Goal: Task Accomplishment & Management: Complete application form

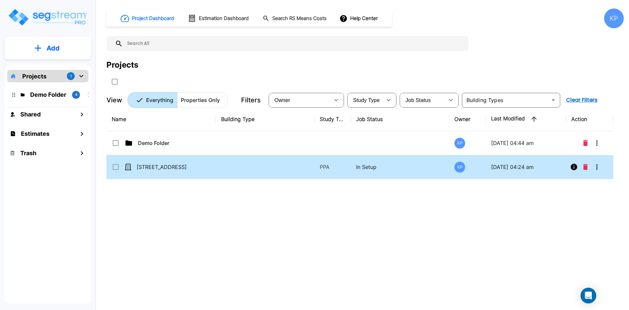
click at [173, 171] on td "[STREET_ADDRESS]" at bounding box center [160, 167] width 109 height 24
checkbox input "true"
click at [173, 171] on td "[STREET_ADDRESS]" at bounding box center [160, 167] width 109 height 24
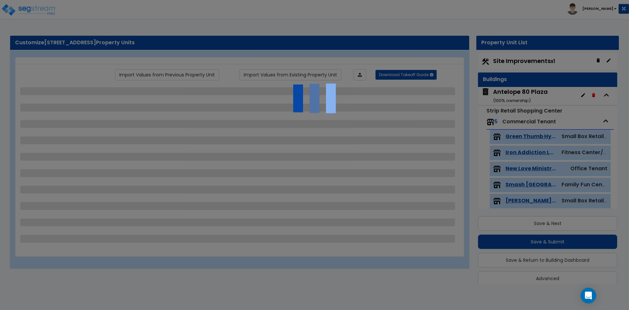
scroll to position [8, 0]
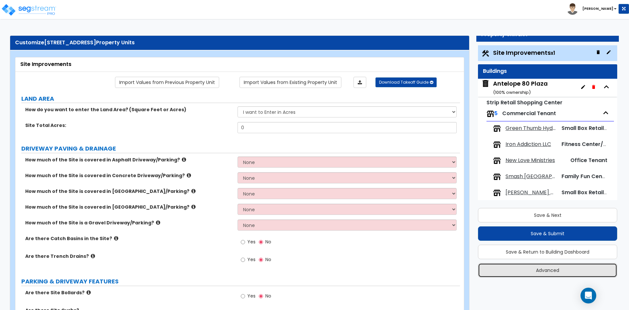
click at [542, 268] on button "Advanced" at bounding box center [547, 270] width 139 height 14
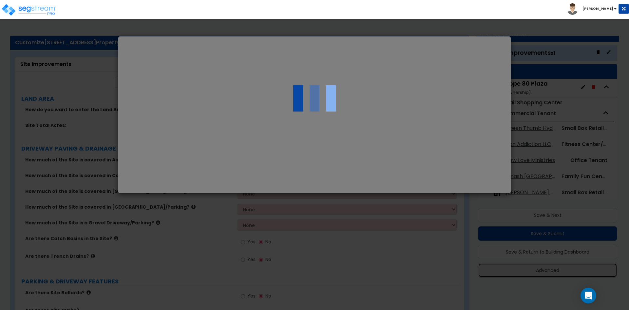
select select "CA"
select select "2024"
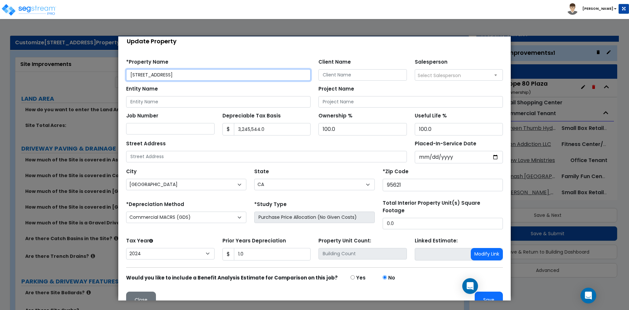
scroll to position [20, 0]
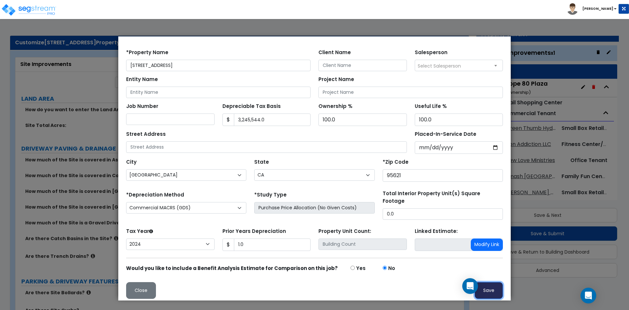
click at [487, 290] on button "Save" at bounding box center [489, 290] width 28 height 17
type input "1"
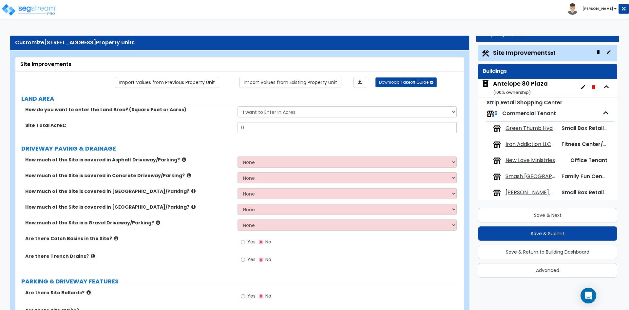
scroll to position [0, 0]
click at [295, 116] on select "I want to Enter in Acres I want to Enter in Square Feet" at bounding box center [347, 111] width 219 height 11
select select "2"
click at [238, 106] on select "I want to Enter in Acres I want to Enter in Square Feet" at bounding box center [347, 111] width 219 height 11
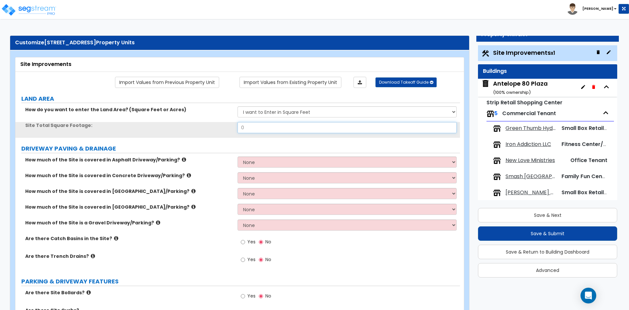
click at [246, 128] on input "0" at bounding box center [347, 127] width 219 height 11
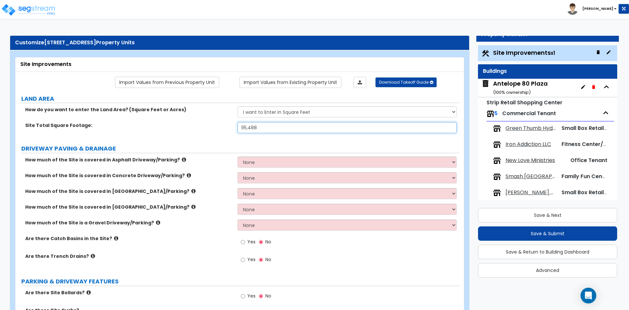
type input "95,488"
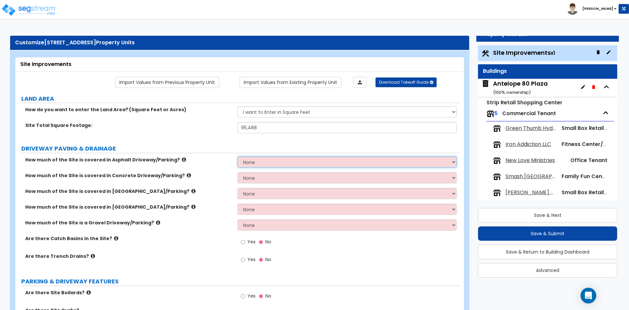
drag, startPoint x: 265, startPoint y: 158, endPoint x: 265, endPoint y: 162, distance: 3.9
click at [265, 158] on select "None I want to Enter an Approximate Percentage I want to Enter the Square Foota…" at bounding box center [347, 161] width 219 height 11
select select "2"
click at [238, 156] on select "None I want to Enter an Approximate Percentage I want to Enter the Square Foota…" at bounding box center [347, 161] width 219 height 11
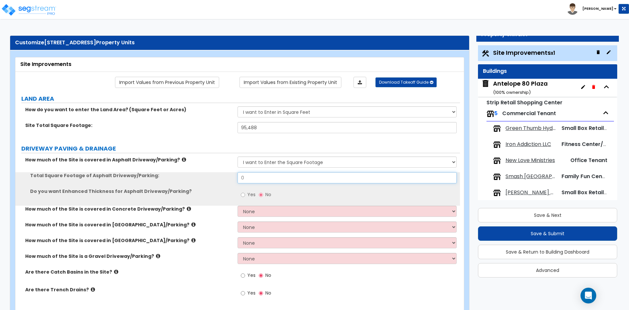
click at [259, 177] on input "0" at bounding box center [347, 177] width 219 height 11
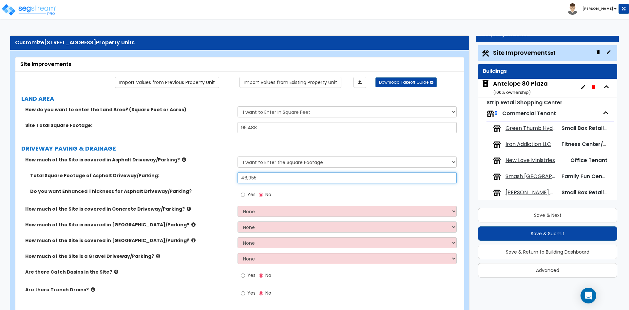
scroll to position [33, 0]
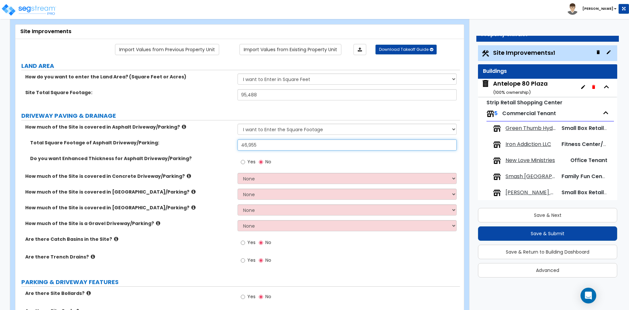
type input "46,955"
click at [257, 179] on select "None I want to Enter an Approximate Percentage I want to Enter the Square Foota…" at bounding box center [347, 178] width 219 height 11
select select "2"
click at [238, 173] on select "None I want to Enter an Approximate Percentage I want to Enter the Square Foota…" at bounding box center [347, 178] width 219 height 11
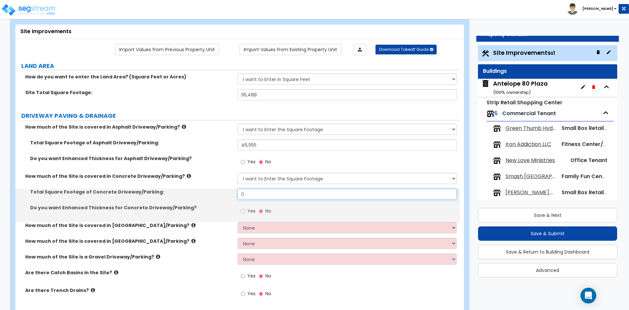
click at [261, 195] on input "0" at bounding box center [347, 193] width 219 height 11
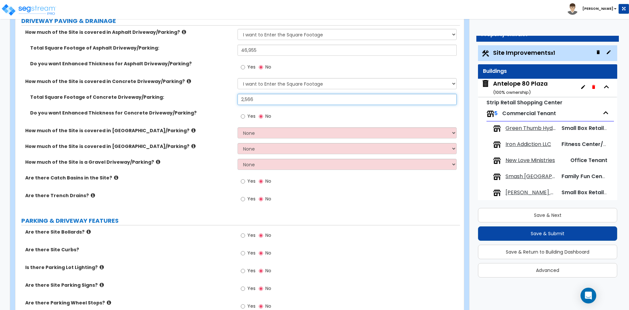
scroll to position [131, 0]
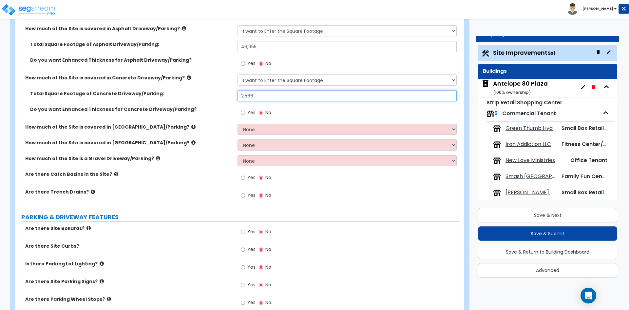
type input "2,566"
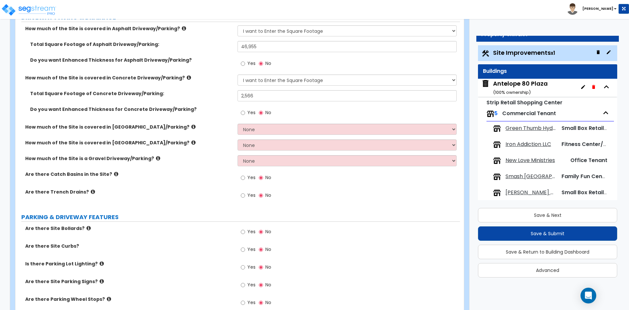
click at [240, 176] on div "Yes No" at bounding box center [256, 178] width 37 height 15
drag, startPoint x: 241, startPoint y: 177, endPoint x: 241, endPoint y: 185, distance: 8.2
click at [241, 177] on input "Yes" at bounding box center [243, 177] width 4 height 7
radio input "true"
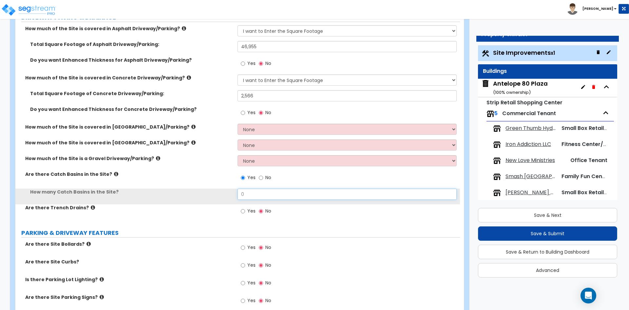
click at [248, 195] on input "0" at bounding box center [347, 193] width 219 height 11
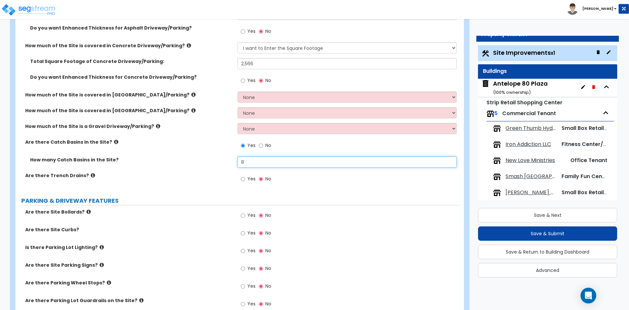
scroll to position [164, 0]
type input "8"
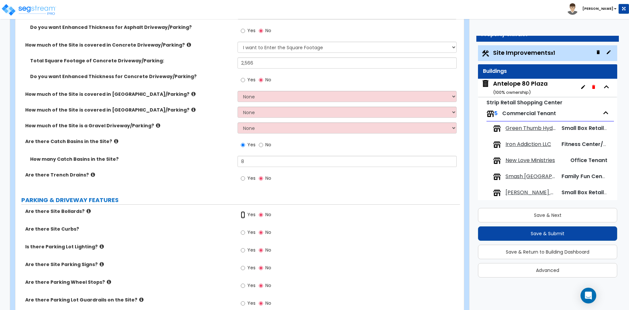
click at [244, 215] on input "Yes" at bounding box center [243, 214] width 4 height 7
radio input "true"
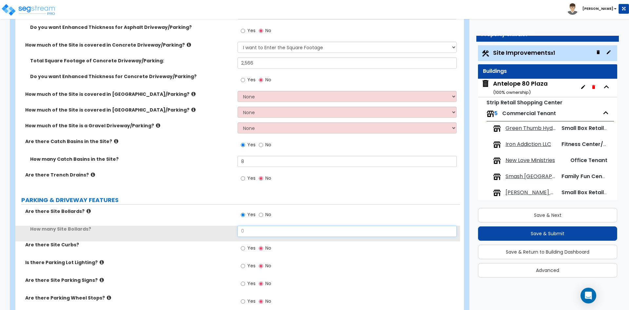
click at [261, 232] on input "0" at bounding box center [347, 230] width 219 height 11
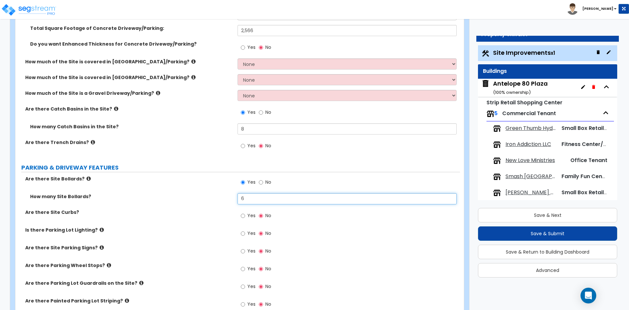
scroll to position [197, 0]
type input "6"
click at [243, 216] on input "Yes" at bounding box center [243, 215] width 4 height 7
radio input "true"
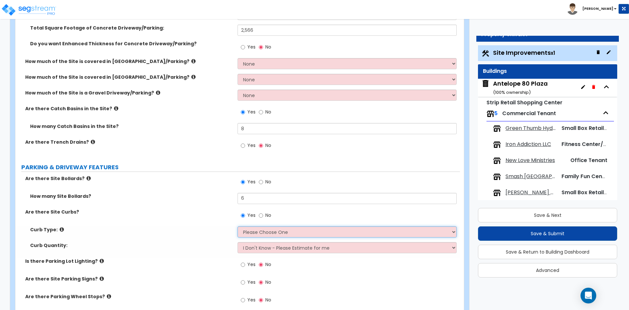
click at [282, 235] on select "Please Choose One Curb (Only) Curb & Gutter Asphalt Berm" at bounding box center [347, 231] width 219 height 11
select select "1"
click at [238, 226] on select "Please Choose One Curb (Only) Curb & Gutter Asphalt Berm" at bounding box center [347, 231] width 219 height 11
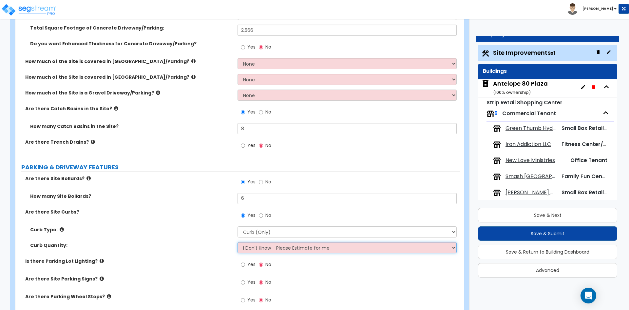
click at [280, 248] on select "I Don't Know - Please Estimate for me I want to Enter the Linear Footage" at bounding box center [347, 247] width 219 height 11
select select "1"
click at [238, 242] on select "I Don't Know - Please Estimate for me I want to Enter the Linear Footage" at bounding box center [347, 247] width 219 height 11
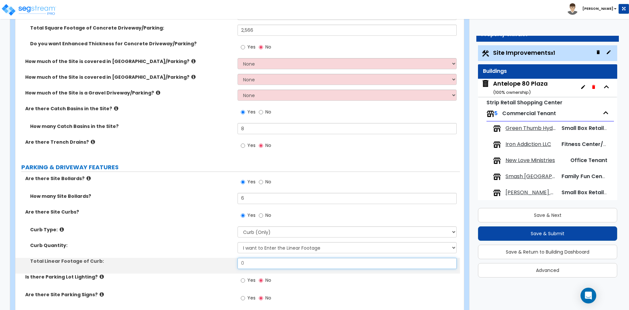
click at [258, 263] on input "0" at bounding box center [347, 263] width 219 height 11
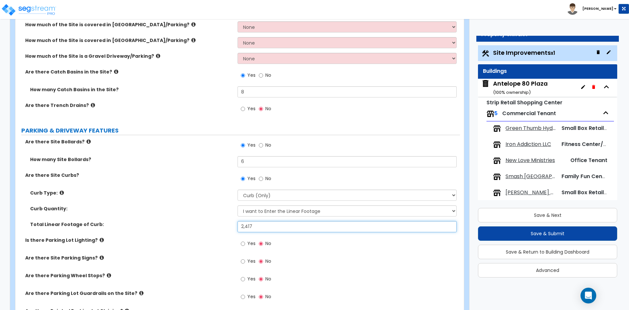
scroll to position [295, 0]
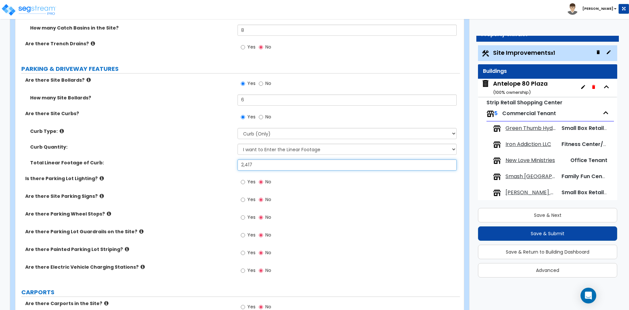
type input "2,417"
click at [242, 180] on input "Yes" at bounding box center [243, 181] width 4 height 7
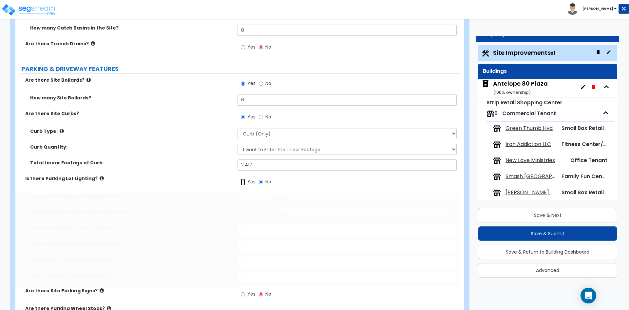
radio input "true"
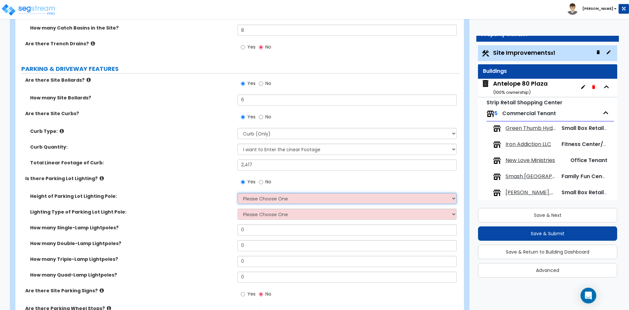
click at [274, 196] on select "Please Choose One 20' high 30' high 40' high" at bounding box center [347, 198] width 219 height 11
select select "1"
click at [238, 193] on select "Please Choose One 20' high 30' high 40' high" at bounding box center [347, 198] width 219 height 11
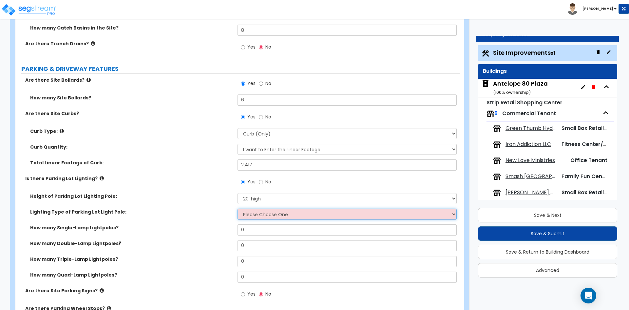
click at [273, 216] on select "Please Choose One LED Metal Halide High Pressure Sodium Please Choose for me" at bounding box center [347, 213] width 219 height 11
select select "1"
click at [238, 208] on select "Please Choose One LED Metal Halide High Pressure Sodium Please Choose for me" at bounding box center [347, 213] width 219 height 11
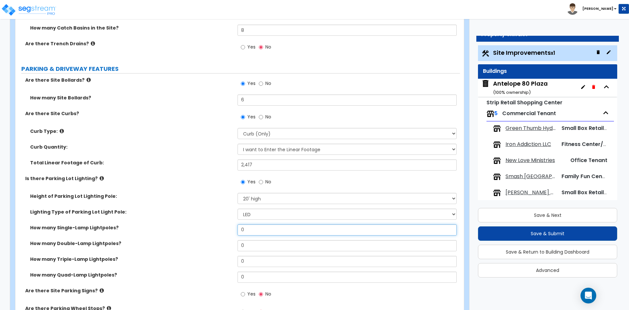
click at [267, 234] on input "0" at bounding box center [347, 229] width 219 height 11
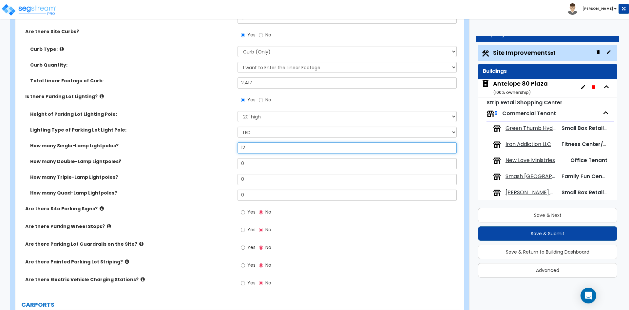
scroll to position [393, 0]
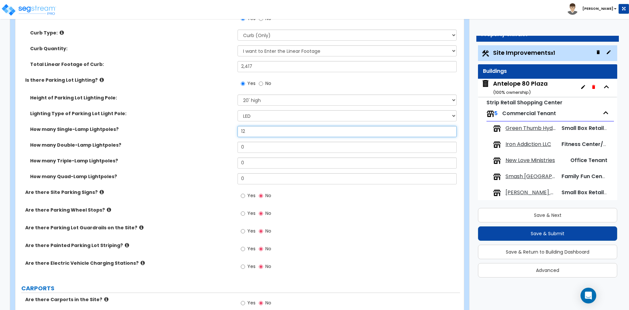
type input "12"
click at [245, 197] on input "Yes" at bounding box center [243, 195] width 4 height 7
radio input "true"
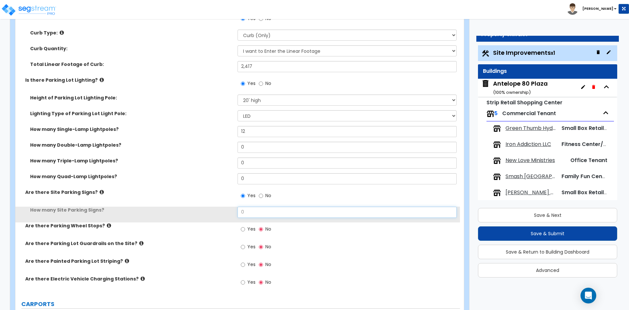
click at [254, 212] on input "0" at bounding box center [347, 211] width 219 height 11
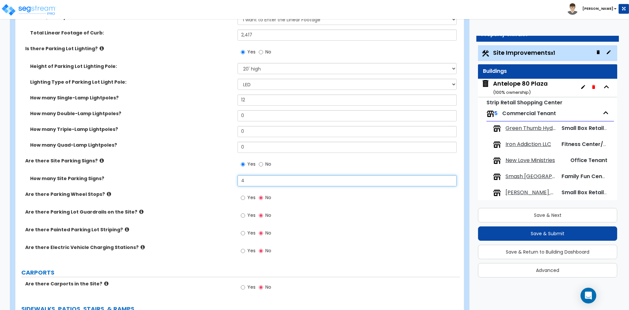
scroll to position [426, 0]
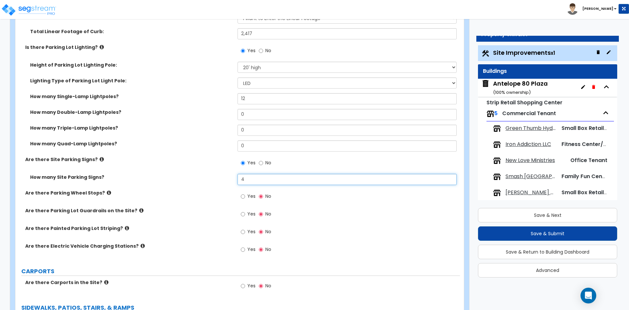
type input "4"
click at [243, 197] on input "Yes" at bounding box center [243, 196] width 4 height 7
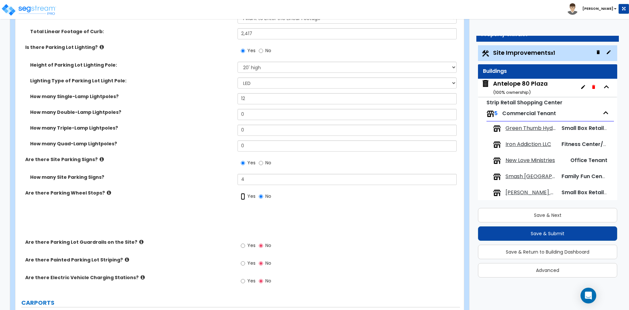
radio input "true"
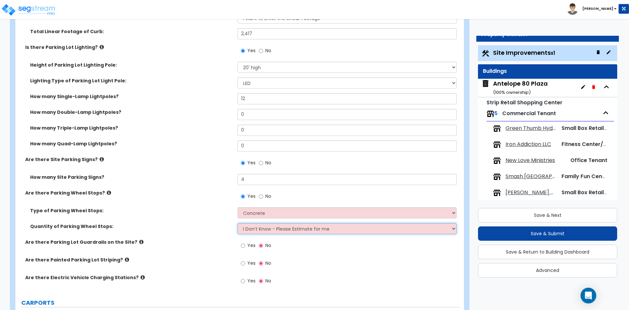
click at [269, 230] on select "I Don’t Know - Please Estimate for me I Want to Enter the Number of Wheel Stops" at bounding box center [347, 228] width 219 height 11
select select "1"
click at [238, 223] on select "I Don’t Know - Please Estimate for me I Want to Enter the Number of Wheel Stops" at bounding box center [347, 228] width 219 height 11
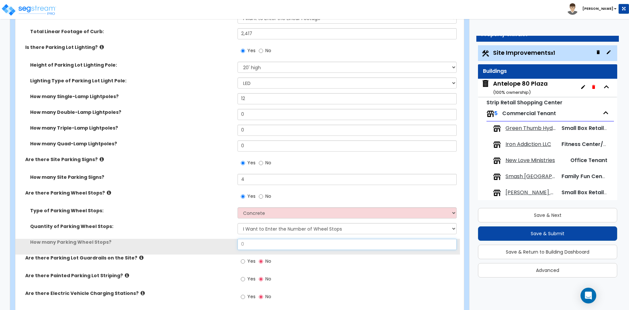
click at [257, 240] on input "0" at bounding box center [347, 244] width 219 height 11
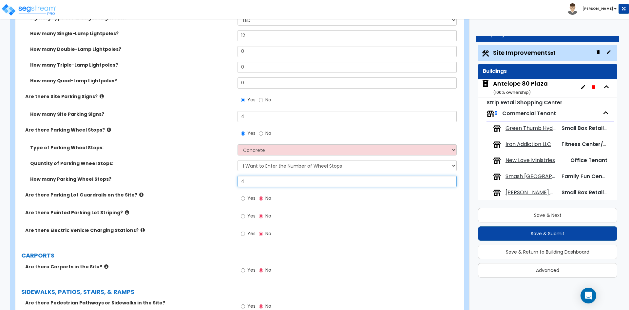
scroll to position [491, 0]
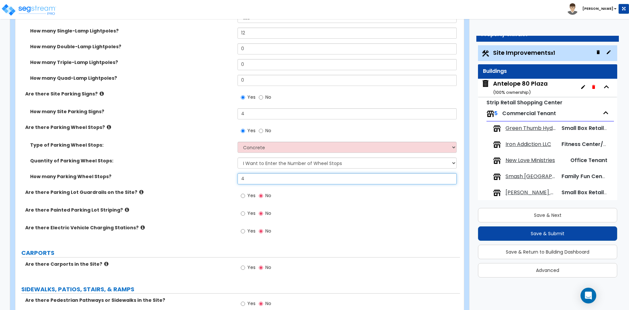
type input "4"
click at [244, 213] on input "Yes" at bounding box center [243, 213] width 4 height 7
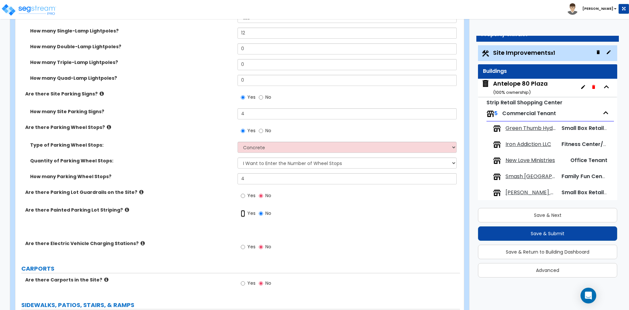
radio input "true"
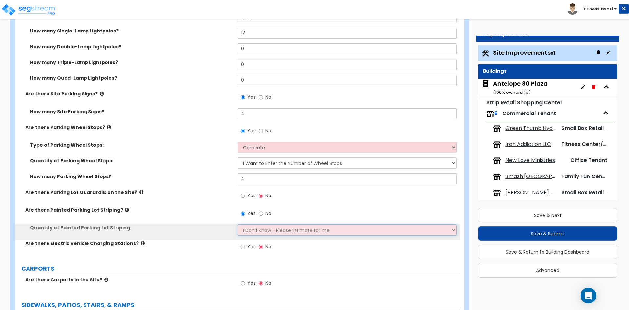
click at [261, 231] on select "I Don't Know - Please Estimate for me I Want to Enter the Number of Parking Spa…" at bounding box center [347, 229] width 219 height 11
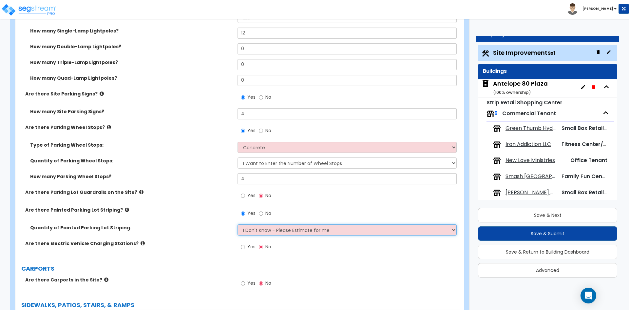
click at [238, 224] on select "I Don't Know - Please Estimate for me I Want to Enter the Number of Parking Spa…" at bounding box center [347, 229] width 219 height 11
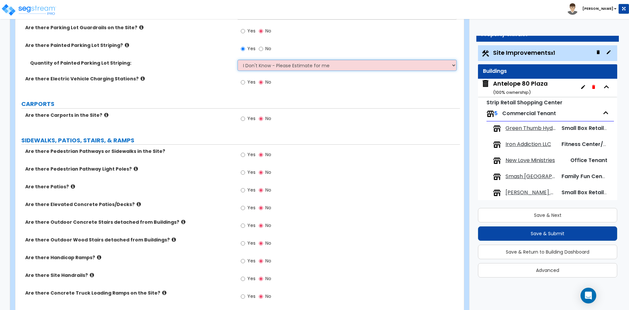
scroll to position [688, 0]
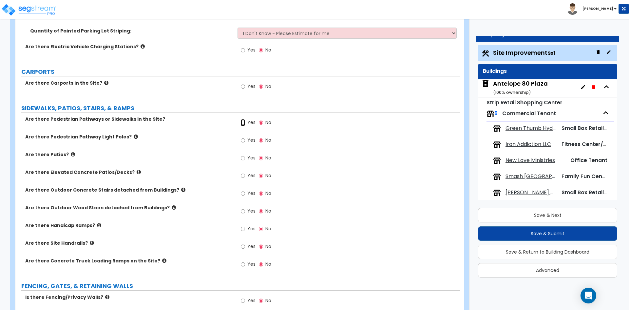
click at [243, 124] on input "Yes" at bounding box center [243, 122] width 4 height 7
radio input "true"
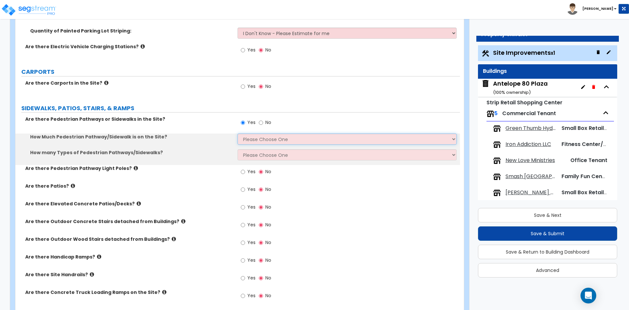
click at [274, 141] on select "Please Choose One I Don't Know, Please Estimate For Me Enter Linear Footage" at bounding box center [347, 138] width 219 height 11
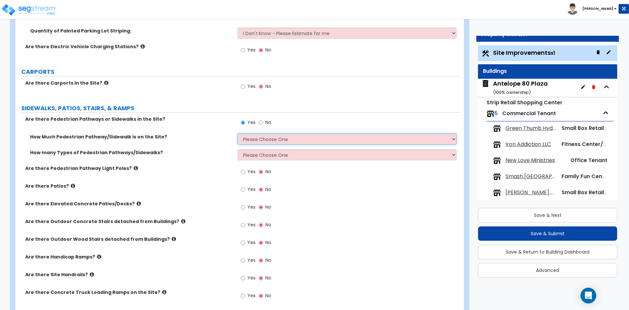
select select "2"
click at [238, 133] on select "Please Choose One I Don't Know, Please Estimate For Me Enter Linear Footage" at bounding box center [347, 138] width 219 height 11
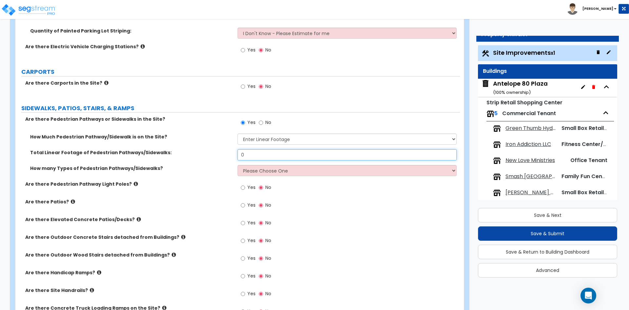
click at [253, 156] on input "0" at bounding box center [347, 154] width 219 height 11
click at [257, 154] on input "0" at bounding box center [347, 154] width 219 height 11
type input "9,668"
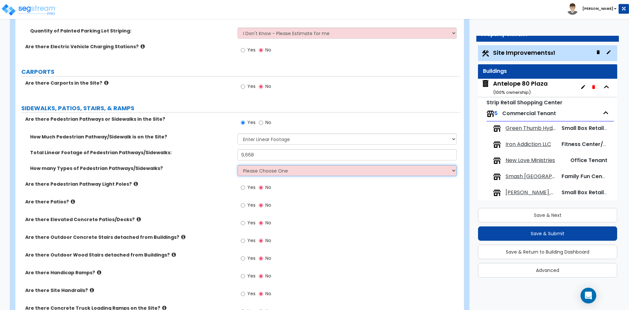
click at [263, 173] on select "Please Choose One 1 2 3" at bounding box center [347, 170] width 219 height 11
select select "1"
click at [238, 165] on select "Please Choose One 1 2 3" at bounding box center [347, 170] width 219 height 11
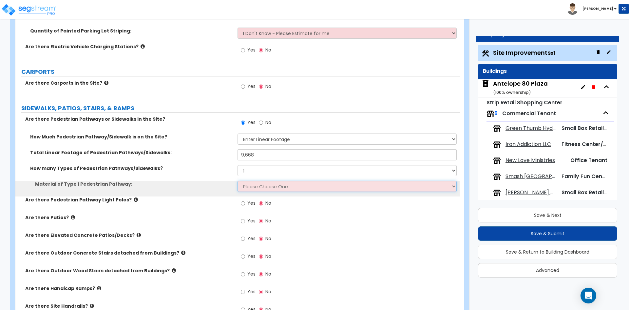
click at [262, 188] on select "Please Choose One Bare Concrete Stamped Concrete Brick Pavers Stone Pavers Wood…" at bounding box center [347, 186] width 219 height 11
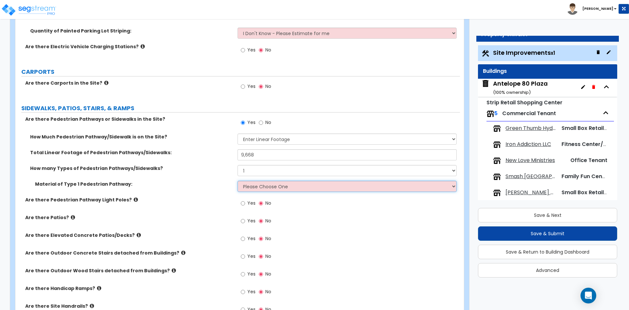
select select "1"
click at [238, 181] on select "Please Choose One Bare Concrete Stamped Concrete Brick Pavers Stone Pavers Wood…" at bounding box center [347, 186] width 219 height 11
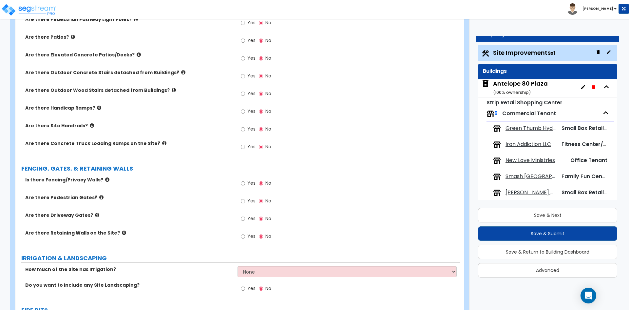
scroll to position [885, 0]
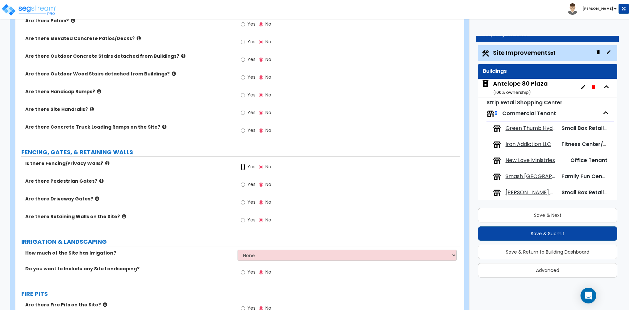
click at [244, 167] on input "Yes" at bounding box center [243, 166] width 4 height 7
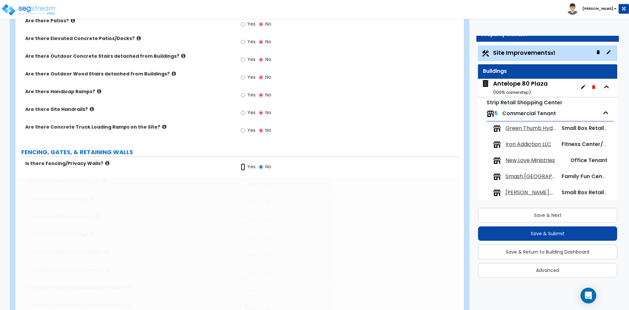
radio input "true"
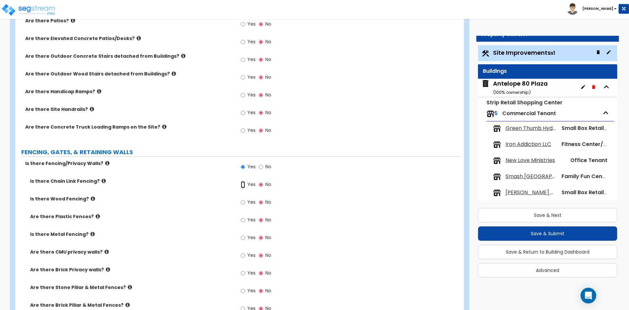
click at [245, 184] on input "Yes" at bounding box center [243, 184] width 4 height 7
radio input "true"
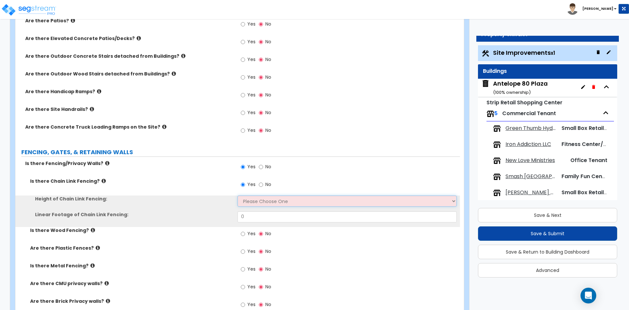
click at [262, 201] on select "Please Choose One 3 feet 4 feet 5 feet 6 feet 10 feet 12 feet" at bounding box center [347, 200] width 219 height 11
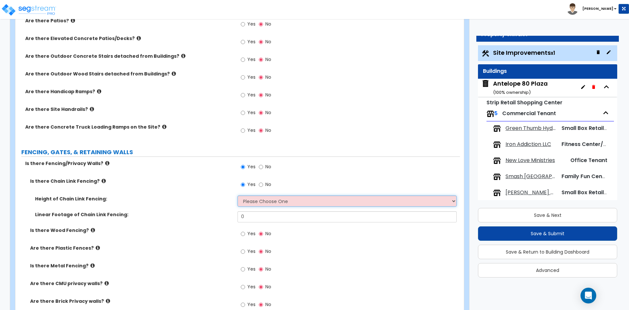
select select "4"
click at [238, 195] on select "Please Choose One 3 feet 4 feet 5 feet 6 feet 10 feet 12 feet" at bounding box center [347, 200] width 219 height 11
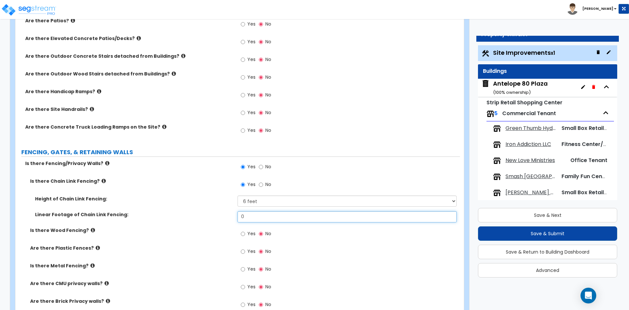
click at [248, 219] on input "0" at bounding box center [347, 216] width 219 height 11
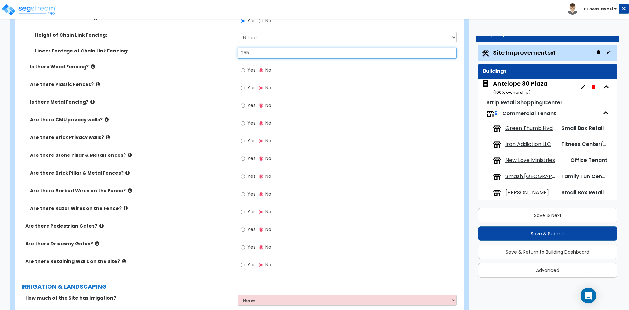
scroll to position [1048, 0]
type input "255"
click at [242, 230] on input "Yes" at bounding box center [243, 228] width 4 height 7
radio input "true"
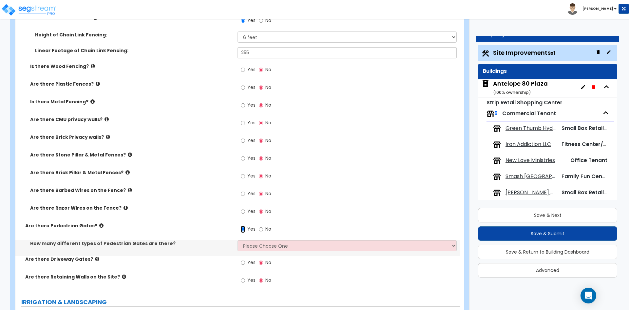
scroll to position [1081, 0]
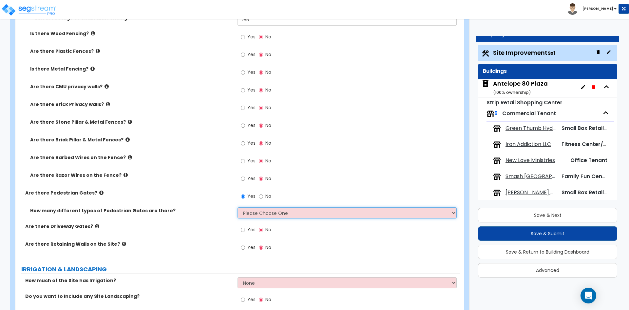
click at [272, 210] on select "Please Choose One 1 2 3" at bounding box center [347, 212] width 219 height 11
select select "1"
click at [238, 207] on select "Please Choose One 1 2 3" at bounding box center [347, 212] width 219 height 11
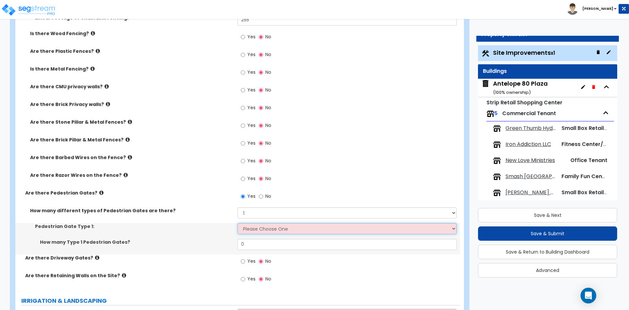
click at [262, 228] on select "Please Choose One Chain Link, 3 ft Height Chain Link, 4 ft Height Chain Link, 6…" at bounding box center [347, 228] width 219 height 11
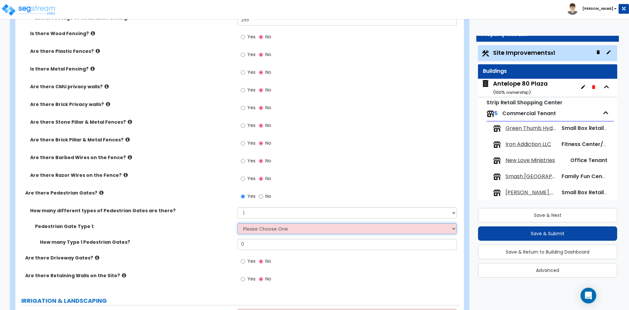
select select "2"
click at [238, 223] on select "Please Choose One Chain Link, 3 ft Height Chain Link, 4 ft Height Chain Link, 6…" at bounding box center [347, 228] width 219 height 11
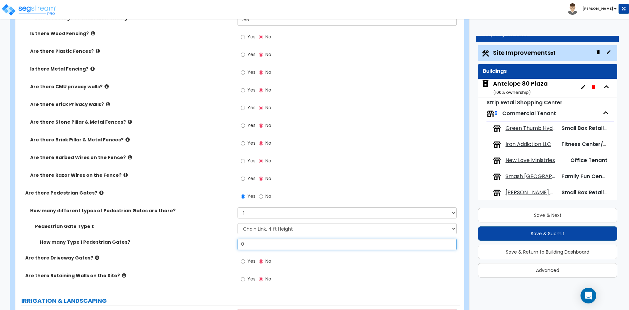
click at [254, 243] on input "0" at bounding box center [347, 244] width 219 height 11
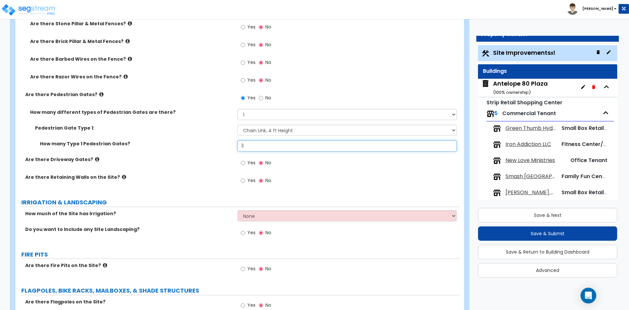
scroll to position [1212, 0]
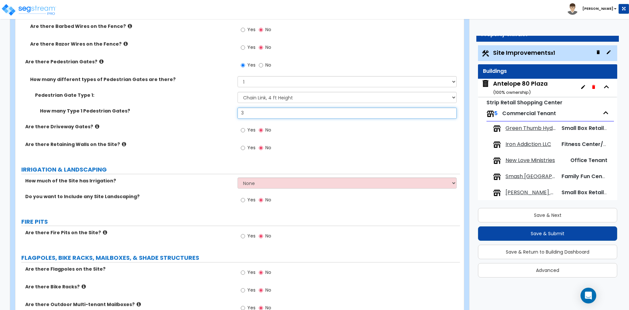
type input "3"
click at [243, 200] on input "Yes" at bounding box center [243, 199] width 4 height 7
radio input "true"
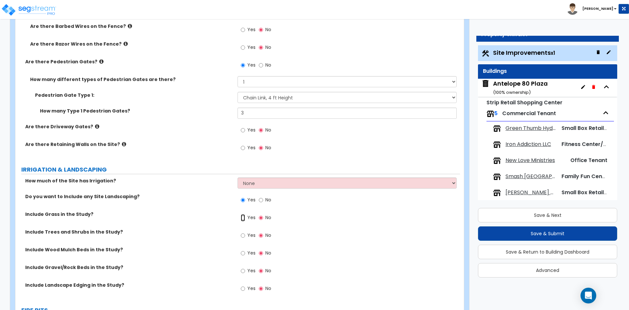
click at [241, 218] on input "Yes" at bounding box center [243, 217] width 4 height 7
radio input "true"
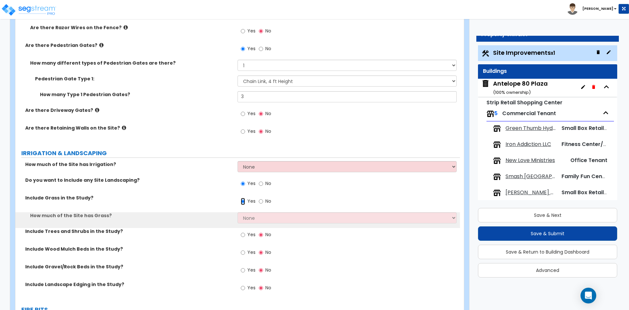
scroll to position [1245, 0]
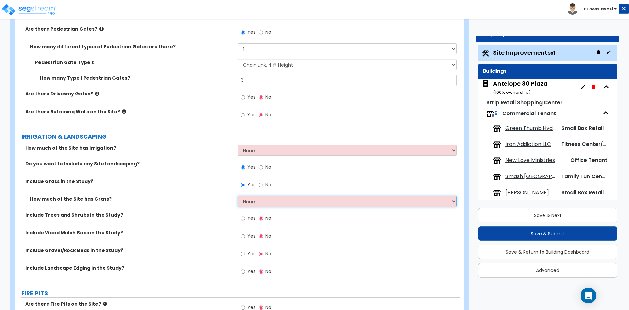
click at [281, 198] on select "None I want to Enter an Approximate Percentage I want to Enter the Square Foota…" at bounding box center [347, 201] width 219 height 11
click at [283, 200] on select "None I want to Enter an Approximate Percentage I want to Enter the Square Foota…" at bounding box center [347, 201] width 219 height 11
select select "1"
click at [238, 196] on select "None I want to Enter an Approximate Percentage I want to Enter the Square Foota…" at bounding box center [347, 201] width 219 height 11
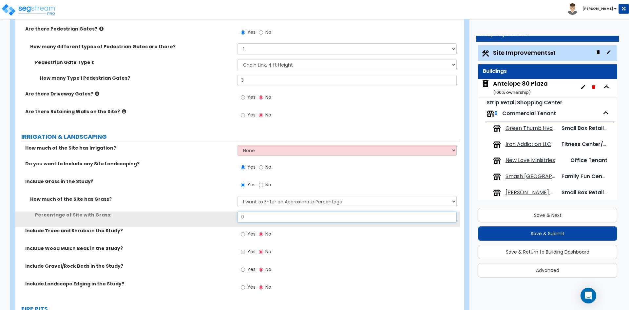
click at [255, 217] on input "0" at bounding box center [347, 216] width 219 height 11
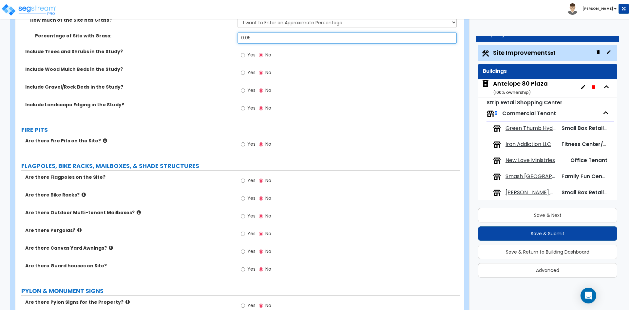
scroll to position [1442, 0]
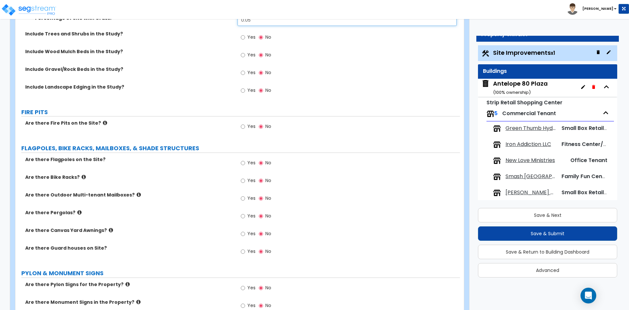
type input "0.05"
click at [245, 181] on input "Yes" at bounding box center [243, 180] width 4 height 7
radio input "true"
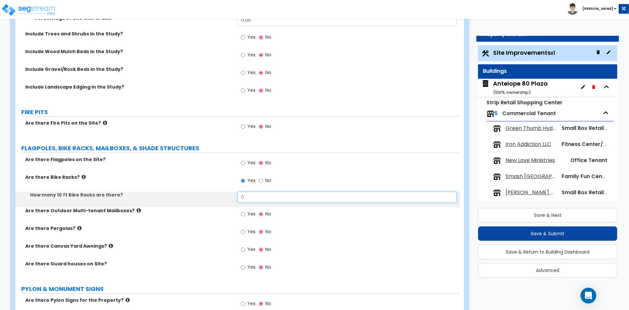
click at [256, 194] on input "0" at bounding box center [347, 196] width 219 height 11
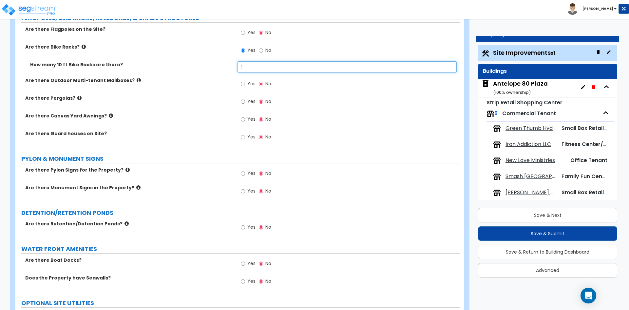
scroll to position [1573, 0]
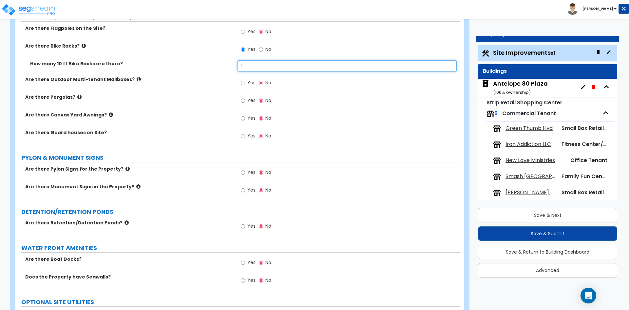
type input "1"
click at [241, 173] on input "Yes" at bounding box center [243, 172] width 4 height 7
radio input "true"
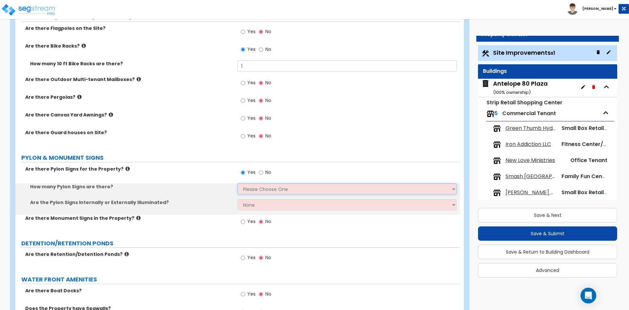
click at [269, 187] on select "Please Choose One 1 2 3" at bounding box center [347, 188] width 219 height 11
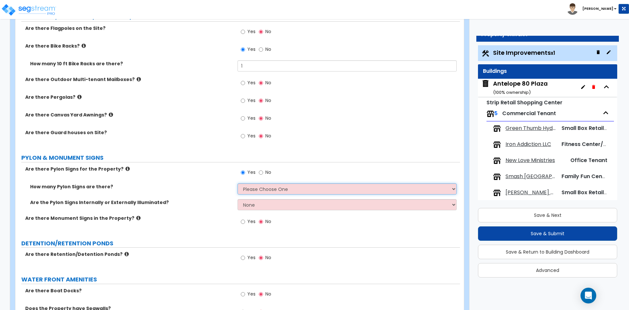
select select "1"
click at [238, 183] on select "Please Choose One 1 2 3" at bounding box center [347, 188] width 219 height 11
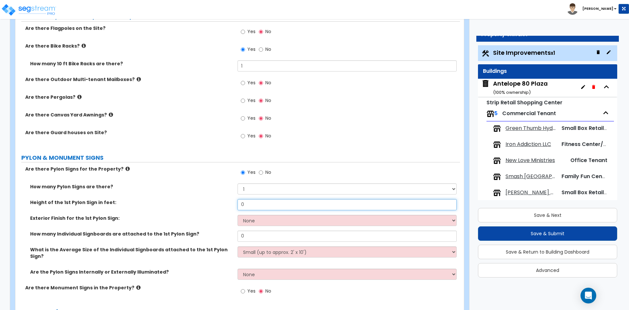
click at [262, 205] on input "0" at bounding box center [347, 204] width 219 height 11
type input "30"
click at [265, 218] on select "None Paint Finish Brick Veneer Finish Stone Veneer Finish Metal Composite Finis…" at bounding box center [347, 220] width 219 height 11
select select "1"
click at [238, 215] on select "None Paint Finish Brick Veneer Finish Stone Veneer Finish Metal Composite Finis…" at bounding box center [347, 220] width 219 height 11
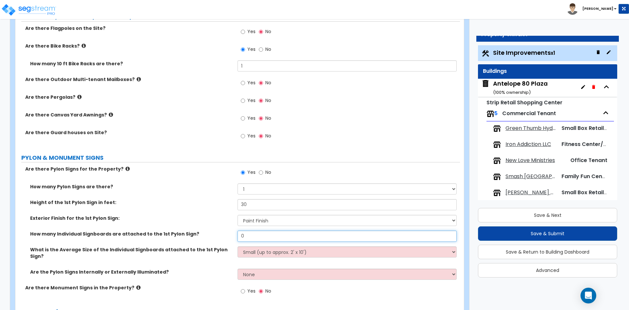
click at [269, 241] on input "0" at bounding box center [347, 235] width 219 height 11
type input "6"
click at [269, 251] on select "Small (up to approx. 2' x 10') Medium (up to approx. 4' x 10') Large (up to app…" at bounding box center [347, 251] width 219 height 11
select select "2"
click at [238, 246] on select "Small (up to approx. 2' x 10') Medium (up to approx. 4' x 10') Large (up to app…" at bounding box center [347, 251] width 219 height 11
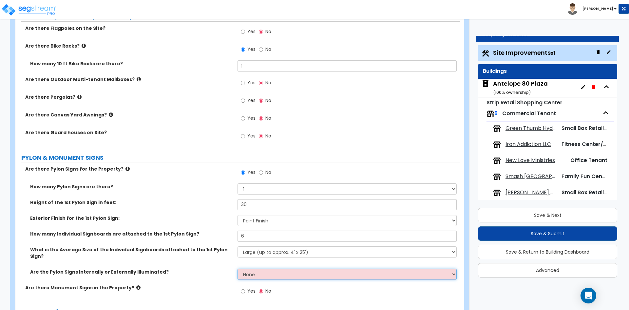
click at [269, 268] on select "None Internally Illuminated Externally Illuminated" at bounding box center [347, 273] width 219 height 11
select select "1"
click at [238, 268] on select "None Internally Illuminated Externally Illuminated" at bounding box center [347, 273] width 219 height 11
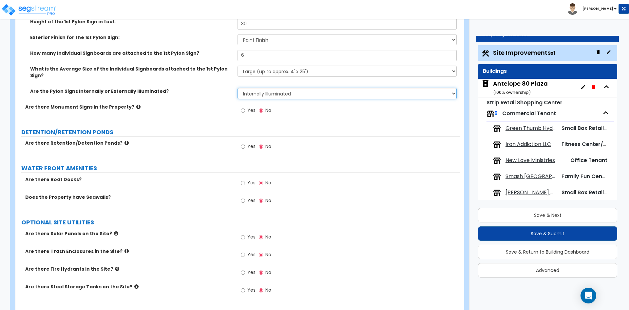
scroll to position [1768, 0]
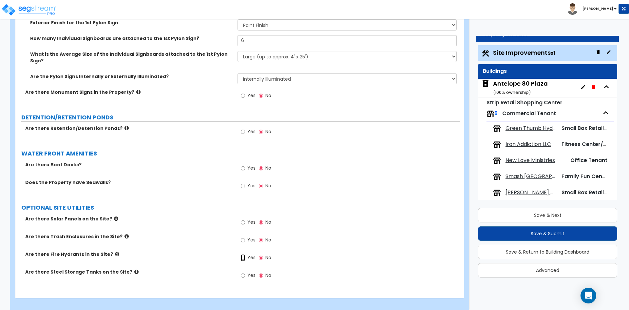
click at [245, 254] on input "Yes" at bounding box center [243, 257] width 4 height 7
radio input "true"
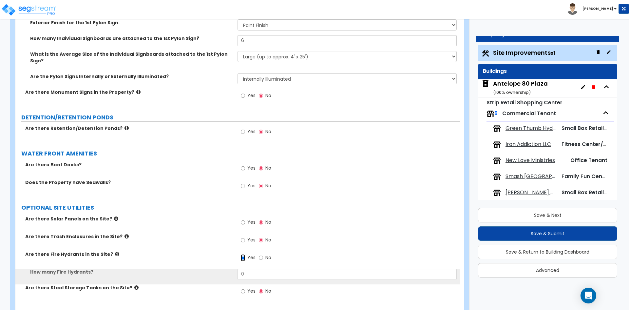
scroll to position [1784, 0]
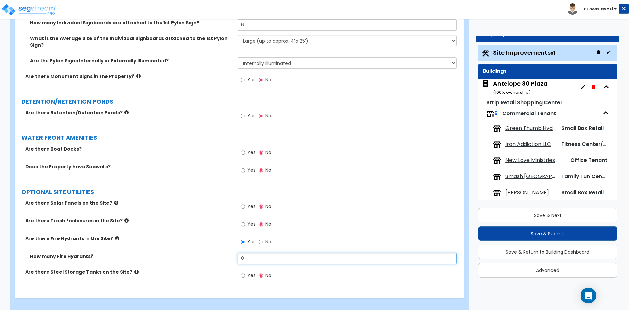
click at [262, 253] on input "0" at bounding box center [347, 258] width 219 height 11
type input "2"
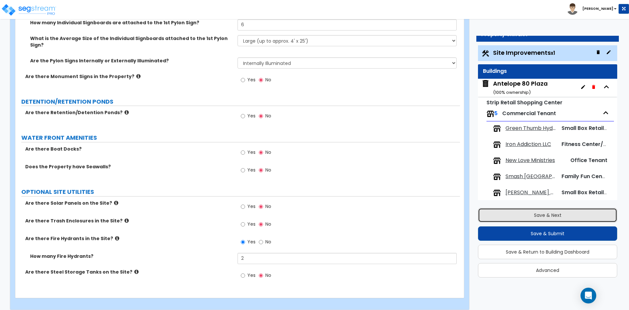
click at [536, 216] on button "Save & Next" at bounding box center [547, 215] width 139 height 14
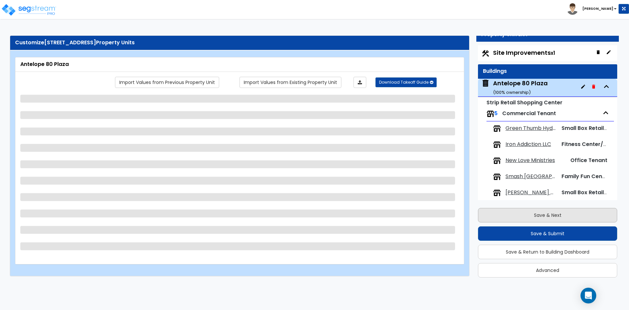
scroll to position [7, 0]
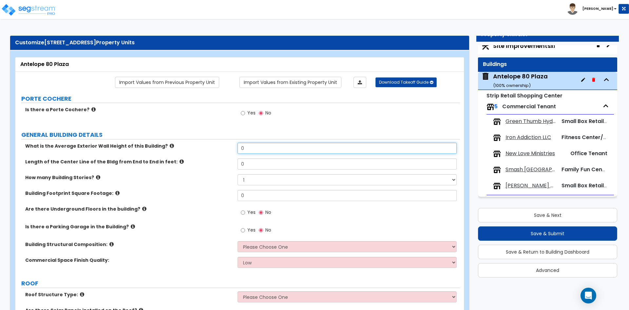
click at [252, 147] on input "0" at bounding box center [347, 148] width 219 height 11
type input "31"
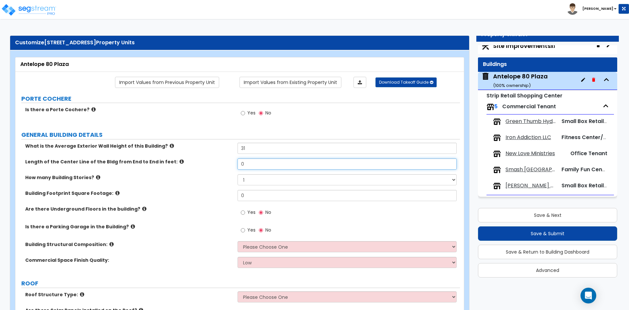
click at [258, 163] on input "0" at bounding box center [347, 163] width 219 height 11
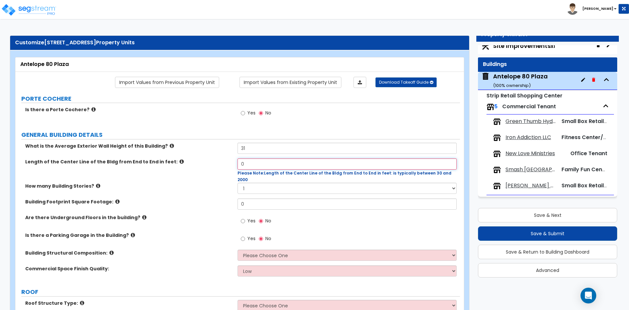
click at [263, 165] on input "0" at bounding box center [347, 163] width 219 height 11
click at [251, 162] on input "0" at bounding box center [347, 163] width 219 height 11
type input "329"
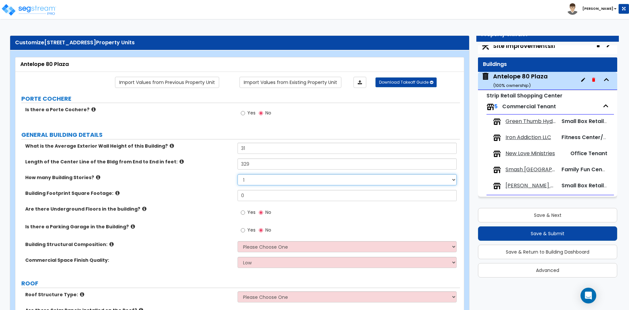
click at [252, 182] on select "1 2 3 4 5" at bounding box center [347, 179] width 219 height 11
click at [238, 174] on select "1 2 3 4 5" at bounding box center [347, 179] width 219 height 11
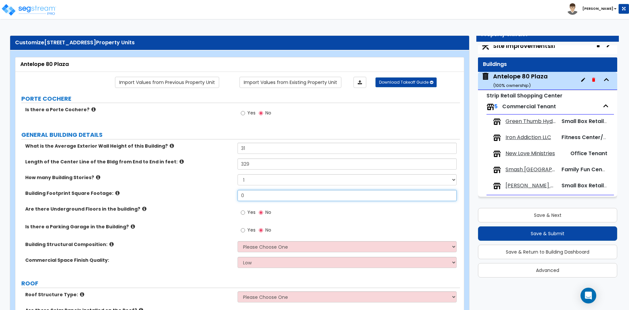
click at [249, 196] on input "0" at bounding box center [347, 195] width 219 height 11
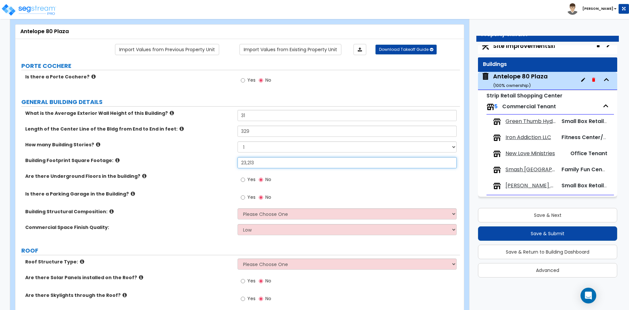
type input "23,213"
drag, startPoint x: 240, startPoint y: 163, endPoint x: 235, endPoint y: 163, distance: 4.9
click at [235, 163] on div "Building Footprint Square Footage: 23,213" at bounding box center [237, 165] width 445 height 16
type input "24,380"
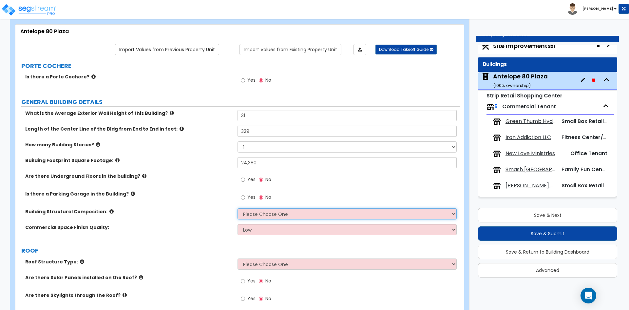
click at [281, 211] on select "Please Choose One Tilt-up Wall Construction Reinforced Concrete Structural Stee…" at bounding box center [347, 213] width 219 height 11
select select "3"
click at [238, 208] on select "Please Choose One Tilt-up Wall Construction Reinforced Concrete Structural Stee…" at bounding box center [347, 213] width 219 height 11
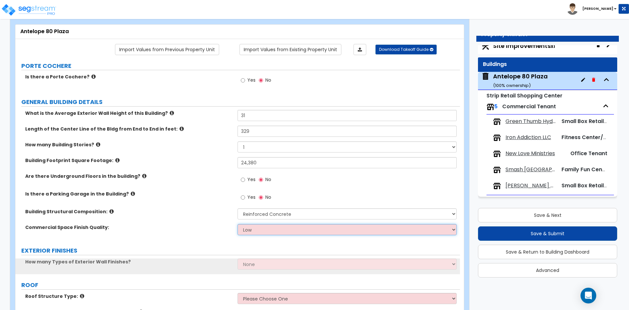
click at [280, 226] on select "Low Average High" at bounding box center [347, 229] width 219 height 11
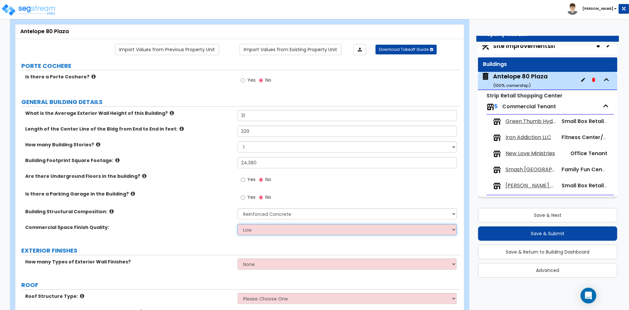
select select "1"
click at [238, 224] on select "Low Average High" at bounding box center [347, 229] width 219 height 11
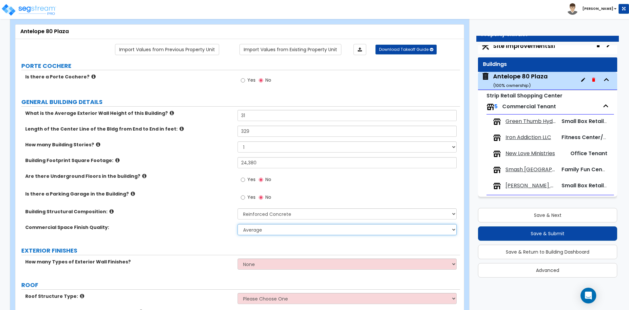
scroll to position [66, 0]
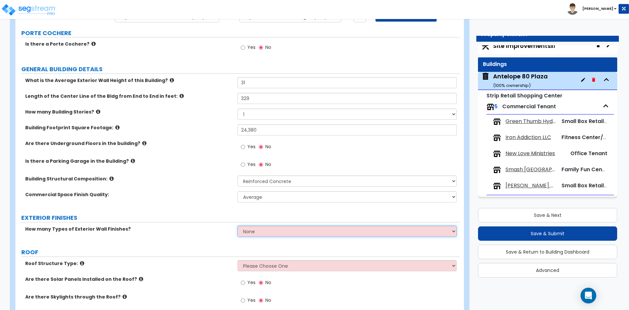
click at [264, 228] on select "None 1 2 3" at bounding box center [347, 230] width 219 height 11
select select "1"
click at [238, 225] on select "None 1 2 3" at bounding box center [347, 230] width 219 height 11
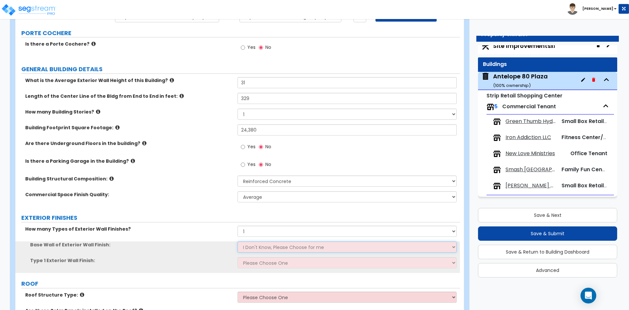
click at [265, 248] on select "I Don't Know, Please Choose for me Concrete Masonry Units (CMU) Cast-in-Place C…" at bounding box center [347, 246] width 219 height 11
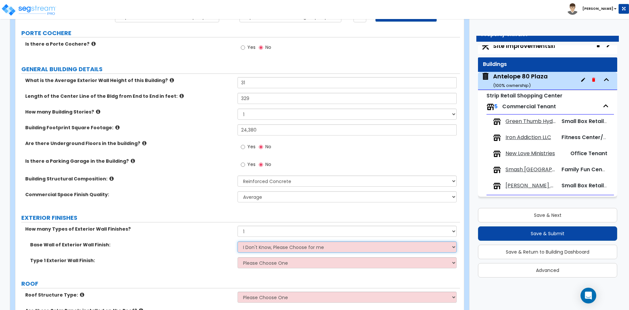
select select "1"
click at [238, 241] on select "I Don't Know, Please Choose for me Concrete Masonry Units (CMU) Cast-in-Place C…" at bounding box center [347, 246] width 219 height 11
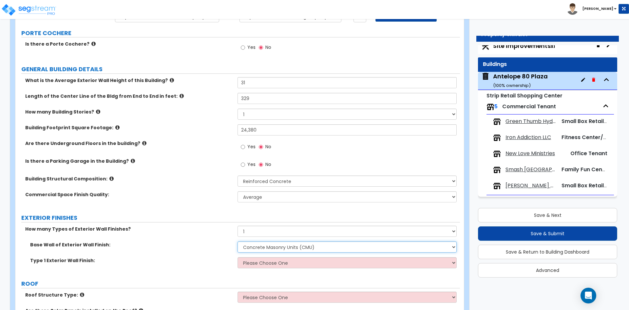
scroll to position [98, 0]
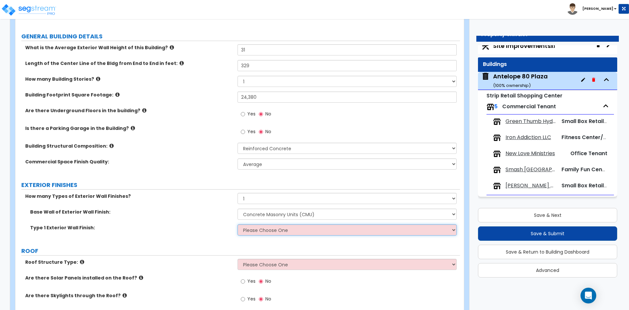
click at [288, 227] on select "Please Choose One No Finish/Shared Wall No Wall Brick Veneer Stone Veneer Wood …" at bounding box center [347, 229] width 219 height 11
select select "7"
click at [238, 224] on select "Please Choose One No Finish/Shared Wall No Wall Brick Veneer Stone Veneer Wood …" at bounding box center [347, 229] width 219 height 11
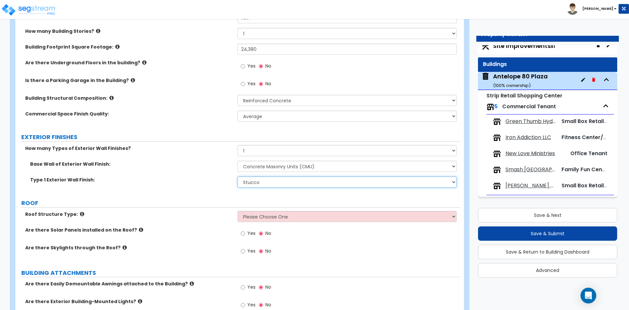
scroll to position [164, 0]
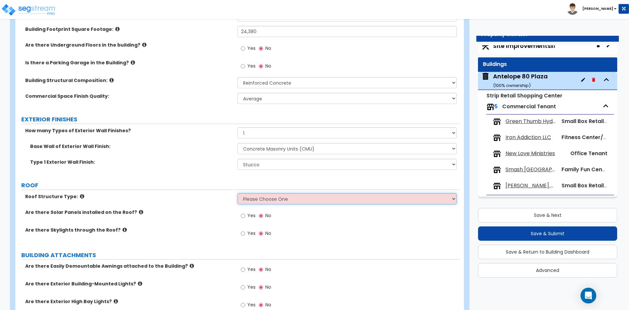
click at [282, 199] on select "Please Choose One Gable Roof Flat Roof Hybrid Gable & Flat Roof" at bounding box center [347, 198] width 219 height 11
select select "2"
click at [238, 193] on select "Please Choose One Gable Roof Flat Roof Hybrid Gable & Flat Roof" at bounding box center [347, 198] width 219 height 11
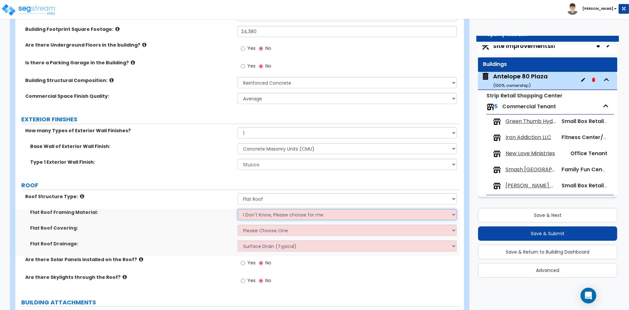
click at [271, 215] on select "I Don't Know, Please choose for me Metal Wood Concrete" at bounding box center [347, 214] width 219 height 11
select select "3"
click at [238, 209] on select "I Don't Know, Please choose for me Metal Wood Concrete" at bounding box center [347, 214] width 219 height 11
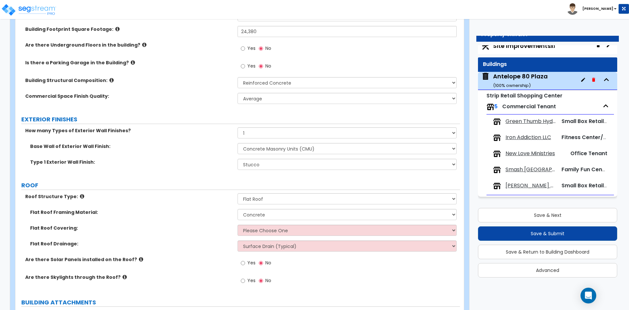
click at [295, 223] on div "Flat Roof Framing Material: I Don't Know, Please choose for me Metal Wood Concr…" at bounding box center [237, 217] width 445 height 16
click at [295, 231] on select "Please Choose One Rolled Asphalt PVC Membrane Plastic (EPDM) Membrane Asphalt F…" at bounding box center [347, 229] width 219 height 11
select select "1"
click at [238, 224] on select "Please Choose One Rolled Asphalt PVC Membrane Plastic (EPDM) Membrane Asphalt F…" at bounding box center [347, 229] width 219 height 11
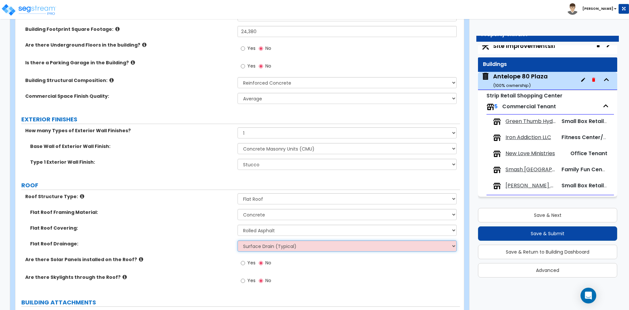
click at [296, 243] on select "Surface Drain (Typical) Gutters Downspout Only" at bounding box center [347, 245] width 219 height 11
click at [238, 240] on select "Surface Drain (Typical) Gutters Downspout Only" at bounding box center [347, 245] width 219 height 11
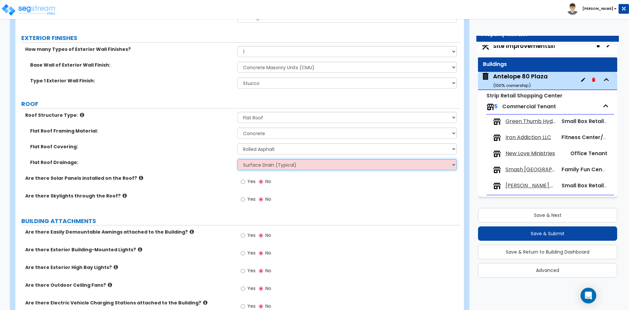
scroll to position [328, 0]
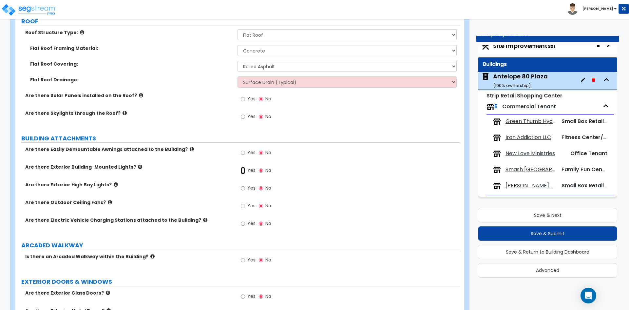
click at [243, 170] on input "Yes" at bounding box center [243, 170] width 4 height 7
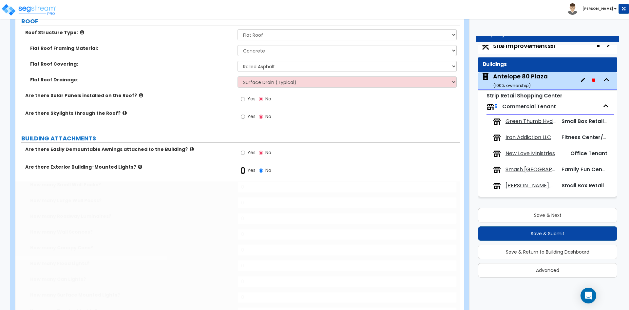
radio input "true"
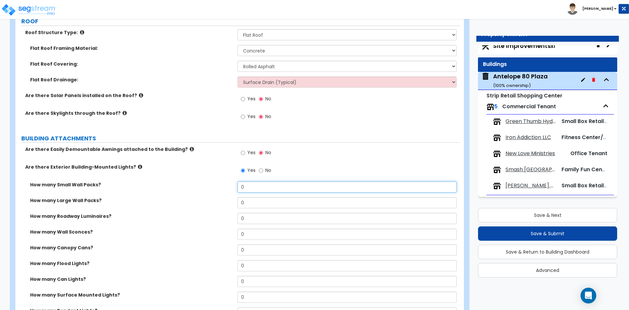
click at [249, 188] on input "0" at bounding box center [347, 186] width 219 height 11
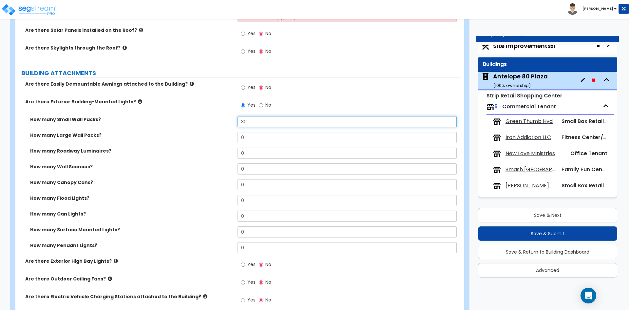
scroll to position [393, 0]
type input "30"
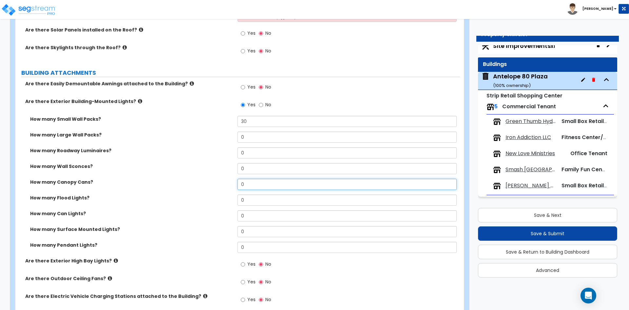
click at [257, 182] on input "0" at bounding box center [347, 184] width 219 height 11
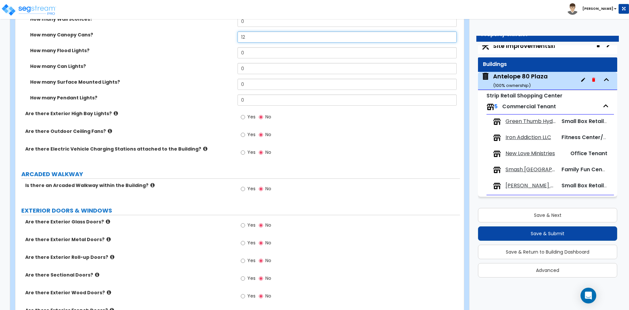
scroll to position [557, 0]
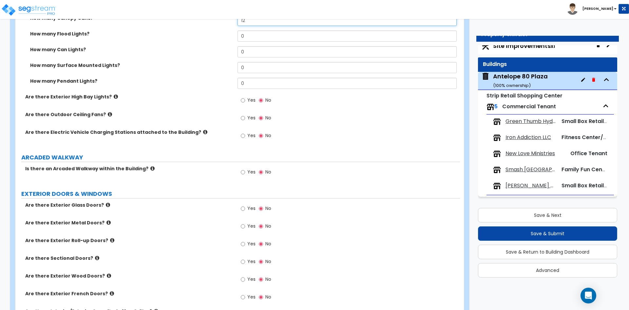
type input "12"
click at [240, 172] on div "Yes No" at bounding box center [256, 172] width 37 height 15
click at [241, 172] on input "Yes" at bounding box center [243, 171] width 4 height 7
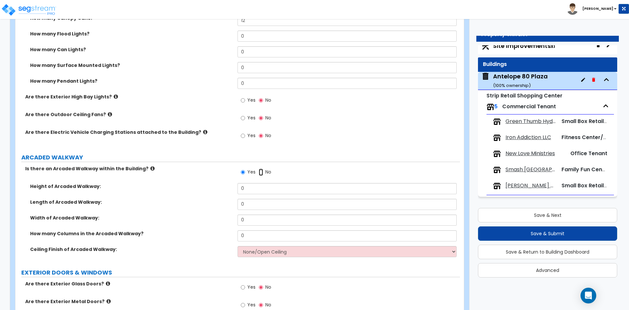
click at [261, 171] on input "No" at bounding box center [261, 171] width 4 height 7
radio input "false"
radio input "true"
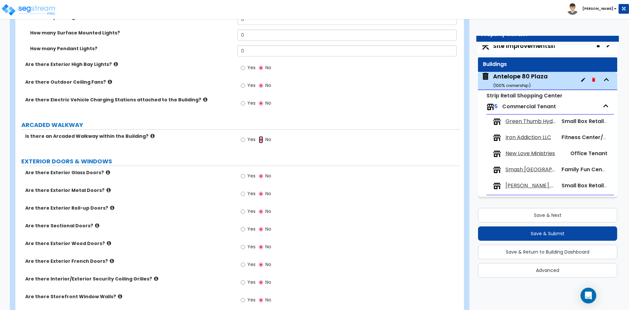
scroll to position [590, 0]
click at [240, 177] on div "Yes No" at bounding box center [256, 176] width 37 height 15
click at [242, 176] on input "Yes" at bounding box center [243, 175] width 4 height 7
radio input "true"
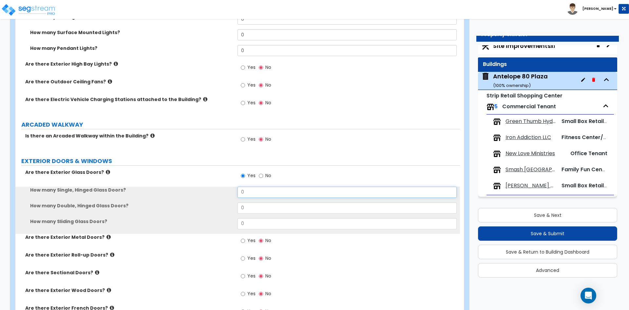
click at [263, 194] on input "0" at bounding box center [347, 191] width 219 height 11
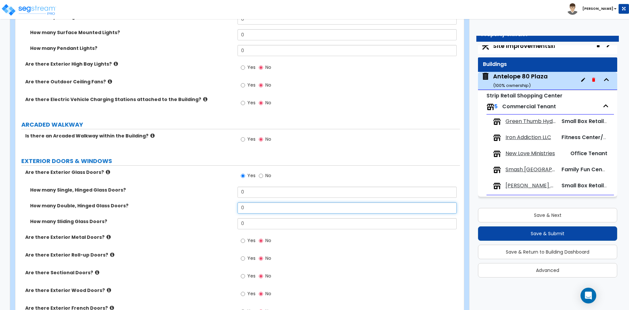
click at [261, 203] on input "0" at bounding box center [347, 207] width 219 height 11
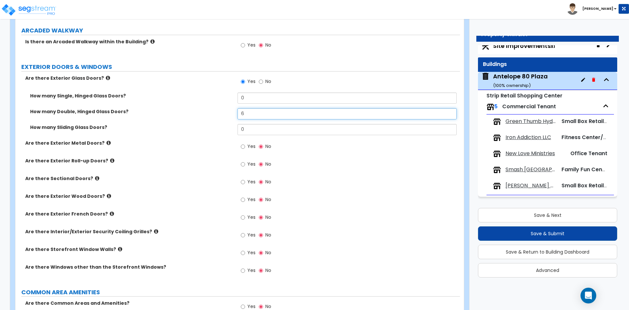
scroll to position [688, 0]
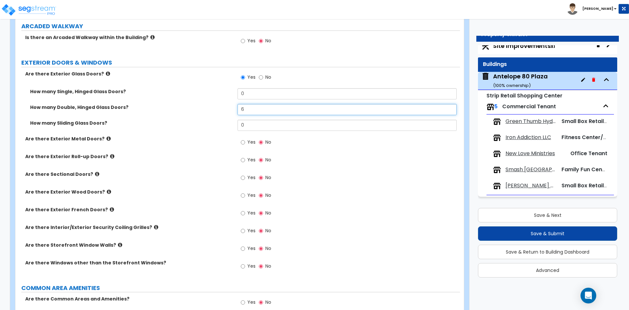
type input "6"
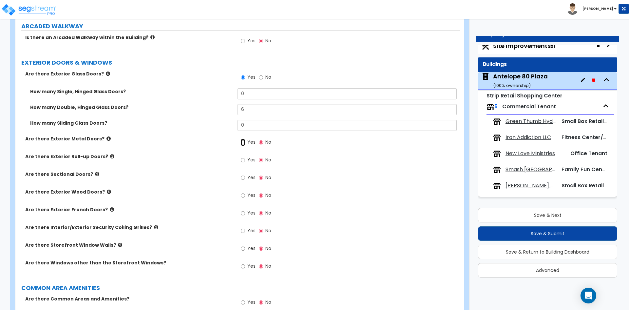
click at [245, 143] on input "Yes" at bounding box center [243, 142] width 4 height 7
radio input "true"
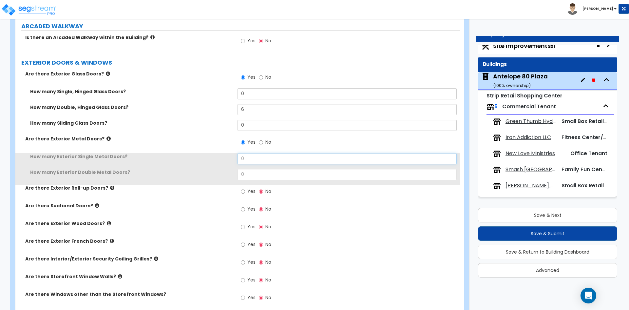
click at [256, 159] on input "0" at bounding box center [347, 158] width 219 height 11
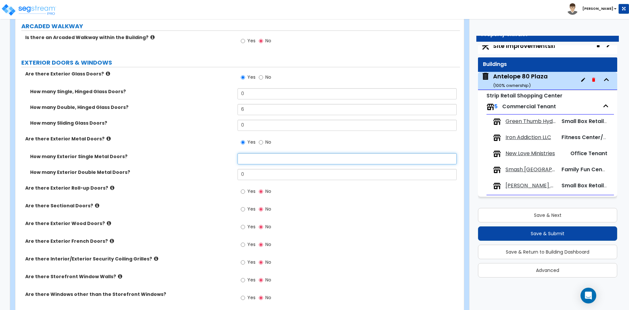
type input "6"
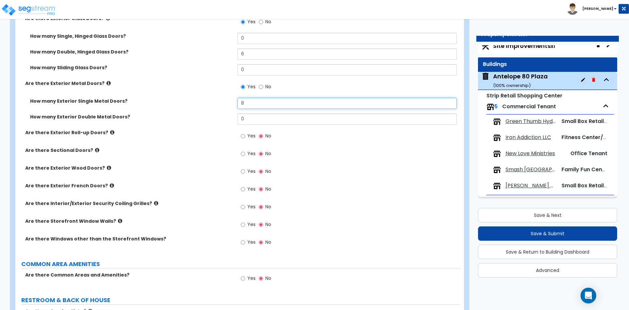
scroll to position [754, 0]
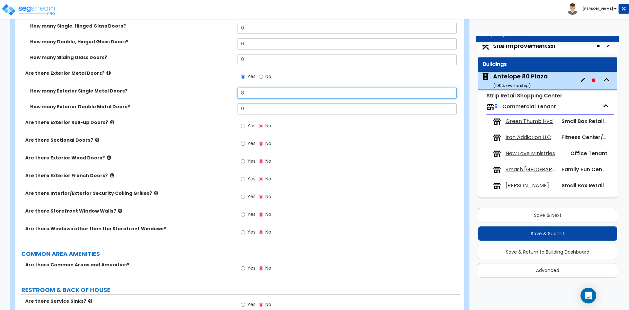
type input "8"
click at [242, 144] on input "Yes" at bounding box center [243, 143] width 4 height 7
radio input "true"
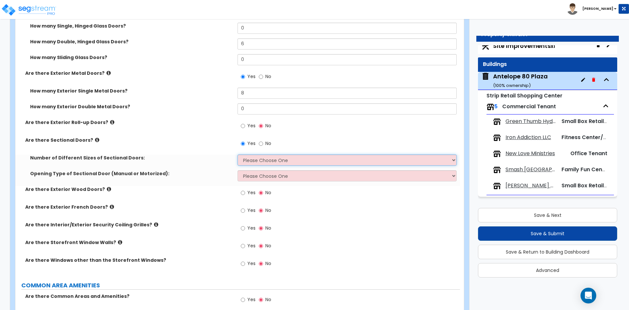
click at [262, 162] on select "Please Choose One 1 2 3" at bounding box center [347, 159] width 219 height 11
select select "1"
click at [238, 154] on select "Please Choose One 1 2 3" at bounding box center [347, 159] width 219 height 11
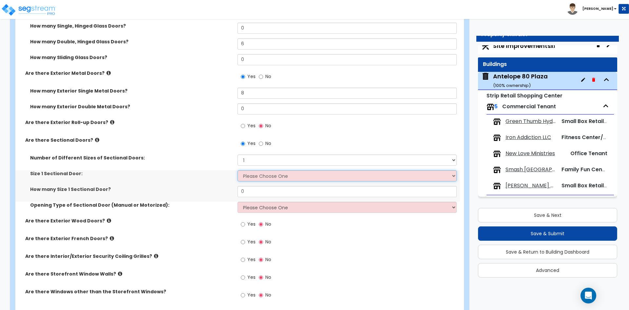
click at [270, 176] on select "Please Choose One 8' x 8' 10' x 10' 12' x 12' 20' x 14'" at bounding box center [347, 175] width 219 height 11
select select "2"
click at [238, 170] on select "Please Choose One 8' x 8' 10' x 10' 12' x 12' 20' x 14'" at bounding box center [347, 175] width 219 height 11
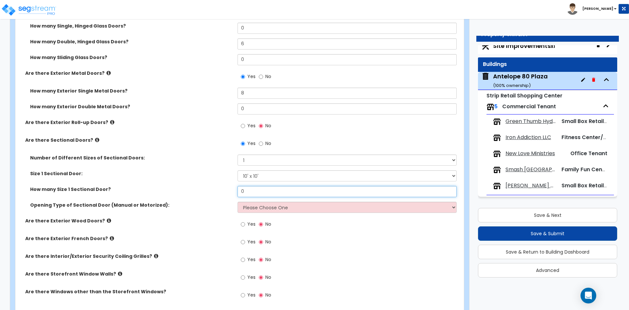
click at [257, 190] on input "0" at bounding box center [347, 191] width 219 height 11
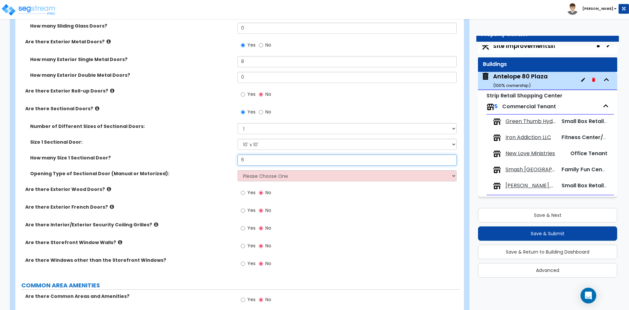
scroll to position [786, 0]
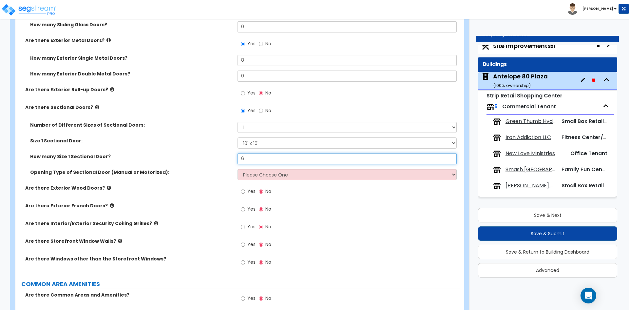
type input "6"
click at [254, 174] on select "Please Choose One All Manual All Motorized Some are Motorized" at bounding box center [347, 174] width 219 height 11
select select "1"
click at [238, 169] on select "Please Choose One All Manual All Motorized Some are Motorized" at bounding box center [347, 174] width 219 height 11
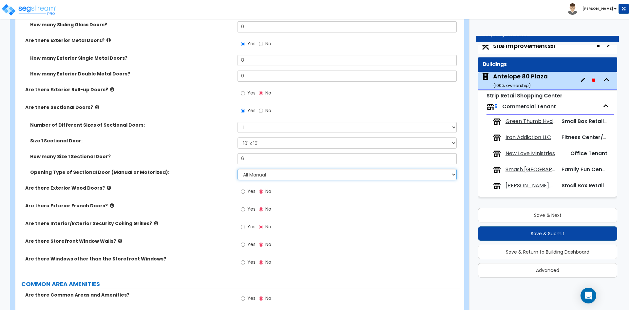
scroll to position [819, 0]
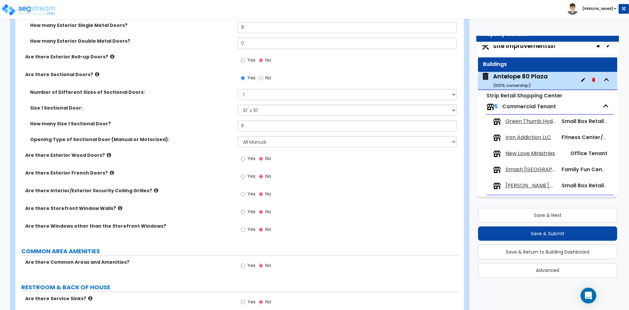
click at [240, 195] on div "Yes No" at bounding box center [256, 194] width 37 height 15
click at [241, 195] on input "Yes" at bounding box center [243, 193] width 4 height 7
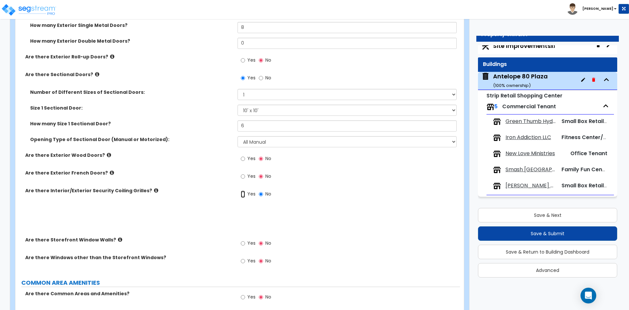
radio input "true"
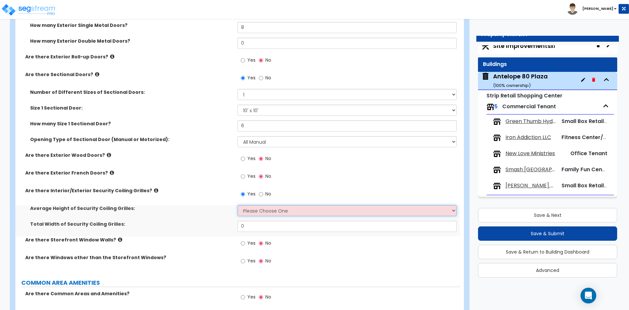
click at [256, 208] on select "Please Choose One 4 feet 6 feet 8 feet 12 feet" at bounding box center [347, 210] width 219 height 11
select select "3"
click at [238, 205] on select "Please Choose One 4 feet 6 feet 8 feet 12 feet" at bounding box center [347, 210] width 219 height 11
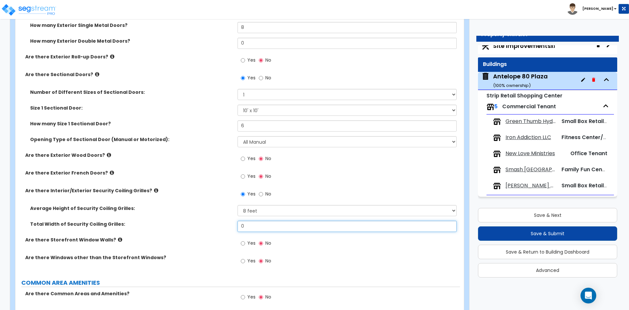
click at [263, 224] on input "0" at bounding box center [347, 225] width 219 height 11
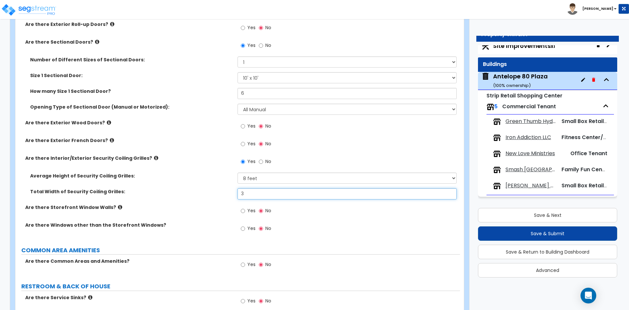
scroll to position [852, 0]
type input "3"
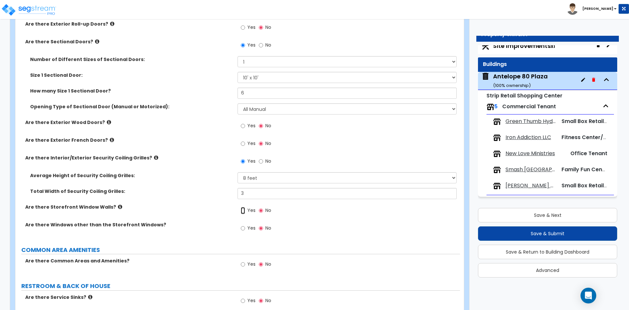
click at [243, 212] on input "Yes" at bounding box center [243, 210] width 4 height 7
radio input "true"
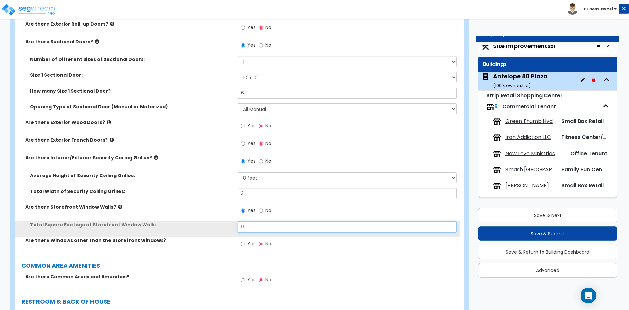
click at [259, 226] on input "0" at bounding box center [347, 226] width 219 height 11
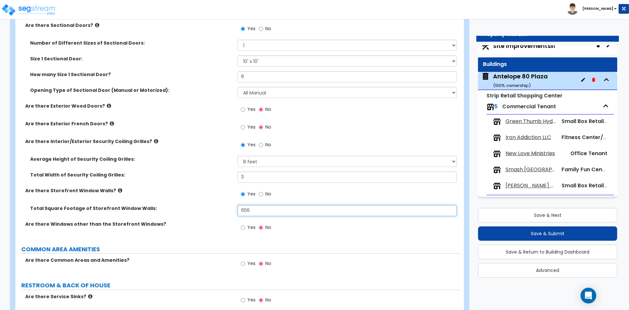
scroll to position [885, 0]
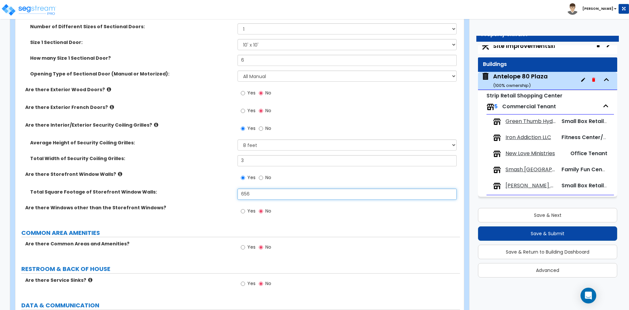
type input "656"
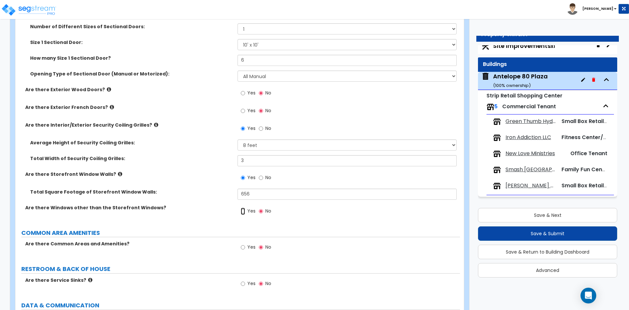
click at [241, 210] on input "Yes" at bounding box center [243, 210] width 4 height 7
radio input "true"
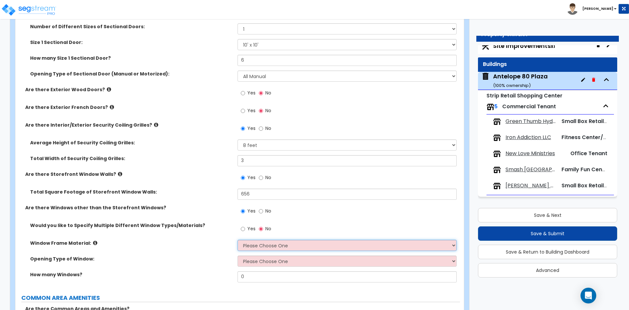
click at [269, 247] on select "Please Choose One Vinyl Aluminum Wood" at bounding box center [347, 244] width 219 height 11
select select "2"
click at [238, 239] on select "Please Choose One Vinyl Aluminum Wood" at bounding box center [347, 244] width 219 height 11
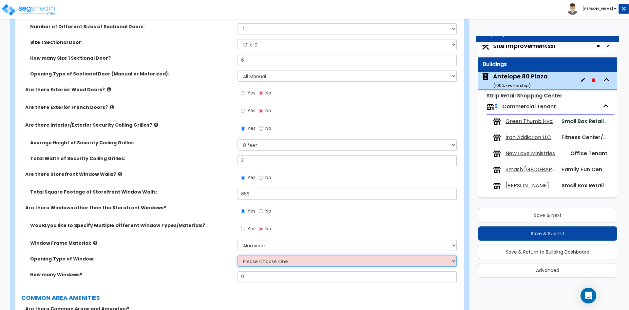
click at [264, 260] on select "Please Choose One Sliding Window Fixed/Picture Window Awning Window Swing/Casem…" at bounding box center [347, 260] width 219 height 11
select select "2"
click at [238, 255] on select "Please Choose One Sliding Window Fixed/Picture Window Awning Window Swing/Casem…" at bounding box center [347, 260] width 219 height 11
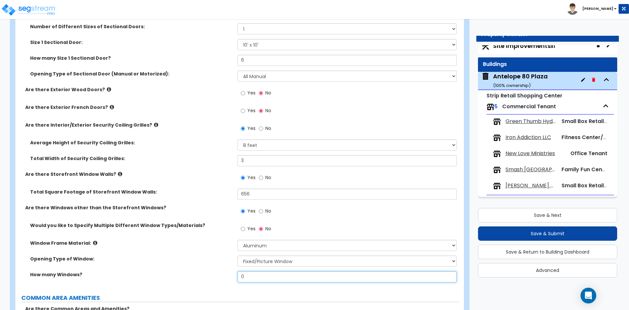
click at [260, 274] on input "0" at bounding box center [347, 276] width 219 height 11
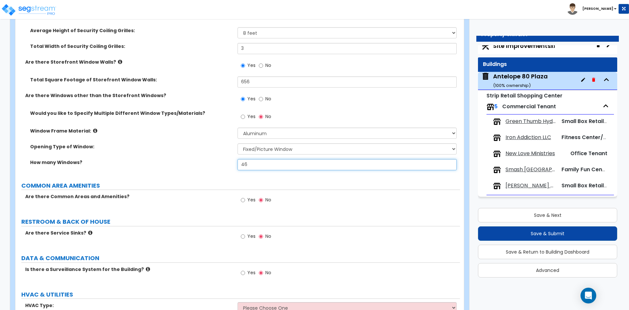
scroll to position [1048, 0]
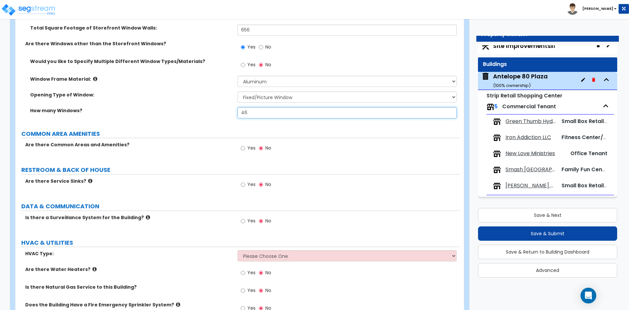
type input "46"
click at [243, 148] on input "Yes" at bounding box center [243, 147] width 4 height 7
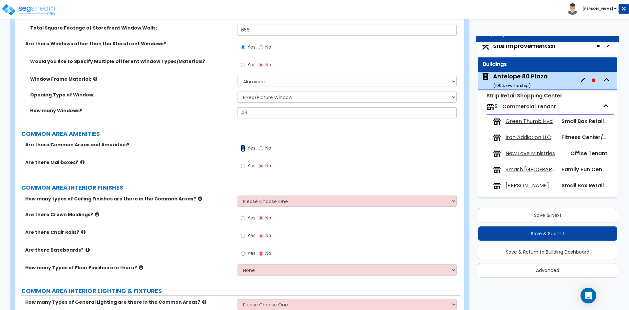
scroll to position [1081, 0]
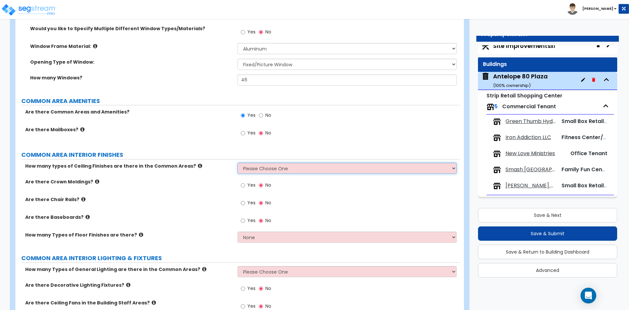
click at [273, 167] on select "Please Choose One 1 2 3" at bounding box center [347, 167] width 219 height 11
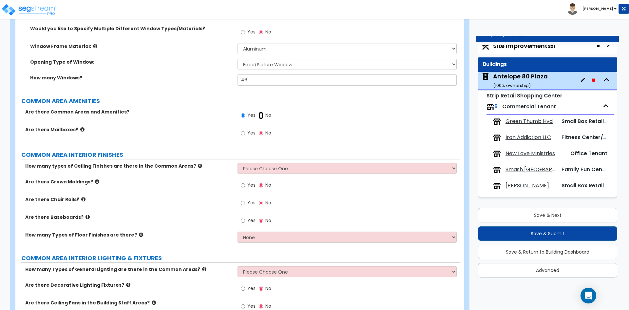
click at [262, 115] on input "No" at bounding box center [261, 115] width 4 height 7
radio input "false"
radio input "true"
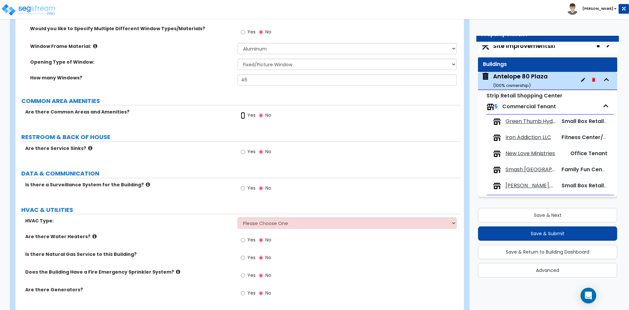
click at [243, 117] on input "Yes" at bounding box center [243, 115] width 4 height 7
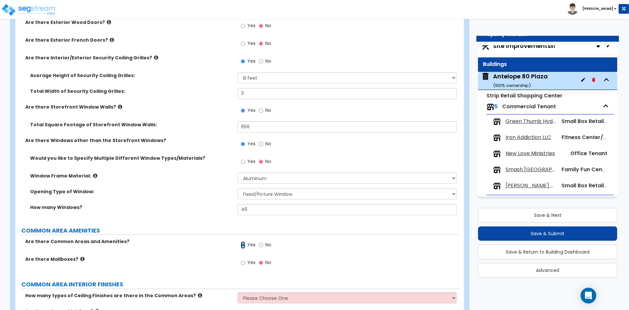
scroll to position [950, 0]
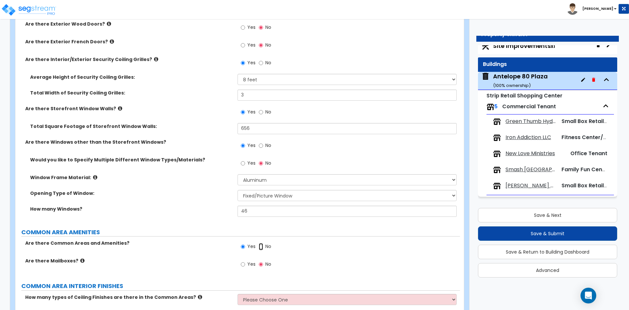
click at [262, 246] on input "No" at bounding box center [261, 246] width 4 height 7
radio input "false"
radio input "true"
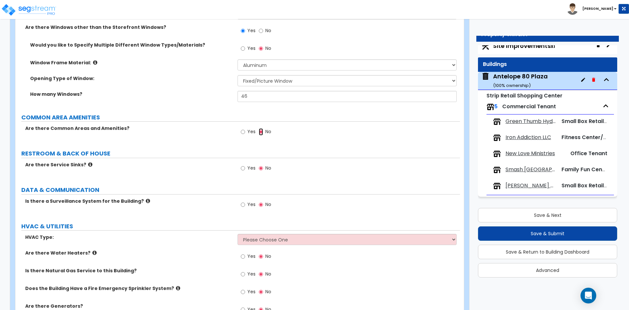
scroll to position [1081, 0]
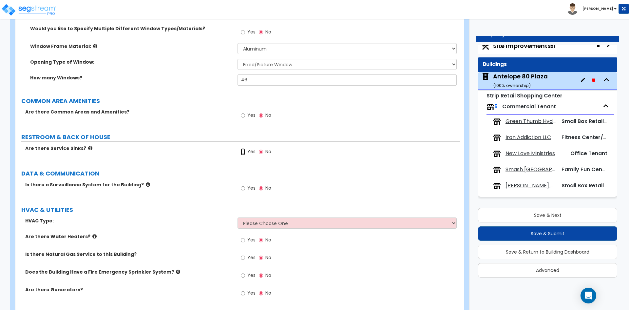
click at [243, 152] on input "Yes" at bounding box center [243, 151] width 4 height 7
radio input "true"
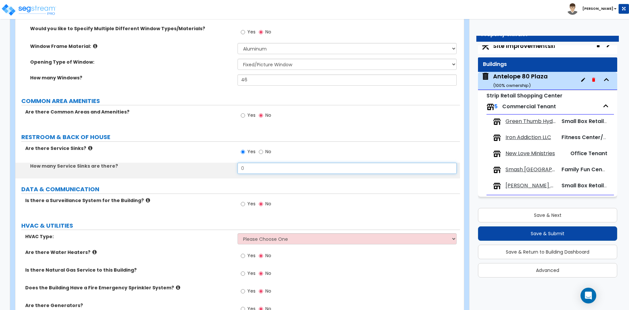
click at [258, 173] on input "0" at bounding box center [347, 167] width 219 height 11
type input "4"
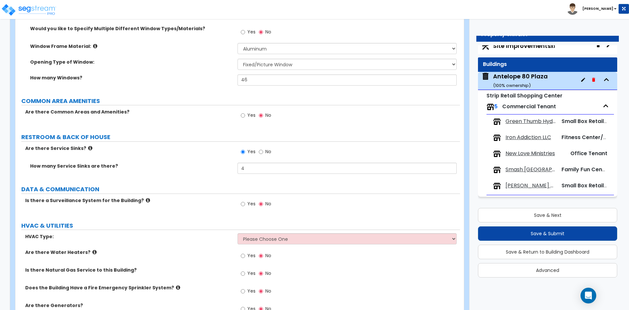
click at [247, 203] on label "Yes" at bounding box center [248, 204] width 15 height 11
click at [245, 203] on input "Yes" at bounding box center [243, 203] width 4 height 7
radio input "true"
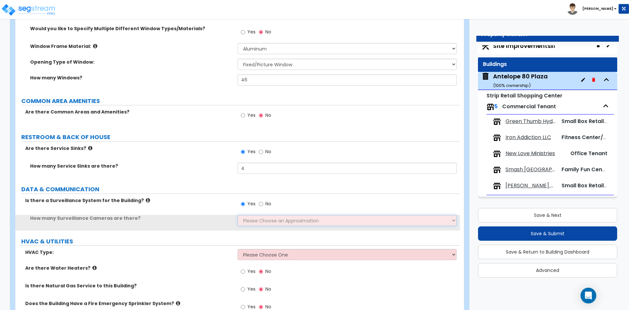
click at [277, 218] on select "Please Choose an Approximation Barely Noticed Any Noticed a Couple Frequently S…" at bounding box center [347, 220] width 219 height 11
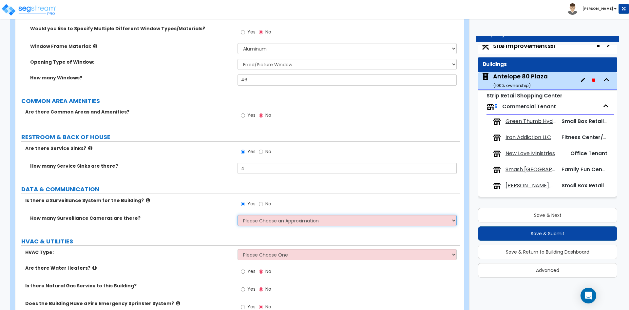
select select "3"
click at [238, 215] on select "Please Choose an Approximation Barely Noticed Any Noticed a Couple Frequently S…" at bounding box center [347, 220] width 219 height 11
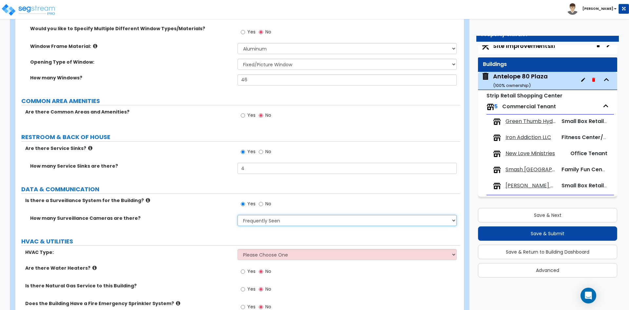
scroll to position [1114, 0]
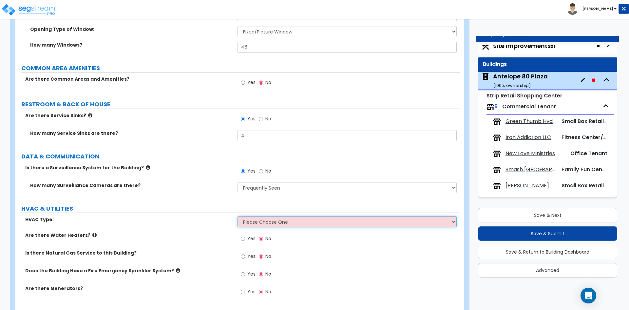
click at [291, 221] on select "Please Choose One Rooftop Unit Furnace-Condenser Forced Air Split Heating/Cooli…" at bounding box center [347, 221] width 219 height 11
select select "1"
click at [238, 216] on select "Please Choose One Rooftop Unit Furnace-Condenser Forced Air Split Heating/Cooli…" at bounding box center [347, 221] width 219 height 11
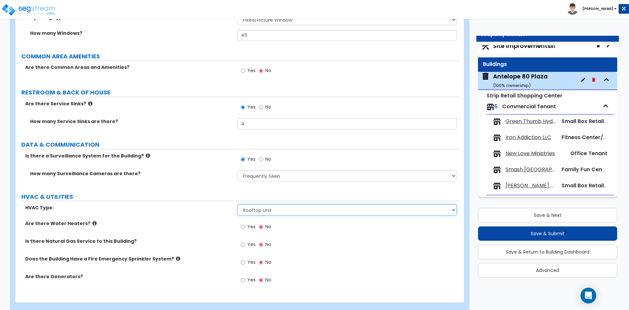
scroll to position [1137, 0]
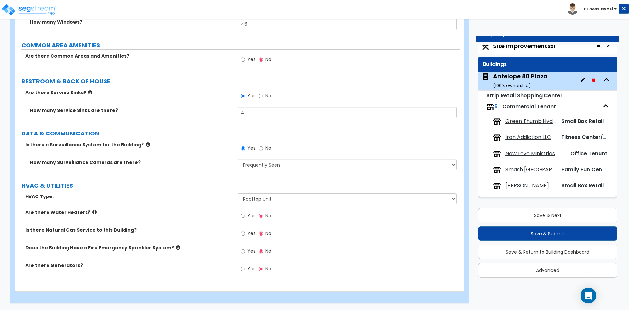
click at [239, 215] on div "Yes No" at bounding box center [256, 216] width 37 height 15
click at [242, 216] on input "Yes" at bounding box center [243, 215] width 4 height 7
radio input "true"
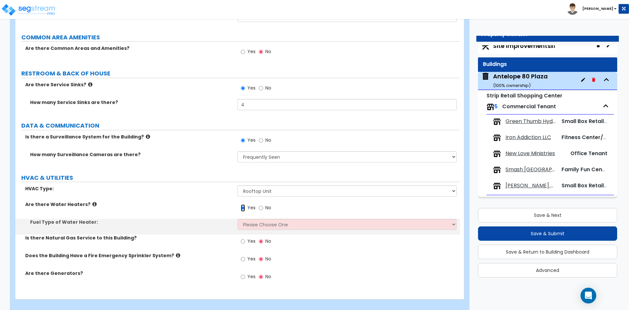
scroll to position [1153, 0]
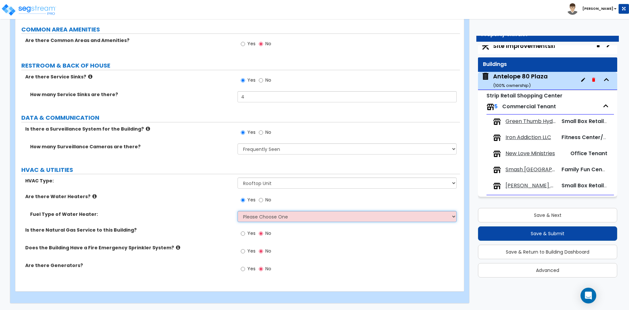
click at [260, 220] on select "Please Choose One Gas Electric" at bounding box center [347, 216] width 219 height 11
click at [238, 211] on select "Please Choose One Gas Electric" at bounding box center [347, 216] width 219 height 11
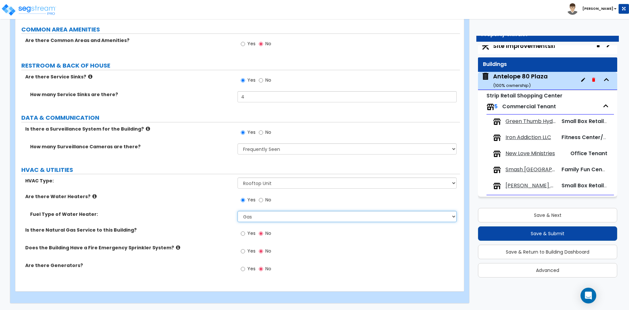
click at [269, 215] on select "Please Choose One Gas Electric" at bounding box center [347, 216] width 219 height 11
select select "2"
click at [238, 211] on select "Please Choose One Gas Electric" at bounding box center [347, 216] width 219 height 11
click at [244, 234] on input "Yes" at bounding box center [243, 233] width 4 height 7
radio input "true"
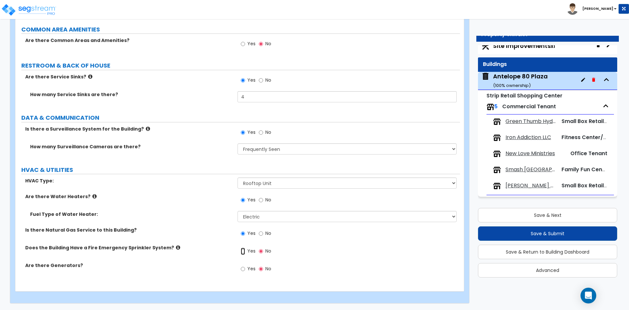
click at [242, 251] on input "Yes" at bounding box center [243, 250] width 4 height 7
radio input "true"
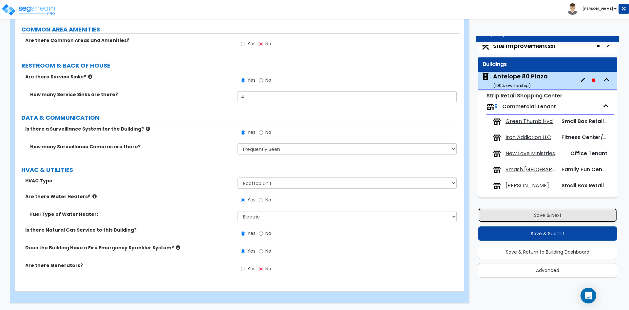
click at [532, 219] on button "Save & Next" at bounding box center [547, 215] width 139 height 14
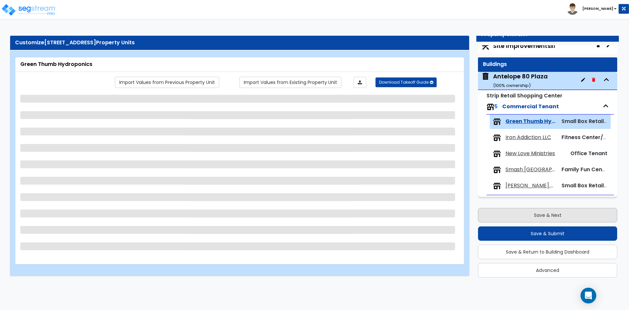
scroll to position [0, 0]
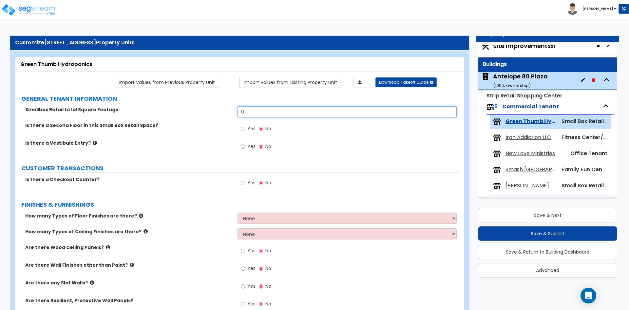
click at [261, 112] on input "0" at bounding box center [347, 111] width 219 height 11
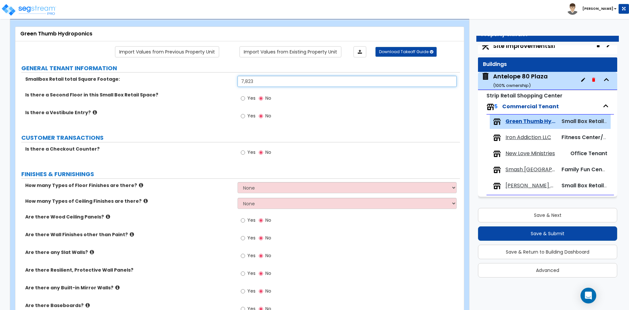
scroll to position [33, 0]
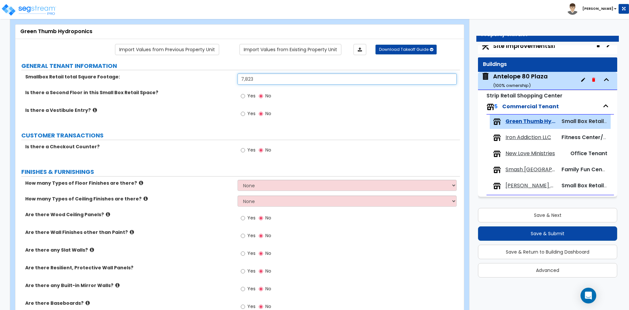
type input "7,823"
click at [242, 149] on input "Yes" at bounding box center [243, 149] width 4 height 7
radio input "true"
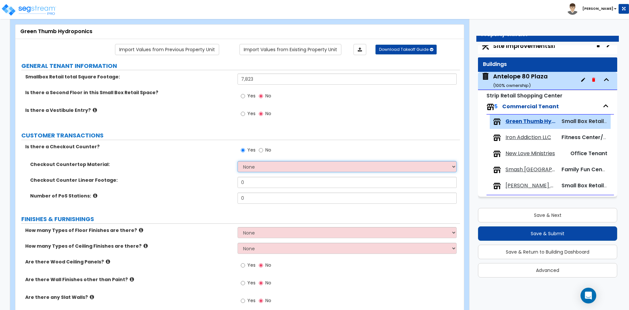
click at [270, 164] on select "None Plastic Laminate Solid Surface Stone Quartz Marble Tile Wood Stainless Ste…" at bounding box center [347, 166] width 219 height 11
select select "1"
click at [238, 161] on select "None Plastic Laminate Solid Surface Stone Quartz Marble Tile Wood Stainless Ste…" at bounding box center [347, 166] width 219 height 11
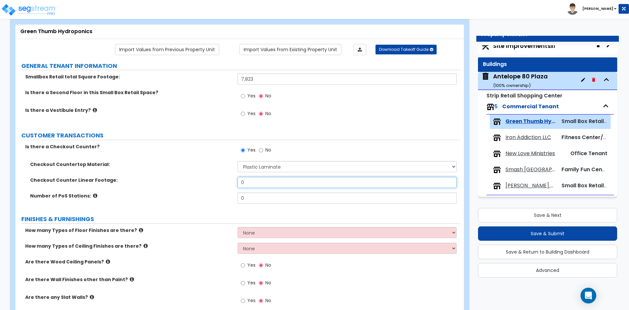
click at [259, 183] on input "0" at bounding box center [347, 182] width 219 height 11
type input "12"
click at [254, 196] on input "0" at bounding box center [347, 197] width 219 height 11
type input "4"
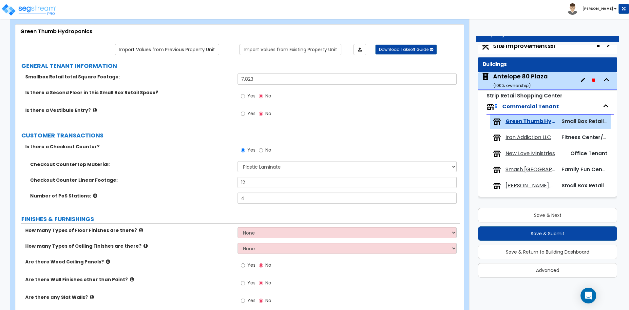
drag, startPoint x: 260, startPoint y: 188, endPoint x: 260, endPoint y: 184, distance: 3.9
click at [260, 187] on div "Checkout Counter Linear Footage: 12" at bounding box center [237, 185] width 445 height 16
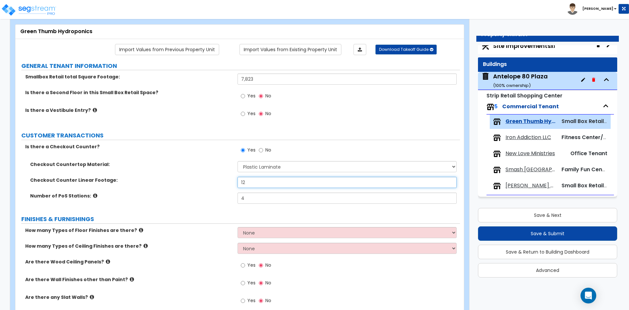
click at [260, 184] on input "12" at bounding box center [347, 182] width 219 height 11
type input "1"
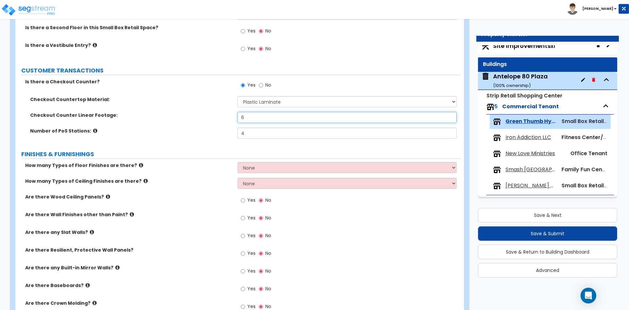
scroll to position [98, 0]
type input "6"
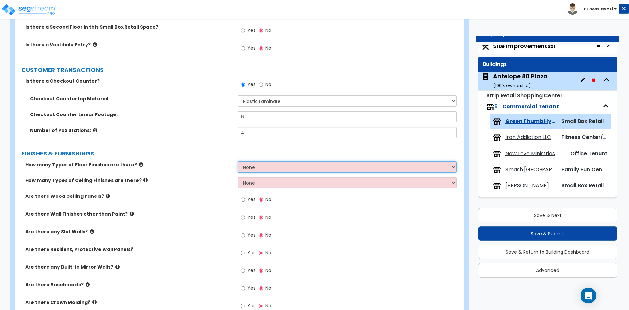
click at [270, 168] on select "None 1 2 3 4" at bounding box center [347, 166] width 219 height 11
click at [238, 161] on select "None 1 2 3 4" at bounding box center [347, 166] width 219 height 11
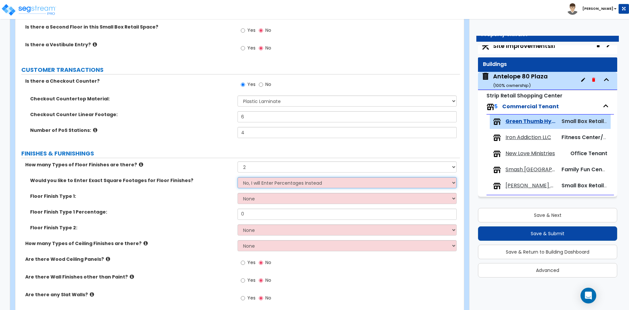
click at [283, 184] on select "No, I will Enter Percentages Instead Yes, I will Enter Exact Square Footages" at bounding box center [347, 182] width 219 height 11
click at [238, 177] on select "No, I will Enter Percentages Instead Yes, I will Enter Exact Square Footages" at bounding box center [347, 182] width 219 height 11
click at [262, 200] on select "None Tile Flooring Hardwood Flooring Resilient Laminate Flooring VCT Flooring S…" at bounding box center [347, 198] width 219 height 11
click at [277, 198] on select "None Tile Flooring Hardwood Flooring Resilient Laminate Flooring VCT Flooring S…" at bounding box center [347, 198] width 219 height 11
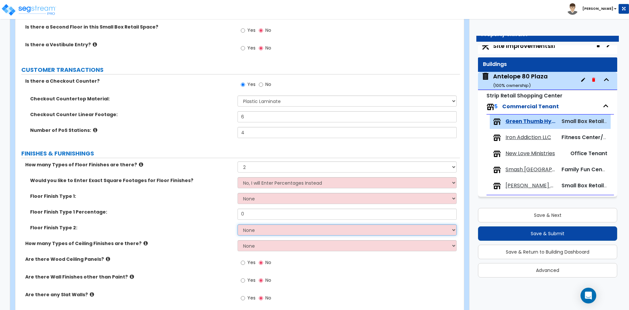
click at [277, 230] on select "None Tile Flooring Hardwood Flooring Resilient Laminate Flooring VCT Flooring S…" at bounding box center [347, 229] width 219 height 11
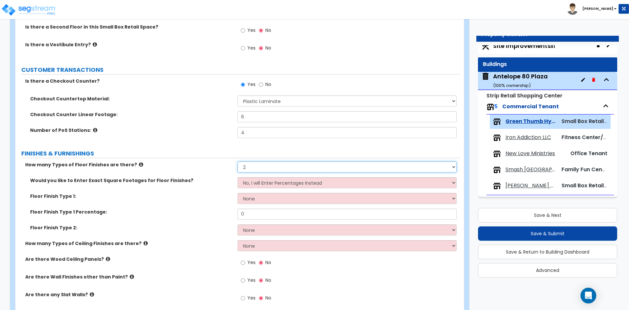
click at [284, 167] on select "None 1 2 3 4" at bounding box center [347, 166] width 219 height 11
click at [238, 161] on select "None 1 2 3 4" at bounding box center [347, 166] width 219 height 11
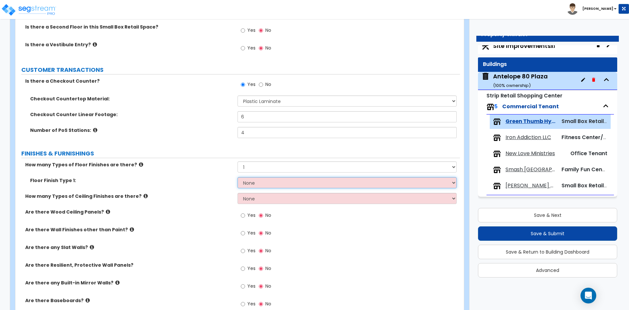
click at [282, 183] on select "None Tile Flooring Hardwood Flooring Resilient Laminate Flooring VCT Flooring S…" at bounding box center [347, 182] width 219 height 11
click at [291, 182] on select "None Tile Flooring Hardwood Flooring Resilient Laminate Flooring VCT Flooring S…" at bounding box center [347, 182] width 219 height 11
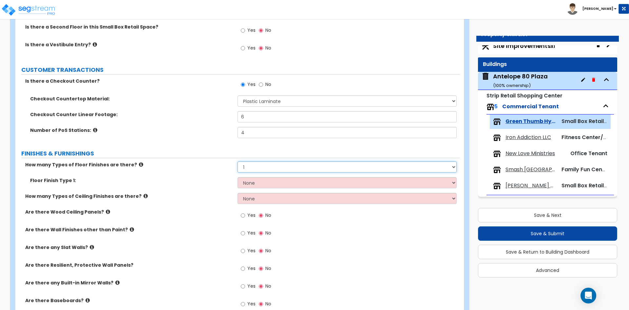
click at [294, 170] on select "None 1 2 3 4" at bounding box center [347, 166] width 219 height 11
select select "0"
click at [238, 161] on select "None 1 2 3 4" at bounding box center [347, 166] width 219 height 11
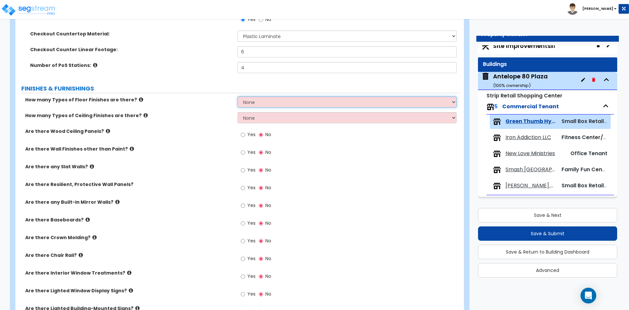
scroll to position [164, 0]
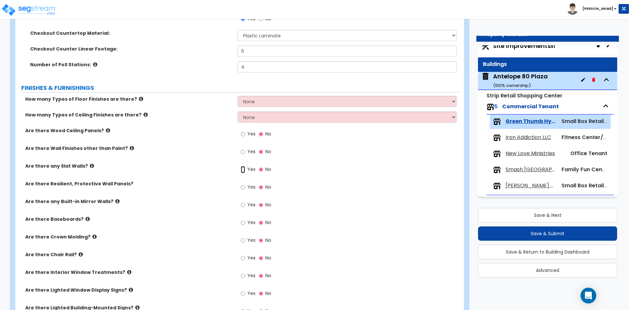
click at [243, 171] on input "Yes" at bounding box center [243, 169] width 4 height 7
radio input "true"
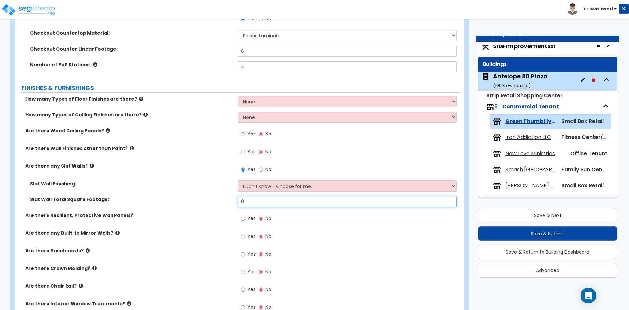
click at [258, 202] on input "0" at bounding box center [347, 201] width 219 height 11
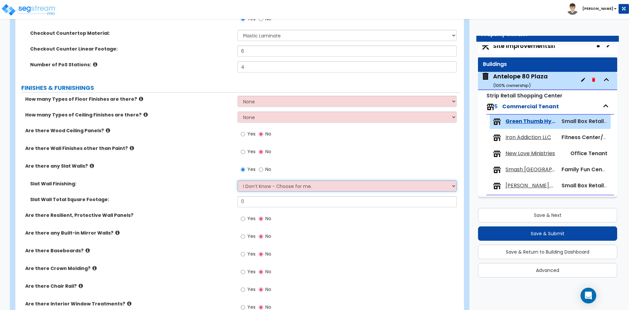
click at [273, 188] on select "I Don’t Know - Choose for me. Paint Finish Melamine Finish Plastic Laminate Fin…" at bounding box center [347, 185] width 219 height 11
click at [238, 180] on select "I Don’t Know - Choose for me. Paint Finish Melamine Finish Plastic Laminate Fin…" at bounding box center [347, 185] width 219 height 11
click at [273, 191] on select "I Don’t Know - Choose for me. Paint Finish Melamine Finish Plastic Laminate Fin…" at bounding box center [347, 185] width 219 height 11
click at [238, 180] on select "I Don’t Know - Choose for me. Paint Finish Melamine Finish Plastic Laminate Fin…" at bounding box center [347, 185] width 219 height 11
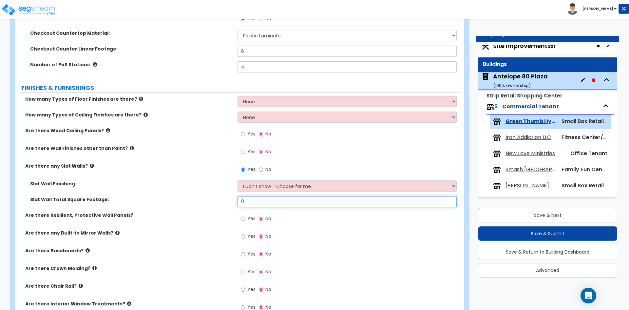
click at [264, 201] on input "0" at bounding box center [347, 201] width 219 height 11
type input "80"
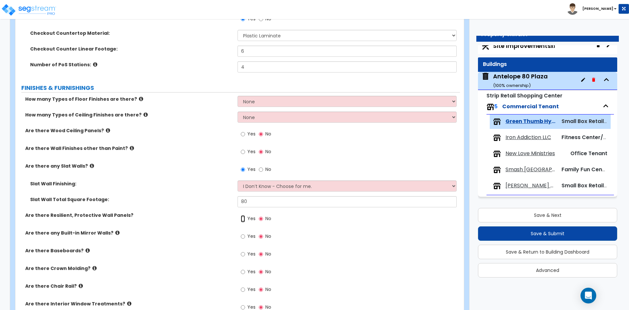
click at [242, 218] on input "Yes" at bounding box center [243, 218] width 4 height 7
radio input "true"
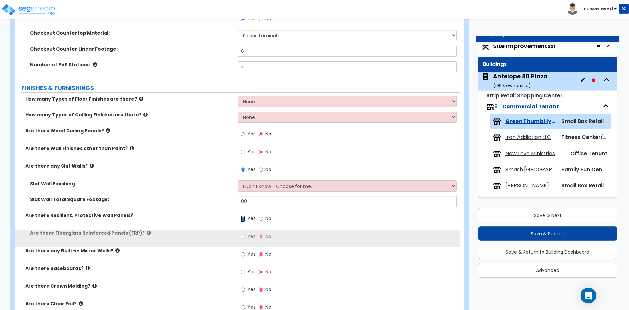
scroll to position [197, 0]
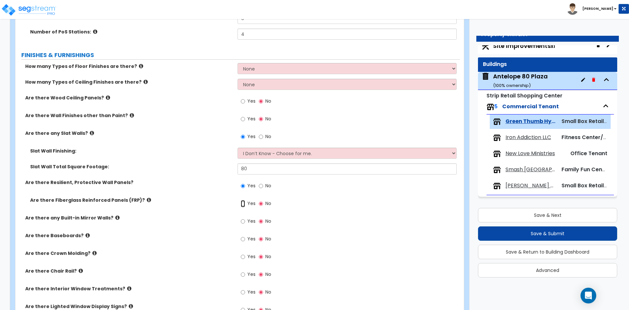
click at [241, 203] on input "Yes" at bounding box center [243, 203] width 4 height 7
radio input "true"
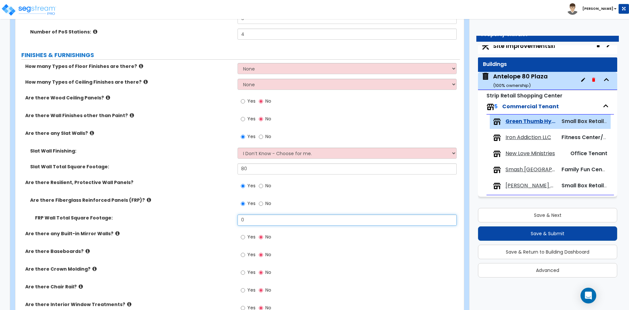
click at [257, 218] on input "0" at bounding box center [347, 219] width 219 height 11
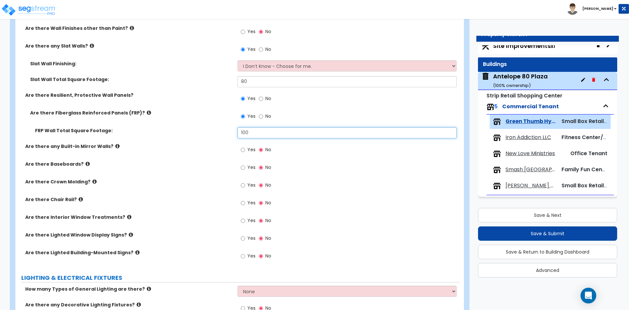
scroll to position [295, 0]
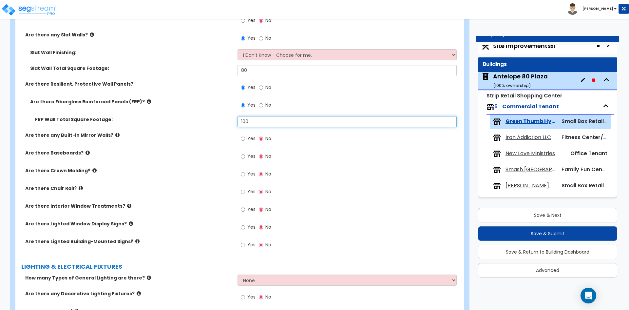
type input "100"
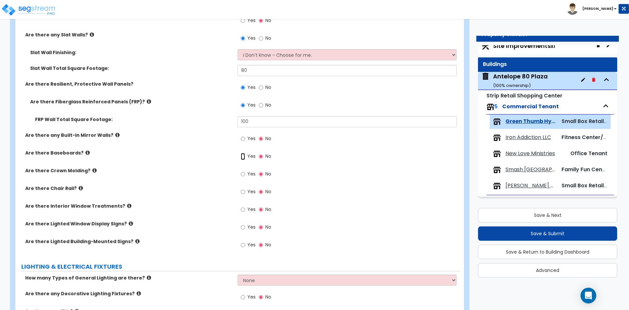
click at [245, 158] on input "Yes" at bounding box center [243, 156] width 4 height 7
radio input "true"
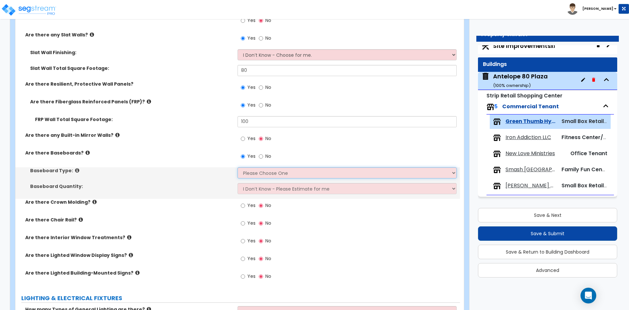
click at [271, 174] on select "Please Choose One Wood Vinyl Carpet Tile" at bounding box center [347, 172] width 219 height 11
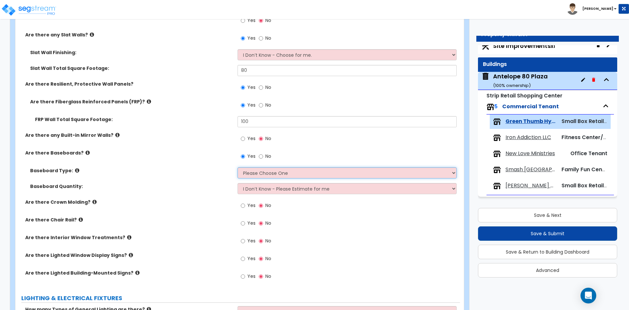
select select "2"
click at [238, 167] on select "Please Choose One Wood Vinyl Carpet Tile" at bounding box center [347, 172] width 219 height 11
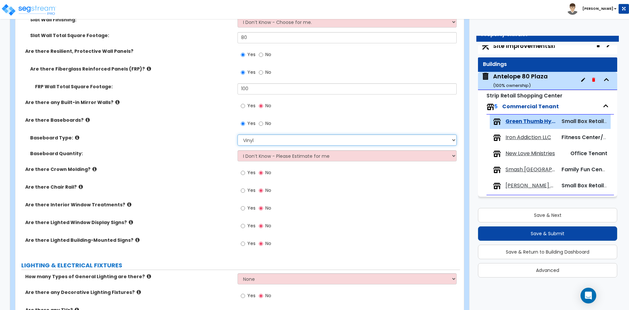
scroll to position [360, 0]
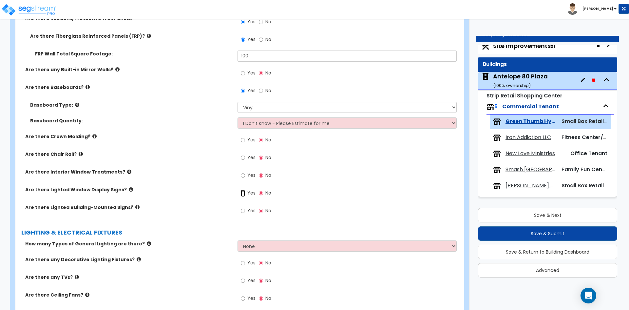
click at [244, 193] on input "Yes" at bounding box center [243, 192] width 4 height 7
radio input "true"
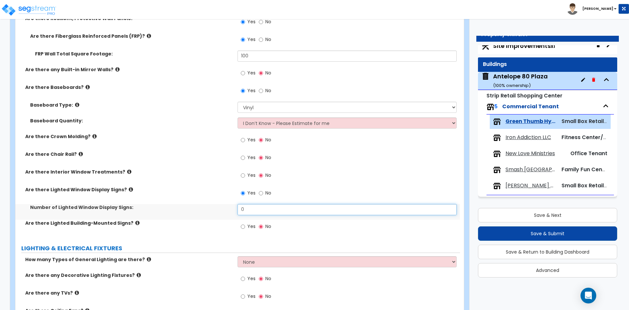
click at [259, 210] on input "0" at bounding box center [347, 209] width 219 height 11
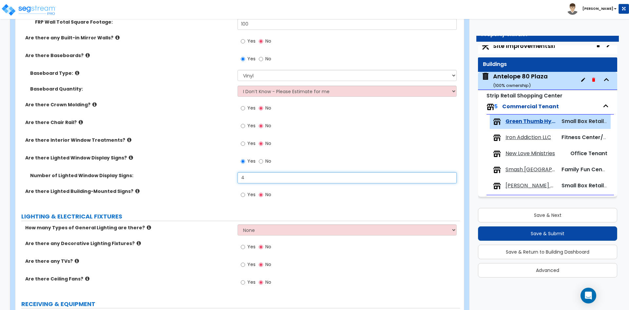
scroll to position [393, 0]
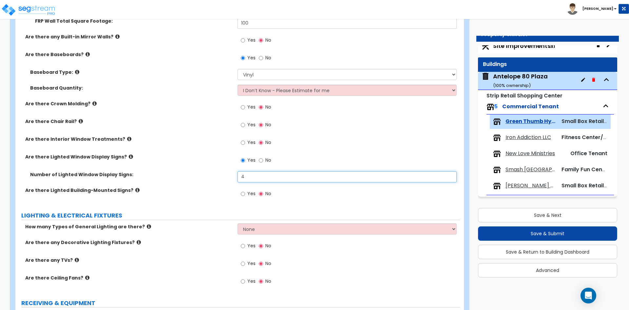
type input "4"
click at [241, 195] on input "Yes" at bounding box center [243, 193] width 4 height 7
radio input "true"
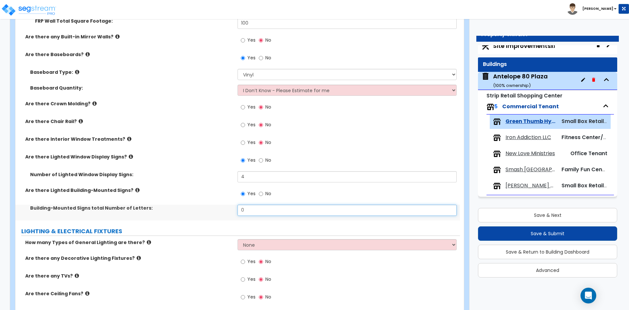
click at [256, 209] on input "0" at bounding box center [347, 209] width 219 height 11
type input "1"
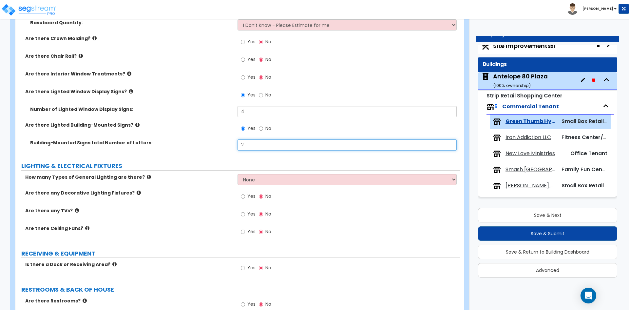
scroll to position [459, 0]
type input "2"
click at [252, 181] on select "None 1 2 3" at bounding box center [347, 178] width 219 height 11
select select "2"
click at [238, 173] on select "None 1 2 3" at bounding box center [347, 178] width 219 height 11
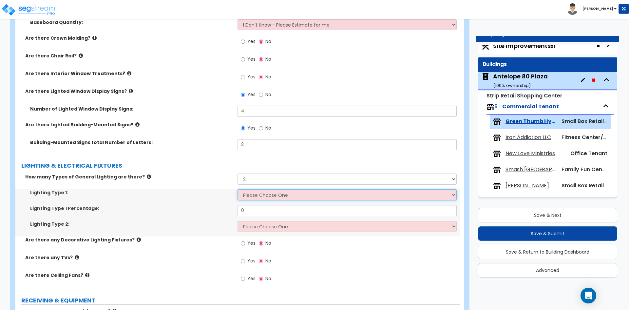
click at [267, 193] on select "Please Choose One LED Surface-Mounted LED Recessed Fluorescent Surface-Mounted …" at bounding box center [347, 194] width 219 height 11
select select "3"
click at [238, 189] on select "Please Choose One LED Surface-Mounted LED Recessed Fluorescent Surface-Mounted …" at bounding box center [347, 194] width 219 height 11
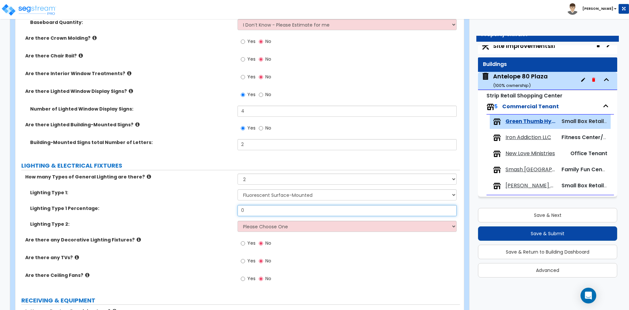
click at [245, 212] on input "0" at bounding box center [347, 210] width 219 height 11
type input "6"
click at [262, 232] on div "Lighting Type 2: Please Choose One LED Surface-Mounted LED Recessed Fluorescent…" at bounding box center [237, 228] width 445 height 16
click at [263, 232] on div "Lighting Type 2: Please Choose One LED Surface-Mounted LED Recessed Fluorescent…" at bounding box center [237, 228] width 445 height 16
click at [270, 229] on select "Please Choose One LED Surface-Mounted LED Recessed Fluorescent Surface-Mounted …" at bounding box center [347, 225] width 219 height 11
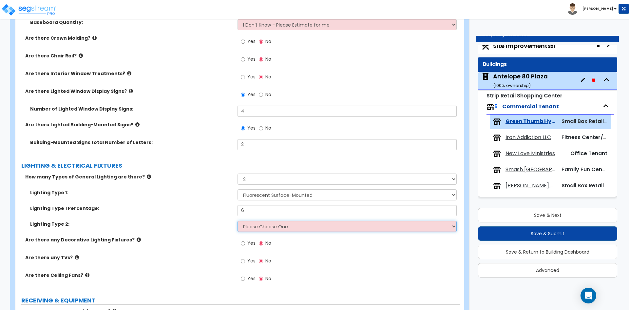
select select "2"
click at [238, 220] on select "Please Choose One LED Surface-Mounted LED Recessed Fluorescent Surface-Mounted …" at bounding box center [347, 225] width 219 height 11
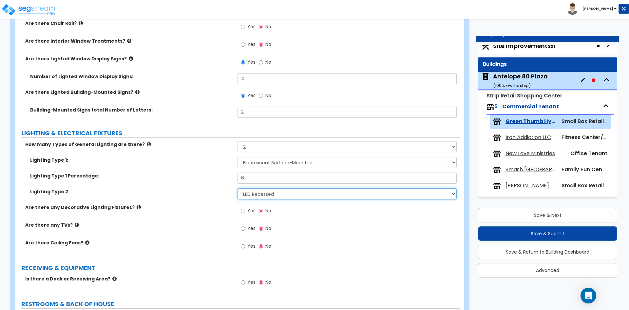
scroll to position [491, 0]
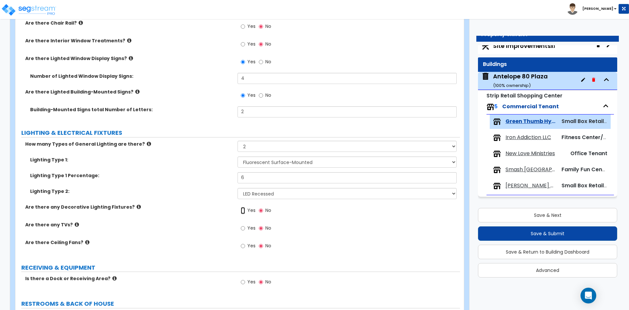
click at [245, 211] on input "Yes" at bounding box center [243, 210] width 4 height 7
radio input "true"
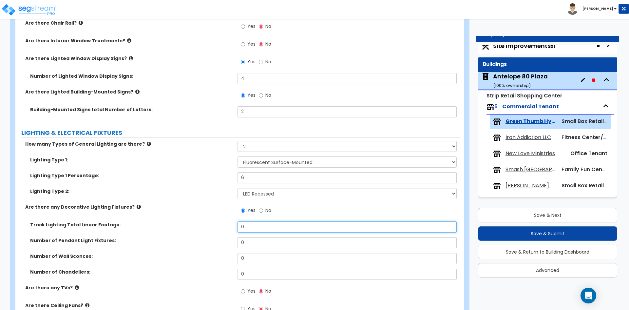
click at [247, 228] on input "0" at bounding box center [347, 226] width 219 height 11
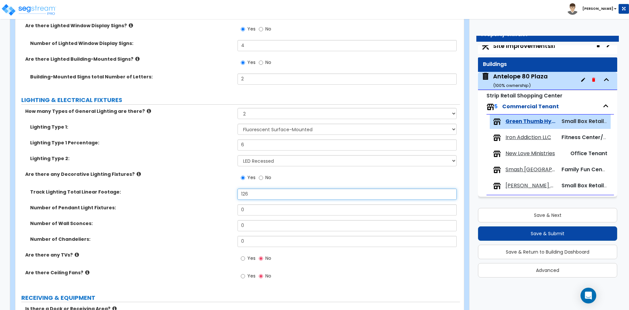
scroll to position [557, 0]
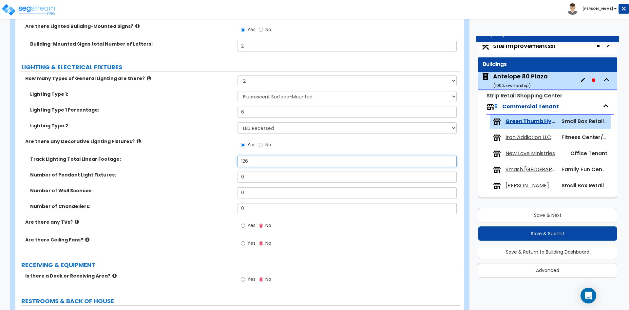
type input "126"
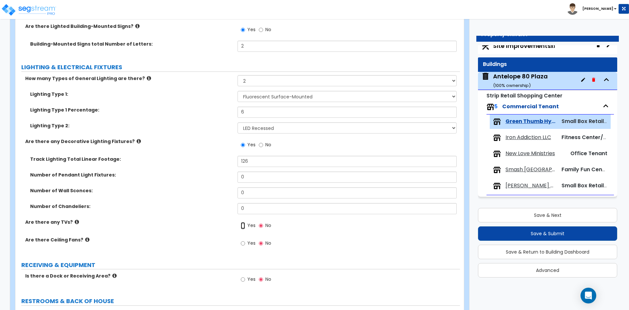
click at [244, 225] on input "Yes" at bounding box center [243, 225] width 4 height 7
radio input "true"
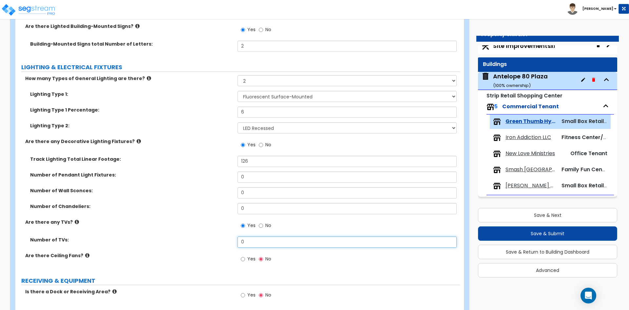
drag, startPoint x: 249, startPoint y: 240, endPoint x: 254, endPoint y: 240, distance: 4.6
click at [249, 240] on input "0" at bounding box center [347, 241] width 219 height 11
type input "8"
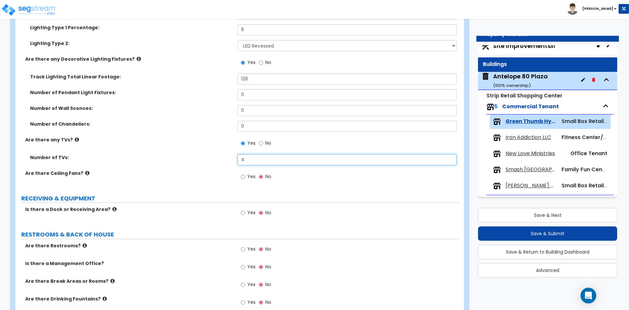
scroll to position [655, 0]
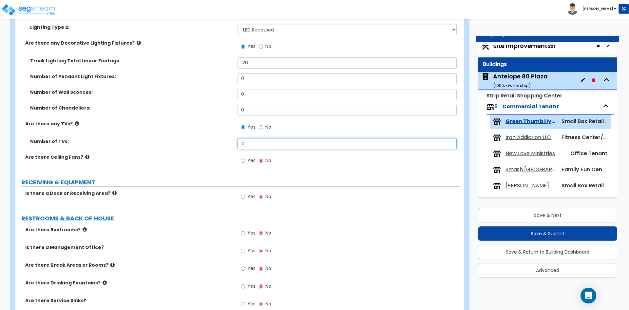
type input "4"
click at [242, 196] on input "Yes" at bounding box center [243, 196] width 4 height 7
radio input "true"
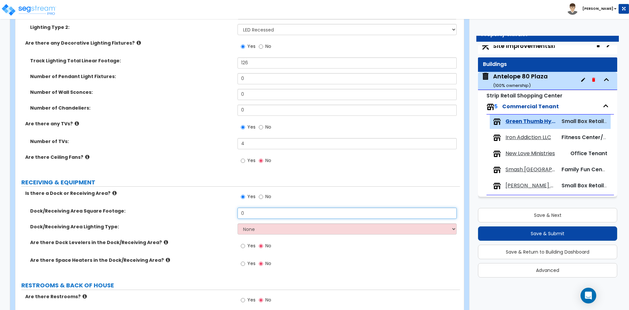
click at [255, 212] on input "0" at bounding box center [347, 212] width 219 height 11
type input "1,025"
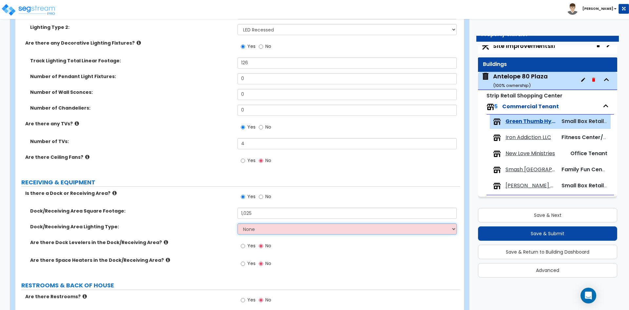
click at [306, 227] on select "None High Bay LED Lighting High Bay Fluorescent Lighting" at bounding box center [347, 228] width 219 height 11
select select "2"
click at [238, 223] on select "None High Bay LED Lighting High Bay Fluorescent Lighting" at bounding box center [347, 228] width 219 height 11
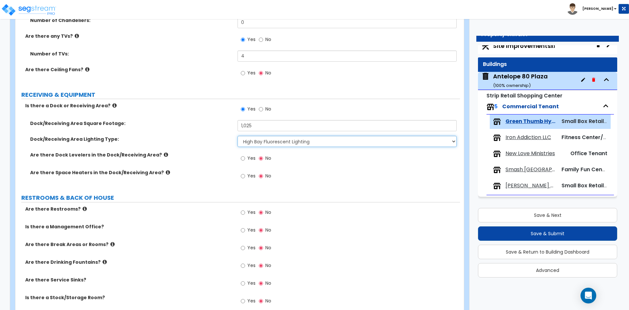
scroll to position [786, 0]
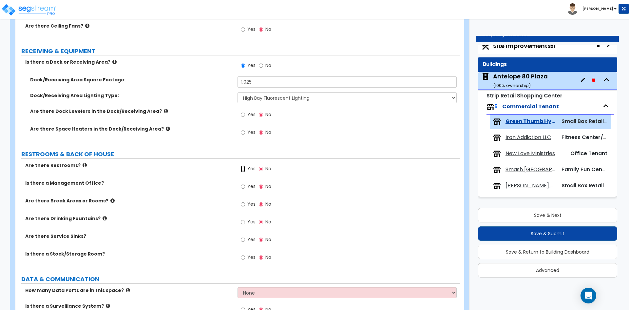
click at [245, 170] on input "Yes" at bounding box center [243, 168] width 4 height 7
radio input "true"
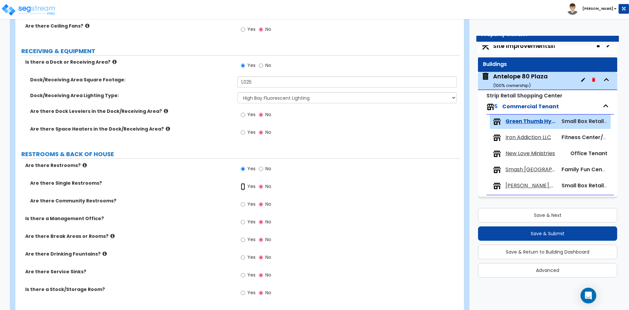
click at [241, 185] on input "Yes" at bounding box center [243, 186] width 4 height 7
radio input "true"
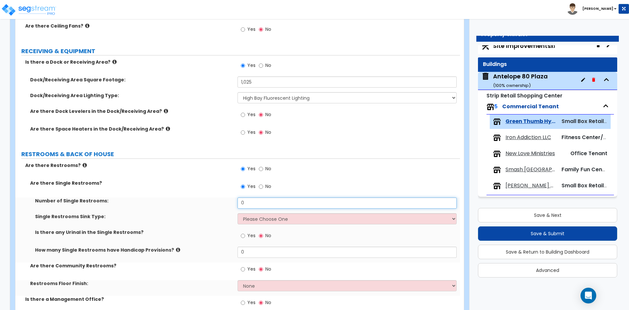
click at [247, 201] on input "0" at bounding box center [347, 202] width 219 height 11
type input "3"
click at [267, 222] on select "Please Choose One Wall-mounted Vanity-mounted" at bounding box center [347, 218] width 219 height 11
select select "1"
click at [238, 213] on select "Please Choose One Wall-mounted Vanity-mounted" at bounding box center [347, 218] width 219 height 11
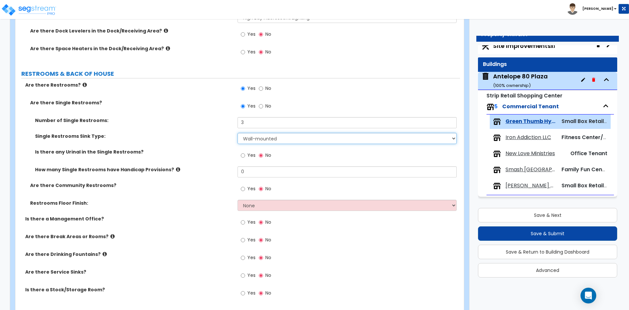
scroll to position [885, 0]
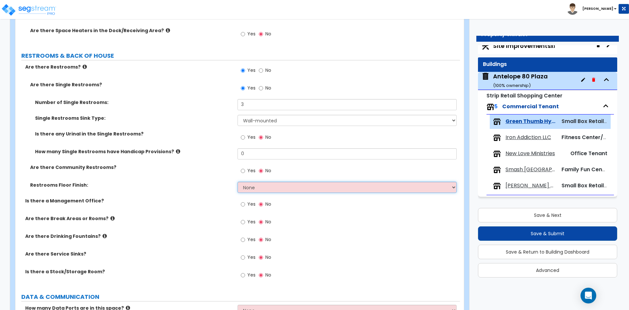
click at [271, 187] on select "None Tile Flooring Resilient Laminate Flooring VCT Flooring Sheet Vinyl Flooring" at bounding box center [347, 187] width 219 height 11
select select "1"
click at [238, 182] on select "None Tile Flooring Resilient Laminate Flooring VCT Flooring Sheet Vinyl Flooring" at bounding box center [347, 187] width 219 height 11
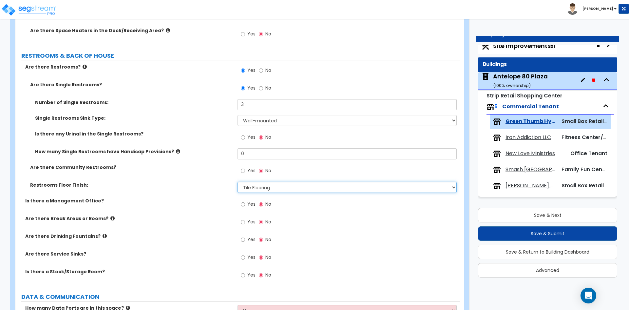
scroll to position [917, 0]
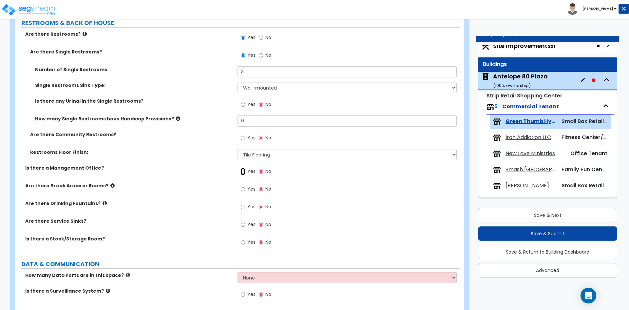
click at [242, 171] on input "Yes" at bounding box center [243, 171] width 4 height 7
radio input "true"
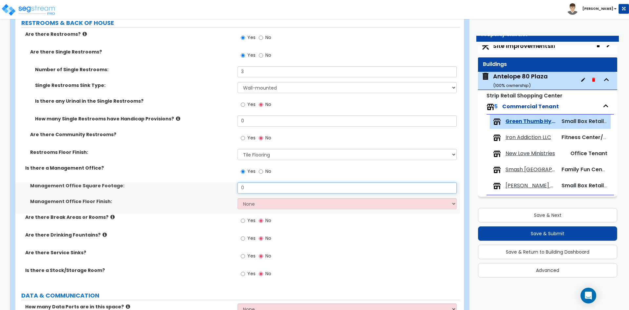
click at [263, 189] on input "0" at bounding box center [347, 187] width 219 height 11
type input "250"
click at [261, 202] on select "None Tile Flooring Hardwood Flooring Resilient Laminate Flooring VCT Flooring S…" at bounding box center [347, 203] width 219 height 11
click at [238, 198] on select "None Tile Flooring Hardwood Flooring Resilient Laminate Flooring VCT Flooring S…" at bounding box center [347, 203] width 219 height 11
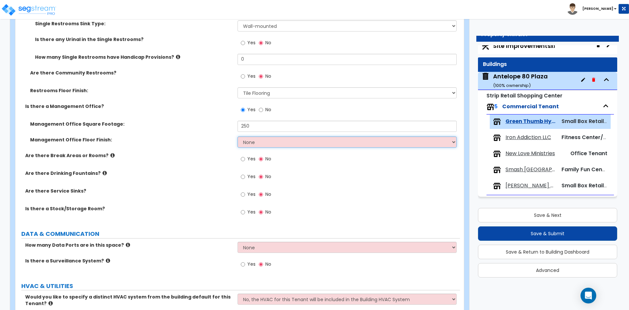
scroll to position [983, 0]
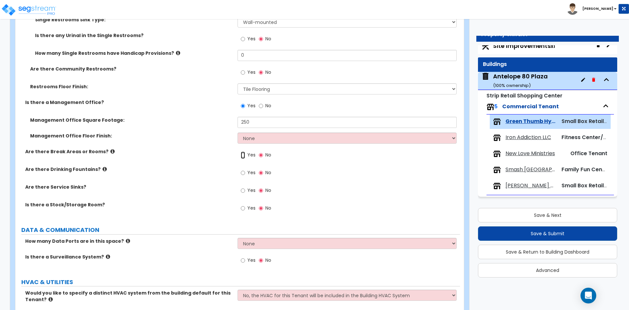
click at [243, 155] on input "Yes" at bounding box center [243, 154] width 4 height 7
radio input "true"
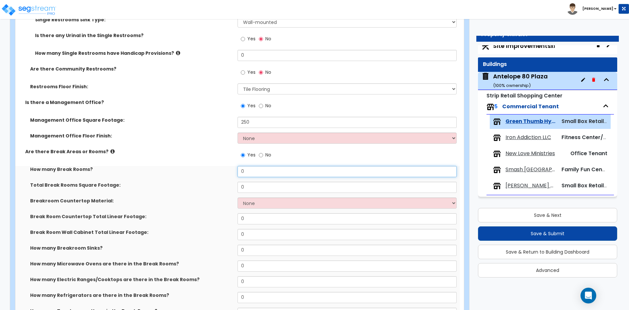
click at [260, 175] on input "0" at bounding box center [347, 171] width 219 height 11
type input "1"
click at [256, 188] on input "0" at bounding box center [347, 187] width 219 height 11
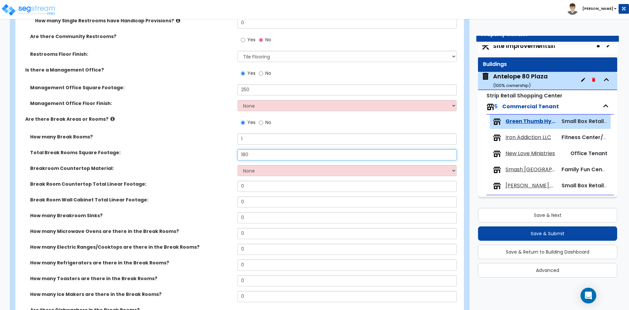
scroll to position [1016, 0]
type input "180"
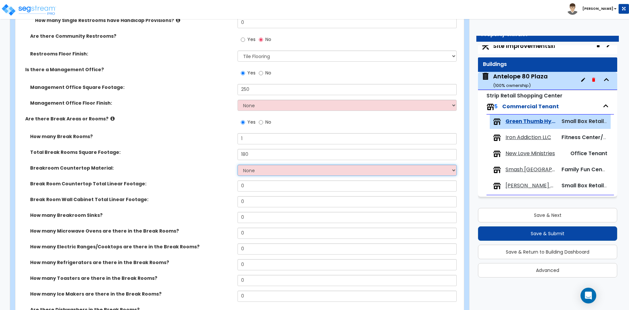
click at [266, 173] on select "None Plastic Laminate Solid Surface Stone Quartz Marble Tile Wood Stainless Ste…" at bounding box center [347, 169] width 219 height 11
select select "1"
click at [238, 164] on select "None Plastic Laminate Solid Surface Stone Quartz Marble Tile Wood Stainless Ste…" at bounding box center [347, 169] width 219 height 11
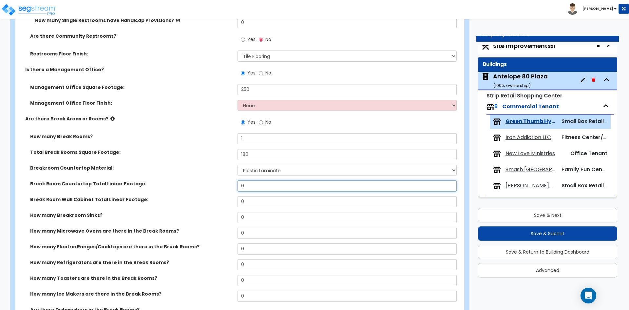
click at [256, 183] on input "0" at bounding box center [347, 185] width 219 height 11
type input "6"
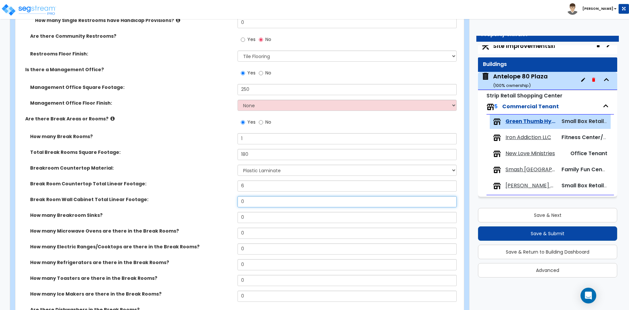
click at [259, 199] on input "0" at bounding box center [347, 201] width 219 height 11
click at [253, 203] on input "0" at bounding box center [347, 201] width 219 height 11
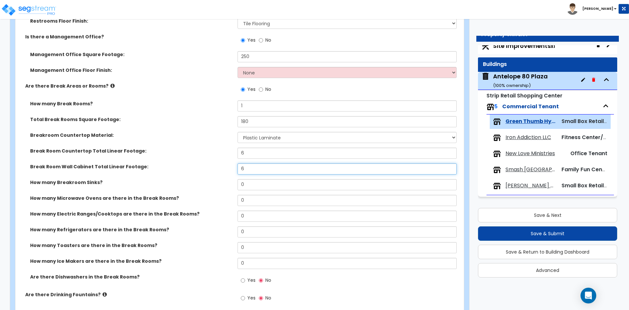
type input "6"
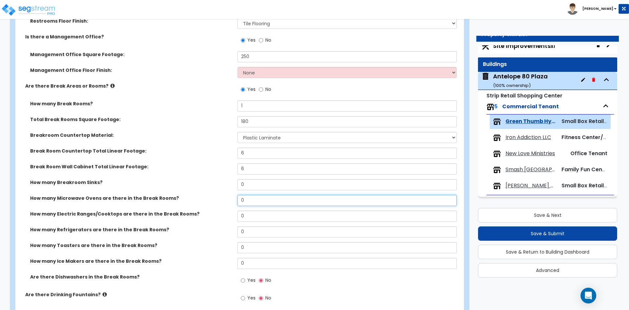
click at [247, 199] on input "0" at bounding box center [347, 200] width 219 height 11
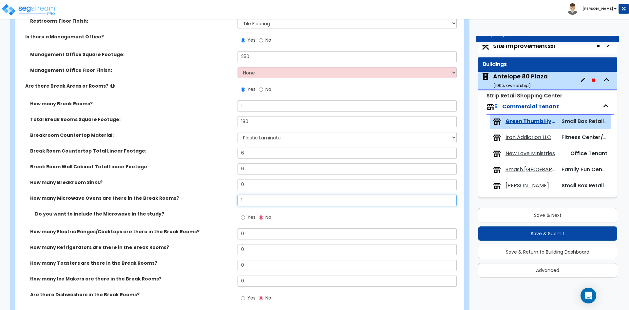
type input "1"
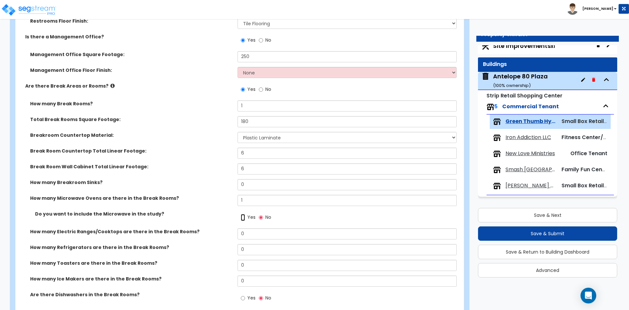
click at [243, 216] on input "Yes" at bounding box center [243, 217] width 4 height 7
radio input "true"
click at [259, 247] on input "0" at bounding box center [347, 249] width 219 height 11
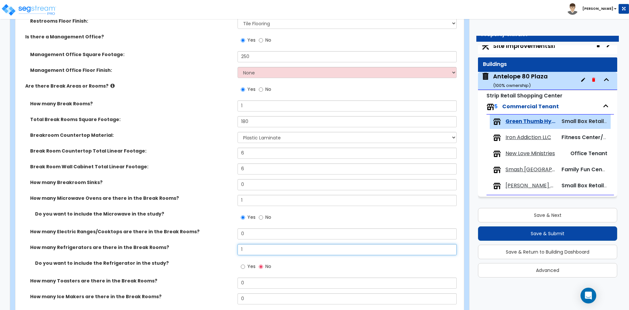
type input "1"
click at [244, 267] on input "Yes" at bounding box center [243, 266] width 4 height 7
radio input "true"
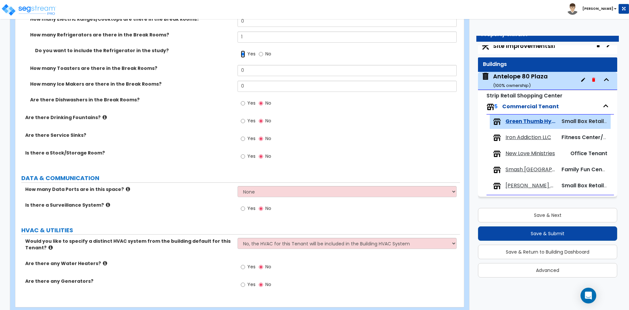
scroll to position [1276, 0]
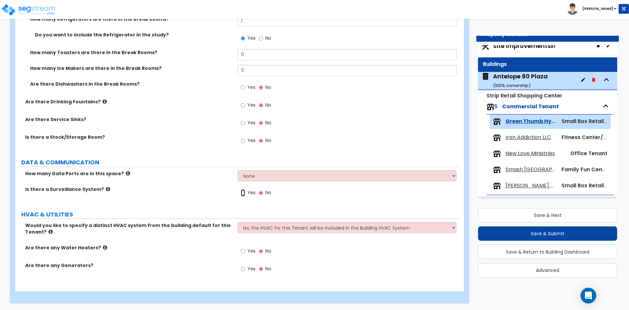
click at [243, 193] on input "Yes" at bounding box center [243, 192] width 4 height 7
radio input "true"
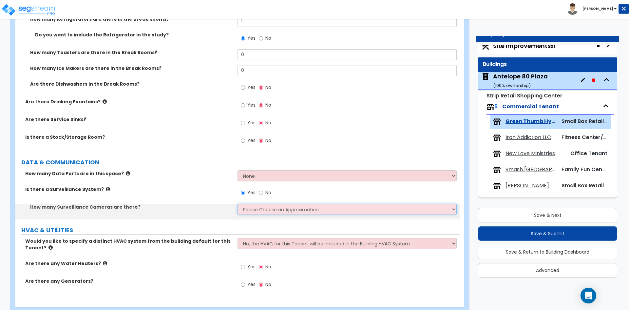
click at [267, 209] on select "Please Choose an Approximation Barely Noticed Any Noticed a Couple Frequently S…" at bounding box center [347, 208] width 219 height 11
click at [238, 203] on select "Please Choose an Approximation Barely Noticed Any Noticed a Couple Frequently S…" at bounding box center [347, 208] width 219 height 11
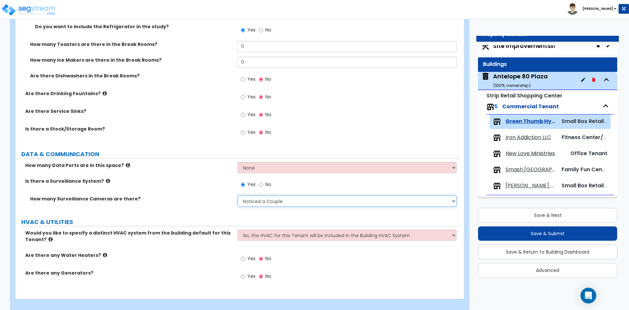
scroll to position [1292, 0]
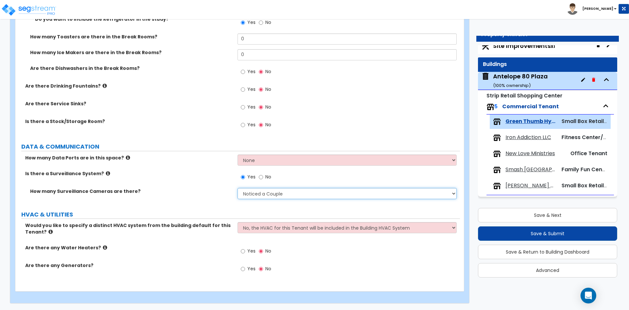
click at [279, 195] on select "Please Choose an Approximation Barely Noticed Any Noticed a Couple Frequently S…" at bounding box center [347, 193] width 219 height 11
select select "3"
click at [238, 188] on select "Please Choose an Approximation Barely Noticed Any Noticed a Couple Frequently S…" at bounding box center [347, 193] width 219 height 11
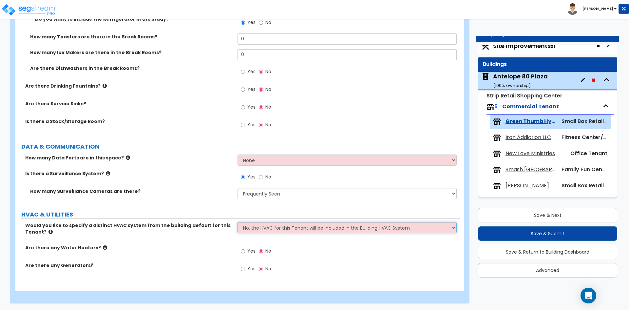
click at [315, 230] on select "No, the HVAC for this Tenant will be included in the Building HVAC System Yes, …" at bounding box center [347, 227] width 219 height 11
click at [238, 222] on select "No, the HVAC for this Tenant will be included in the Building HVAC System Yes, …" at bounding box center [347, 227] width 219 height 11
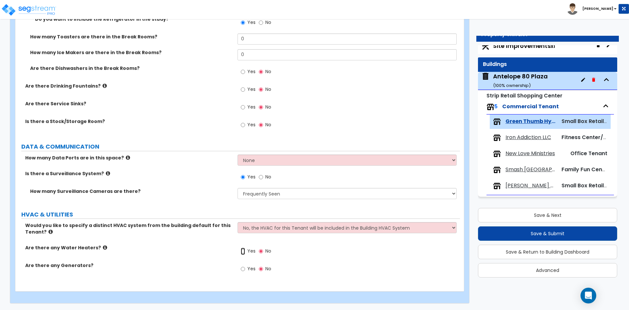
click at [243, 252] on input "Yes" at bounding box center [243, 250] width 4 height 7
radio input "true"
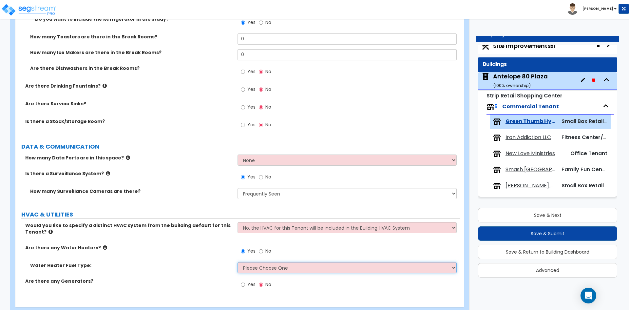
click at [285, 267] on select "Please Choose One Gas Electric" at bounding box center [347, 267] width 219 height 11
select select "2"
click at [238, 262] on select "Please Choose One Gas Electric" at bounding box center [347, 267] width 219 height 11
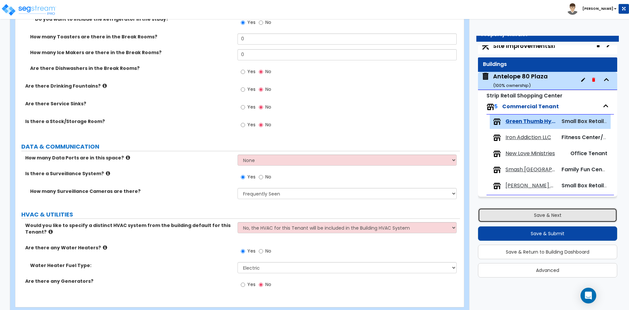
click at [515, 212] on button "Save & Next" at bounding box center [547, 215] width 139 height 14
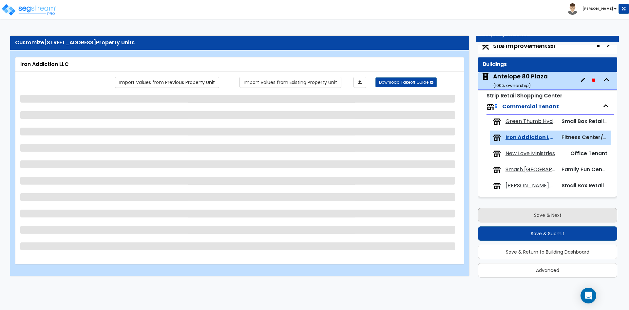
scroll to position [0, 0]
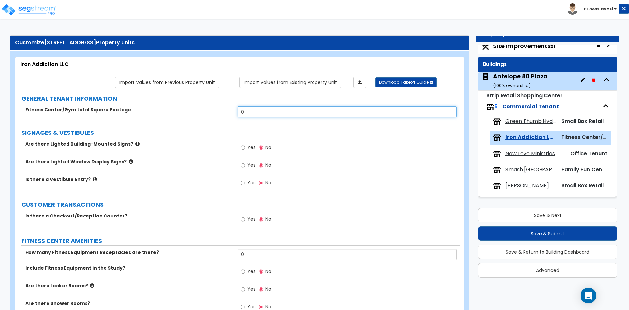
click at [260, 110] on input "0" at bounding box center [347, 111] width 219 height 11
click at [282, 112] on input "0" at bounding box center [347, 111] width 219 height 11
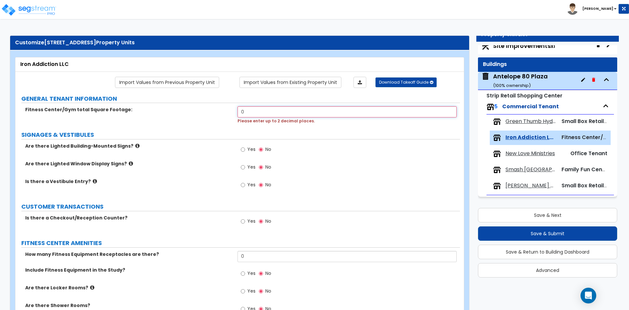
type input "0"
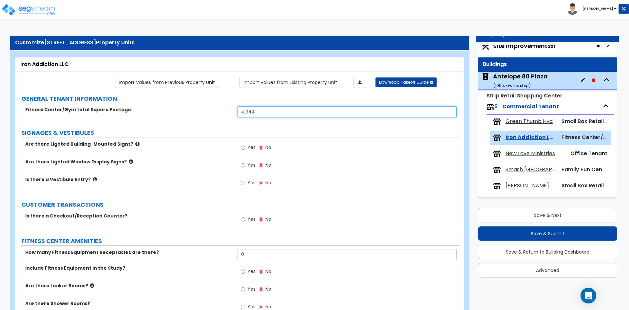
type input "4,944"
click at [243, 148] on input "Yes" at bounding box center [243, 147] width 4 height 7
radio input "true"
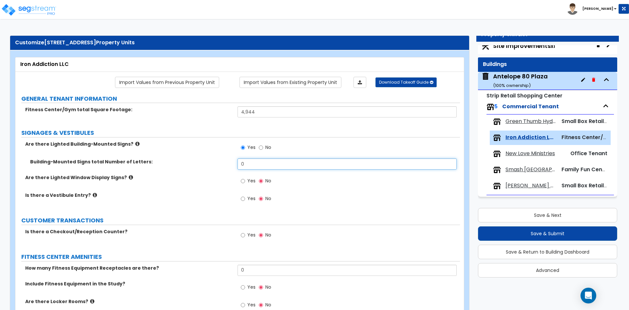
click at [251, 165] on input "0" at bounding box center [347, 163] width 219 height 11
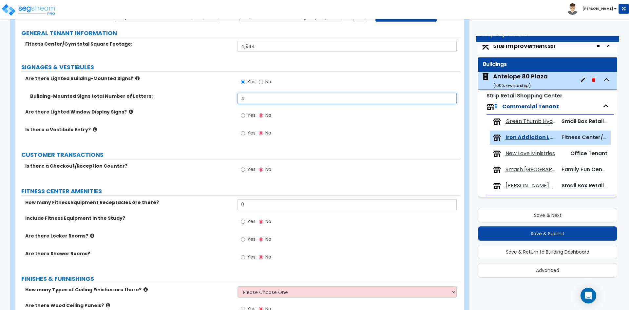
scroll to position [98, 0]
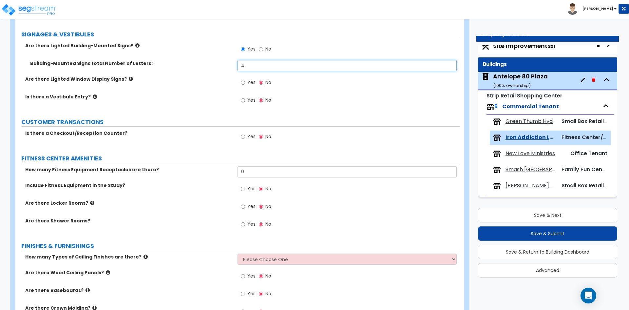
type input "4"
click at [242, 136] on input "Yes" at bounding box center [243, 136] width 4 height 7
radio input "true"
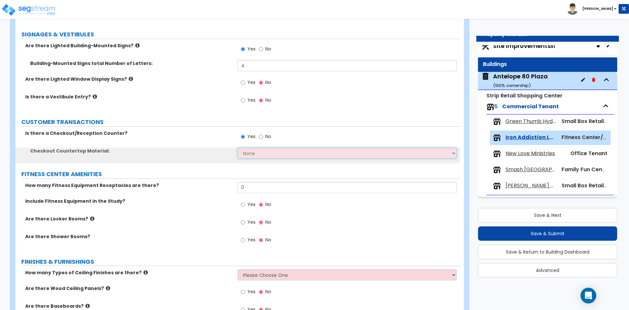
click at [254, 153] on select "None Plastic Laminate Solid Surface Stone Quartz Marble Tile Wood Stainless Ste…" at bounding box center [347, 152] width 219 height 11
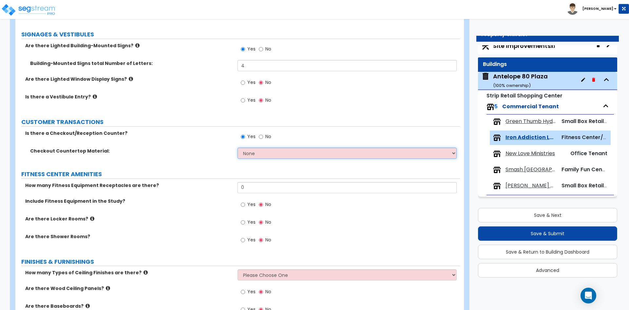
select select "1"
click at [238, 147] on select "None Plastic Laminate Solid Surface Stone Quartz Marble Tile Wood Stainless Ste…" at bounding box center [347, 152] width 219 height 11
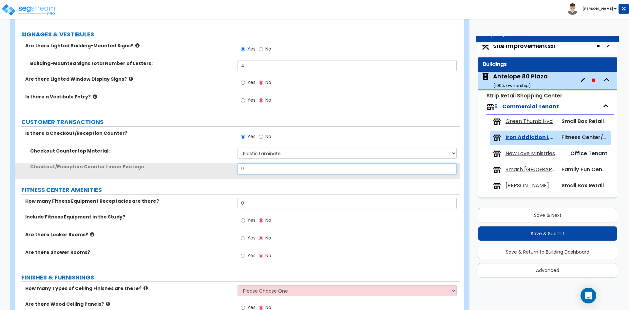
click at [256, 172] on input "0" at bounding box center [347, 168] width 219 height 11
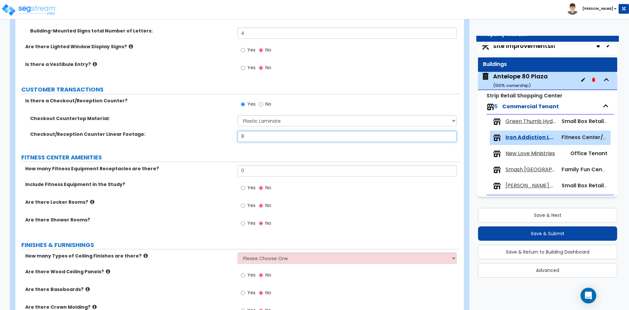
scroll to position [131, 0]
type input "8"
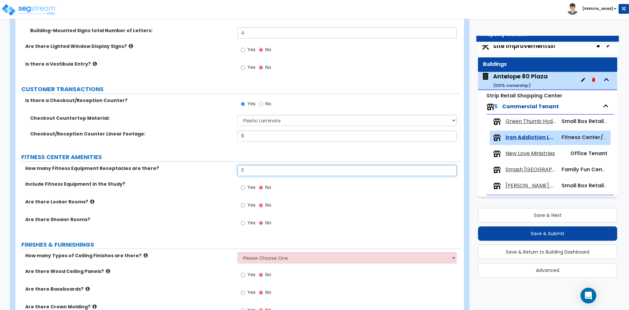
click at [250, 168] on input "0" at bounding box center [347, 170] width 219 height 11
type input "82"
click at [241, 206] on input "Yes" at bounding box center [243, 204] width 4 height 7
radio input "true"
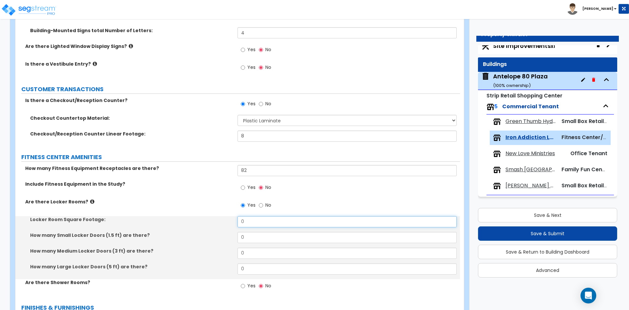
click at [266, 222] on input "0" at bounding box center [347, 221] width 219 height 11
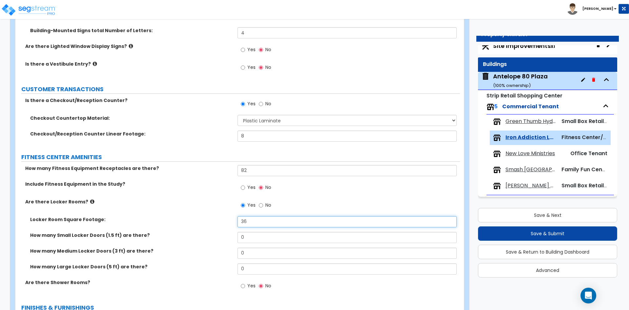
type input "3"
type input "80"
click at [269, 238] on input "0" at bounding box center [347, 237] width 219 height 11
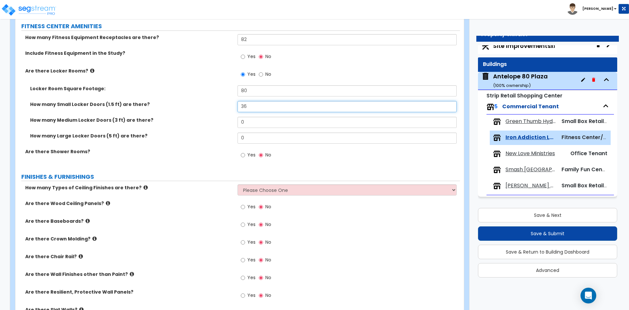
scroll to position [262, 0]
type input "36"
click at [265, 193] on select "Please Choose One 1 2 3" at bounding box center [347, 189] width 219 height 11
select select "1"
click at [238, 184] on select "Please Choose One 1 2 3" at bounding box center [347, 189] width 219 height 11
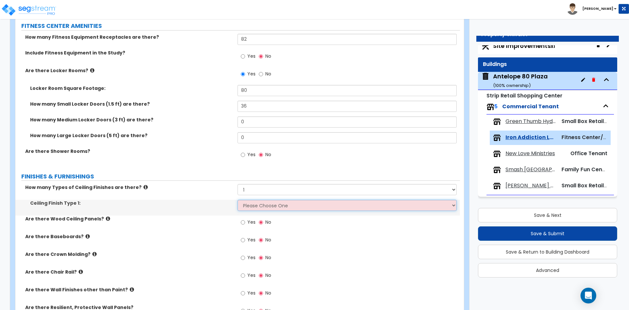
click at [269, 207] on select "Please Choose One Drywall Ceiling Open Ceiling Drop Ceiling" at bounding box center [347, 205] width 219 height 11
select select "2"
click at [238, 200] on select "Please Choose One Drywall Ceiling Open Ceiling Drop Ceiling" at bounding box center [347, 205] width 219 height 11
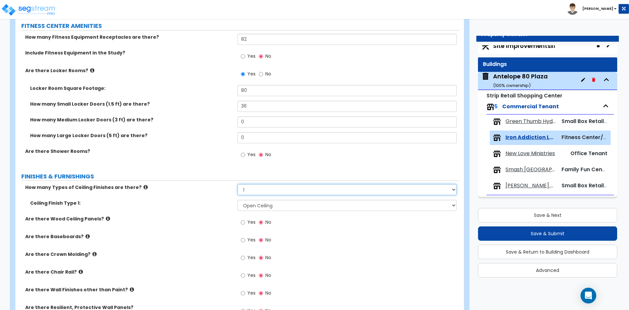
click at [278, 191] on select "Please Choose One 1 2 3" at bounding box center [347, 189] width 219 height 11
select select "2"
click at [238, 184] on select "Please Choose One 1 2 3" at bounding box center [347, 189] width 219 height 11
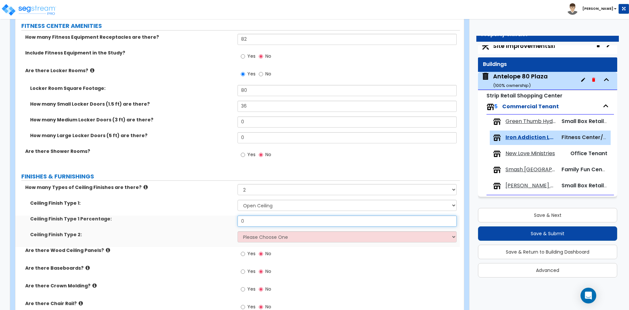
click at [262, 223] on input "0" at bounding box center [347, 220] width 219 height 11
type input "0.5"
click at [280, 237] on select "Please Choose One Drywall Ceiling Open Ceiling Drop Ceiling" at bounding box center [347, 236] width 219 height 11
select select "1"
click at [238, 231] on select "Please Choose One Drywall Ceiling Open Ceiling Drop Ceiling" at bounding box center [347, 236] width 219 height 11
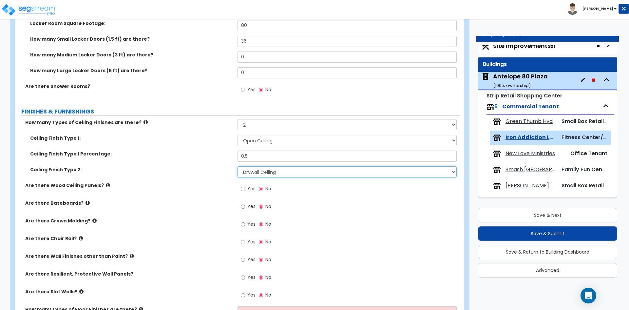
scroll to position [328, 0]
click at [243, 208] on input "Yes" at bounding box center [243, 205] width 4 height 7
radio input "true"
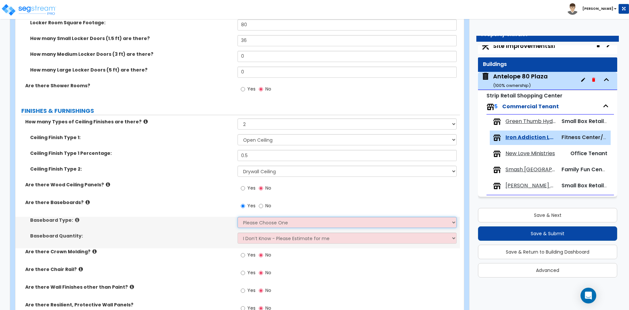
click at [269, 225] on select "Please Choose One Wood Vinyl Carpet Tile" at bounding box center [347, 222] width 219 height 11
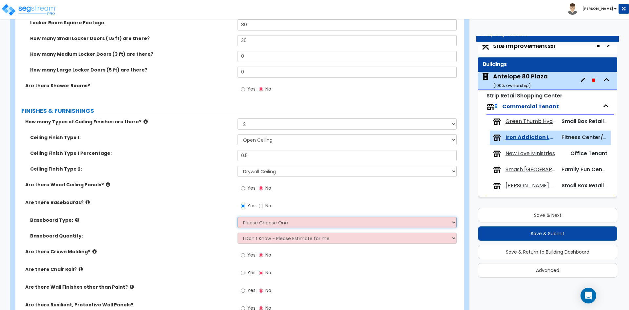
select select "1"
click at [238, 217] on select "Please Choose One Wood Vinyl Carpet Tile" at bounding box center [347, 222] width 219 height 11
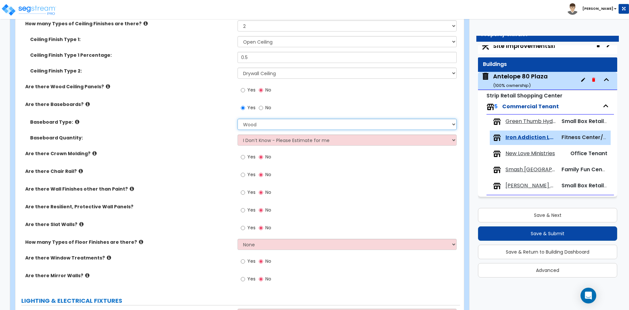
scroll to position [426, 0]
click at [243, 210] on input "Yes" at bounding box center [243, 209] width 4 height 7
radio input "true"
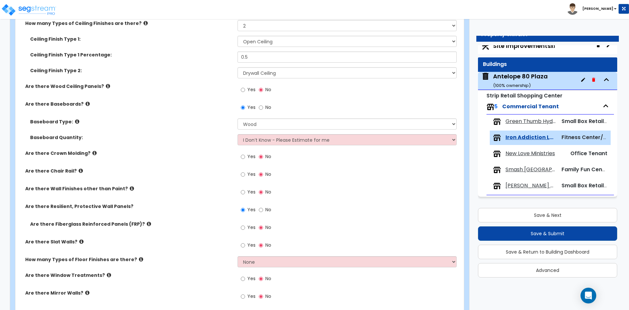
click at [246, 227] on label "Yes" at bounding box center [248, 227] width 15 height 11
click at [245, 227] on input "Yes" at bounding box center [243, 227] width 4 height 7
radio input "true"
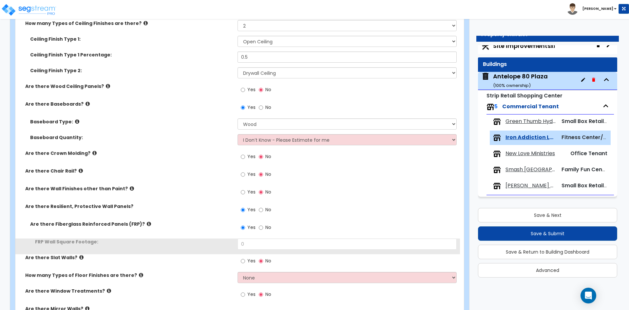
click at [257, 235] on div "Yes No" at bounding box center [256, 227] width 37 height 15
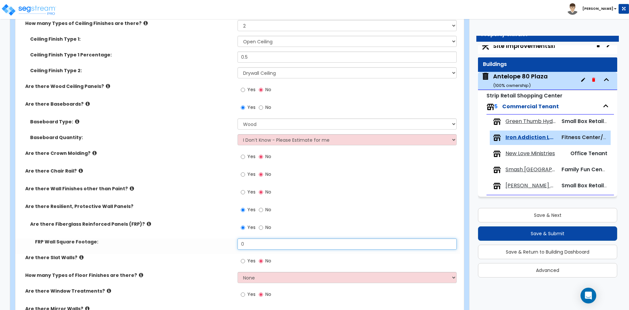
click at [258, 244] on input "0" at bounding box center [347, 243] width 219 height 11
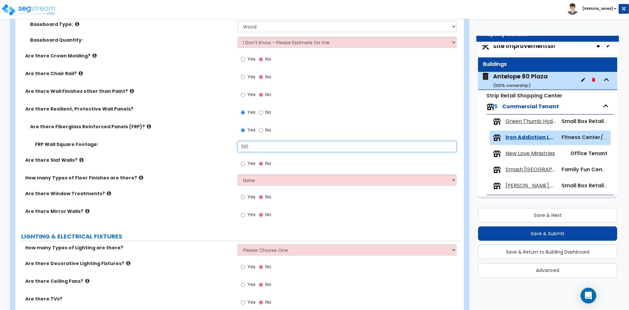
scroll to position [524, 0]
type input "100"
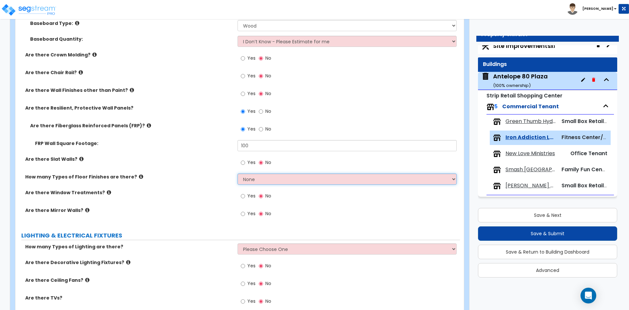
click at [269, 182] on select "None 1 2 3 4" at bounding box center [347, 178] width 219 height 11
select select "1"
click at [238, 173] on select "None 1 2 3 4" at bounding box center [347, 178] width 219 height 11
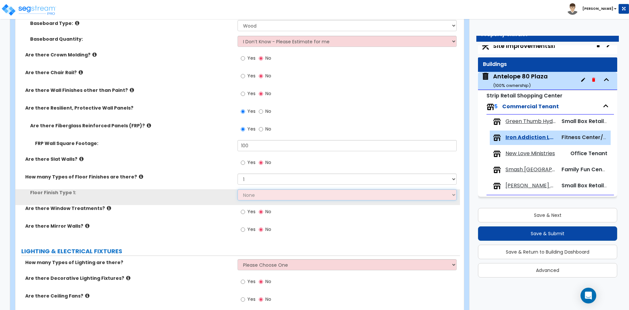
click at [261, 196] on select "None Tile Flooring Hardwood Flooring Resilient Laminate Flooring VCT Flooring S…" at bounding box center [347, 194] width 219 height 11
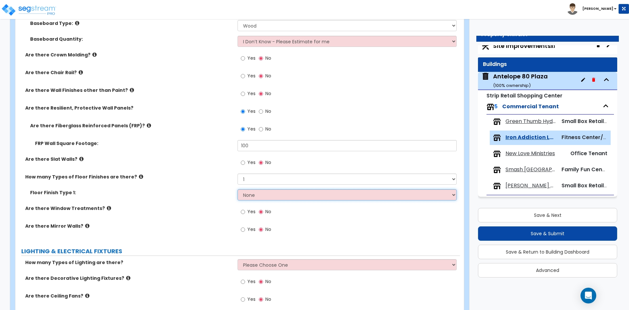
select select "8"
click at [238, 189] on select "None Tile Flooring Hardwood Flooring Resilient Laminate Flooring VCT Flooring S…" at bounding box center [347, 194] width 219 height 11
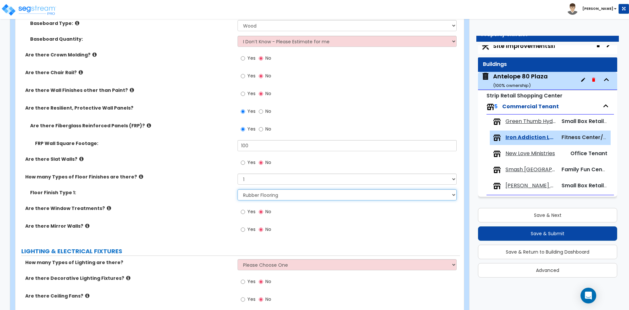
scroll to position [557, 0]
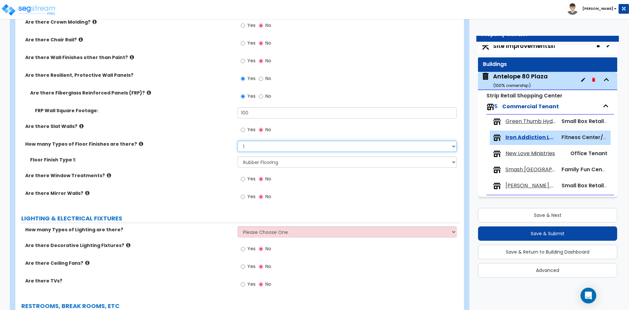
click at [258, 145] on select "None 1 2 3 4" at bounding box center [347, 146] width 219 height 11
select select "2"
click at [238, 141] on select "None 1 2 3 4" at bounding box center [347, 146] width 219 height 11
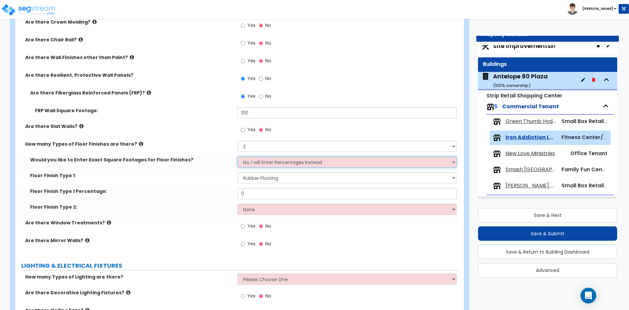
click at [275, 163] on select "No, I will Enter Percentages Instead Yes, I will Enter Exact Square Footages" at bounding box center [347, 161] width 219 height 11
click at [238, 156] on select "No, I will Enter Percentages Instead Yes, I will Enter Exact Square Footages" at bounding box center [347, 161] width 219 height 11
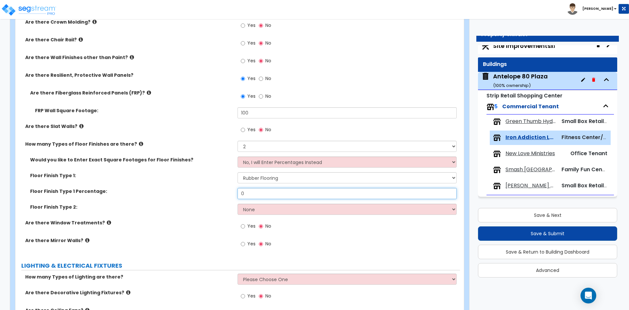
click at [257, 190] on input "0" at bounding box center [347, 193] width 219 height 11
type input "0.12"
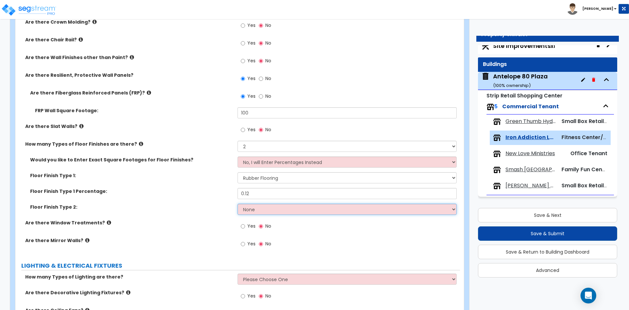
click at [256, 205] on select "None Tile Flooring Hardwood Flooring Resilient Laminate Flooring VCT Flooring S…" at bounding box center [347, 208] width 219 height 11
select select "9"
click at [238, 203] on select "None Tile Flooring Hardwood Flooring Resilient Laminate Flooring VCT Flooring S…" at bounding box center [347, 208] width 219 height 11
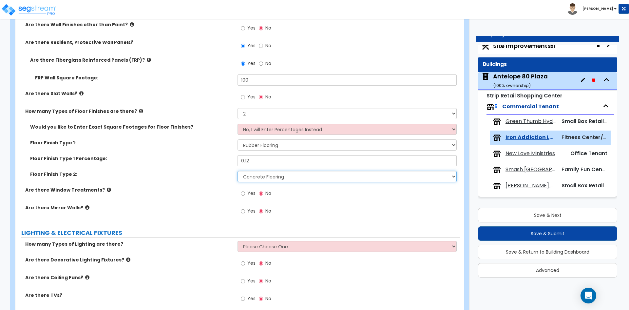
scroll to position [622, 0]
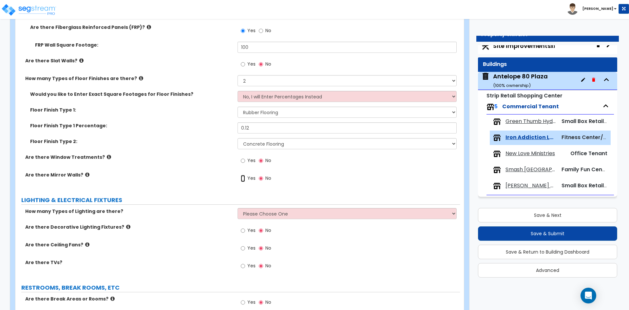
click at [245, 179] on input "Yes" at bounding box center [243, 178] width 4 height 7
radio input "true"
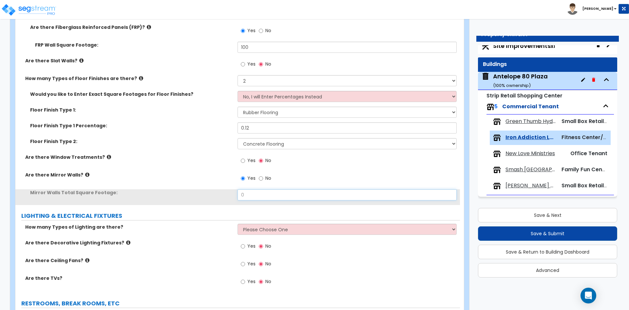
click at [258, 197] on input "0" at bounding box center [347, 194] width 219 height 11
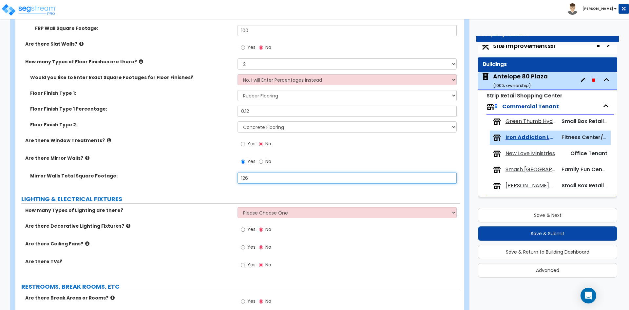
scroll to position [655, 0]
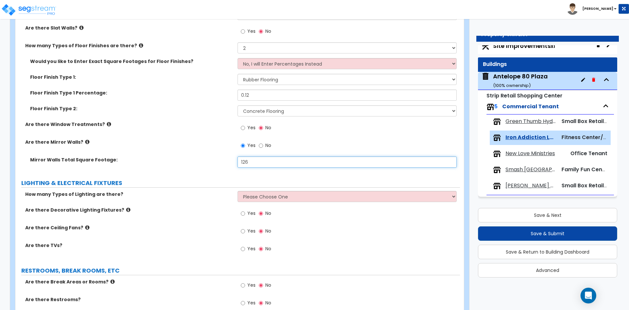
type input "126"
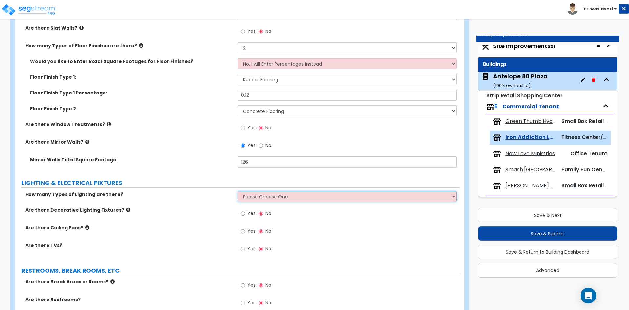
click at [263, 196] on select "Please Choose One 1 2 3" at bounding box center [347, 196] width 219 height 11
select select "1"
click at [238, 191] on select "Please Choose One 1 2 3" at bounding box center [347, 196] width 219 height 11
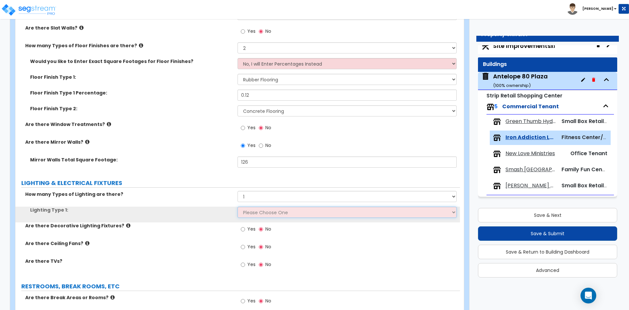
click at [256, 216] on select "Please Choose One LED Surface-Mounted LED Recessed Fluorescent Surface-Mounted …" at bounding box center [347, 211] width 219 height 11
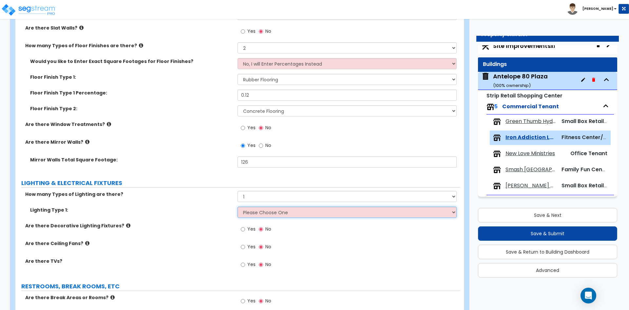
select select "2"
click at [238, 206] on select "Please Choose One LED Surface-Mounted LED Recessed Fluorescent Surface-Mounted …" at bounding box center [347, 211] width 219 height 11
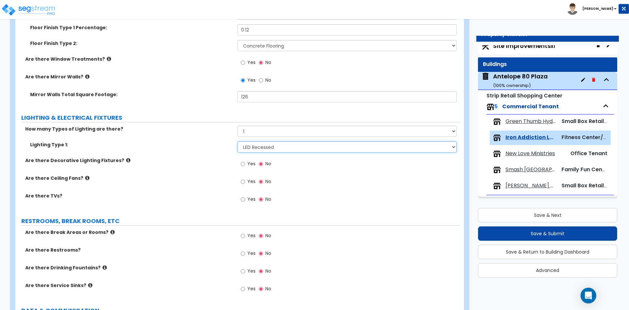
scroll to position [721, 0]
click at [243, 182] on input "Yes" at bounding box center [243, 181] width 4 height 7
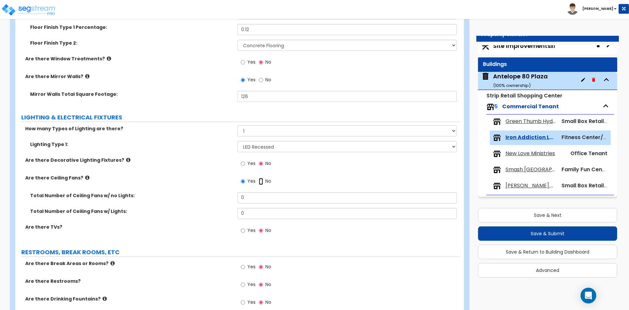
click at [261, 184] on input "No" at bounding box center [261, 181] width 4 height 7
radio input "false"
radio input "true"
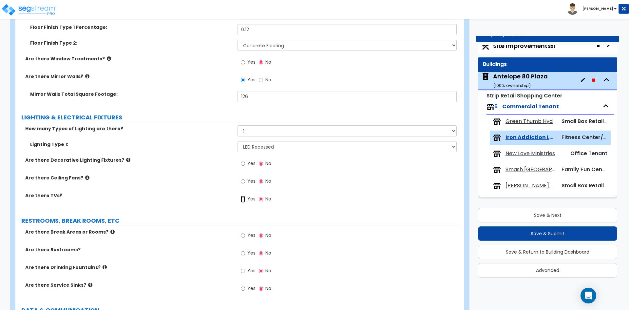
click at [243, 199] on input "Yes" at bounding box center [243, 198] width 4 height 7
radio input "true"
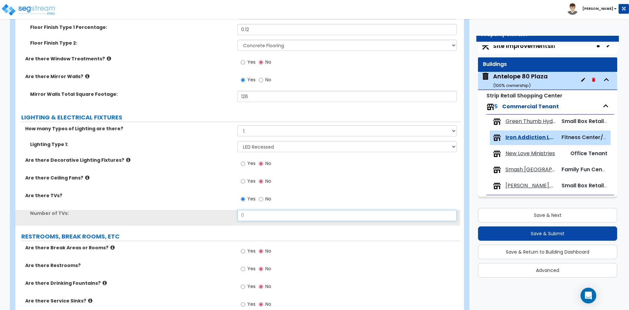
click at [258, 215] on input "0" at bounding box center [347, 215] width 219 height 11
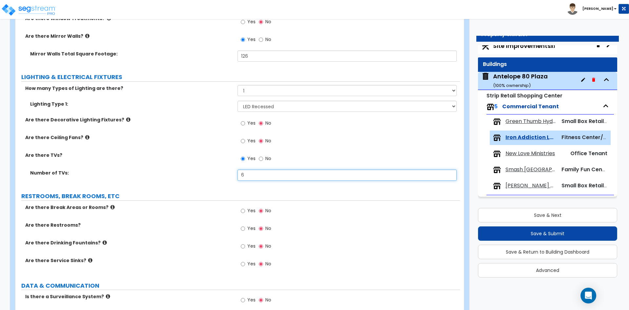
scroll to position [786, 0]
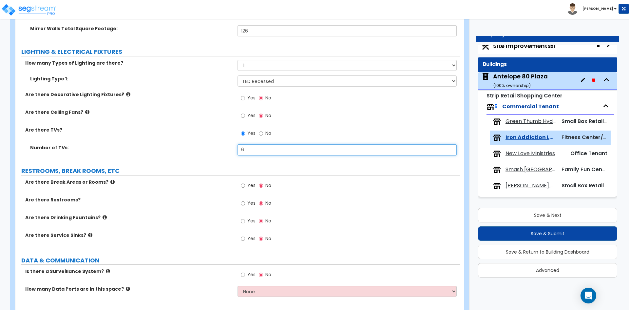
type input "6"
click at [240, 184] on div "Yes No" at bounding box center [256, 186] width 37 height 15
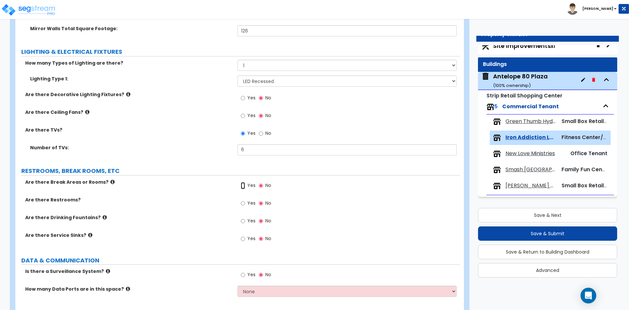
click at [243, 185] on input "Yes" at bounding box center [243, 185] width 4 height 7
radio input "true"
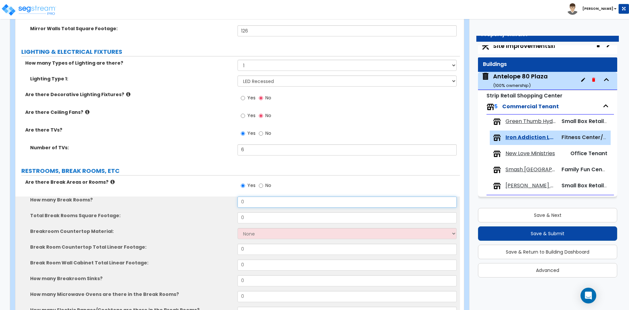
click at [251, 204] on input "0" at bounding box center [347, 201] width 219 height 11
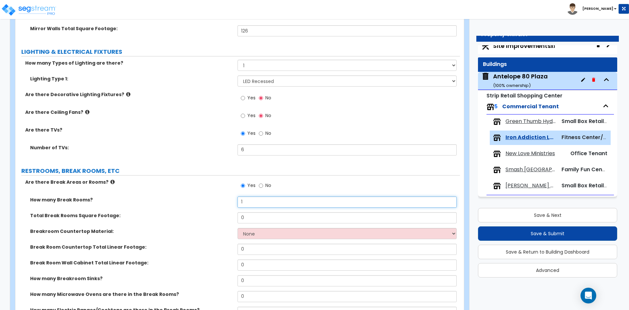
type input "1"
click at [252, 213] on input "0" at bounding box center [347, 217] width 219 height 11
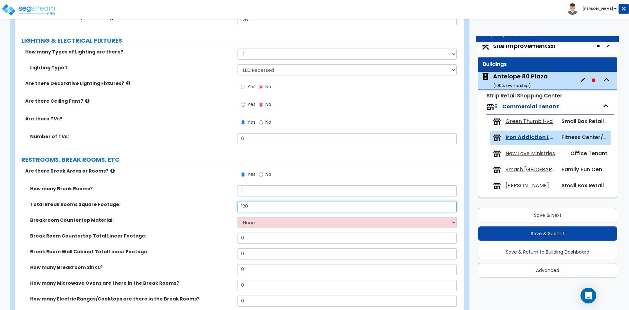
scroll to position [819, 0]
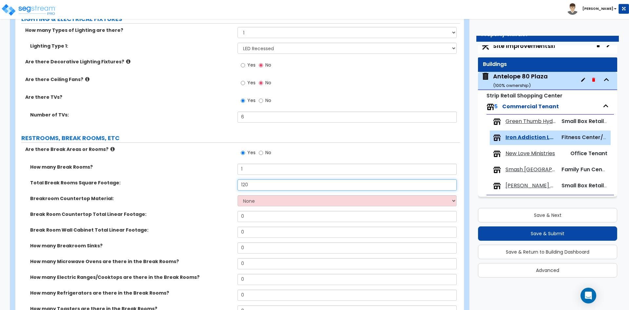
type input "120"
click at [265, 206] on div "Breakroom Countertop Material: None Plastic Laminate Solid Surface Stone Quartz…" at bounding box center [237, 203] width 445 height 16
click at [268, 201] on select "None Plastic Laminate Solid Surface Stone Quartz Marble Tile Wood Stainless Ste…" at bounding box center [347, 200] width 219 height 11
select select "1"
click at [238, 195] on select "None Plastic Laminate Solid Surface Stone Quartz Marble Tile Wood Stainless Ste…" at bounding box center [347, 200] width 219 height 11
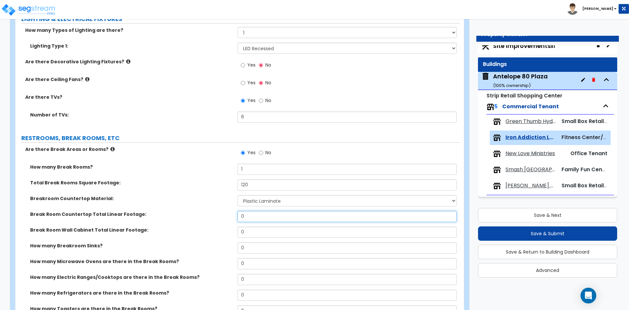
click at [260, 217] on input "0" at bounding box center [347, 216] width 219 height 11
type input "8"
click at [252, 233] on input "0" at bounding box center [347, 231] width 219 height 11
type input "5"
type input "8"
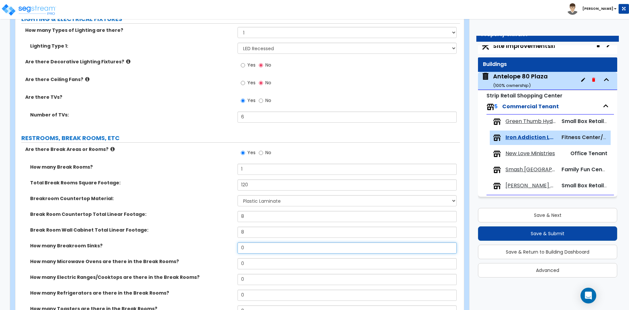
click at [250, 248] on input "0" at bounding box center [347, 247] width 219 height 11
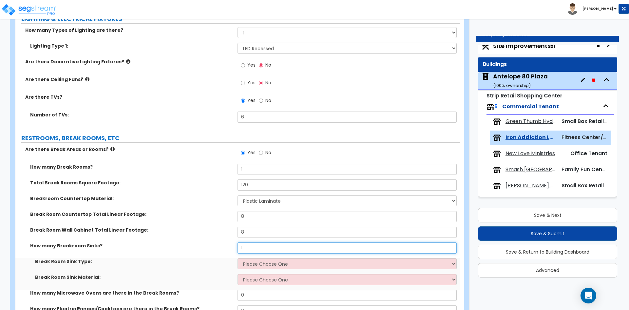
scroll to position [852, 0]
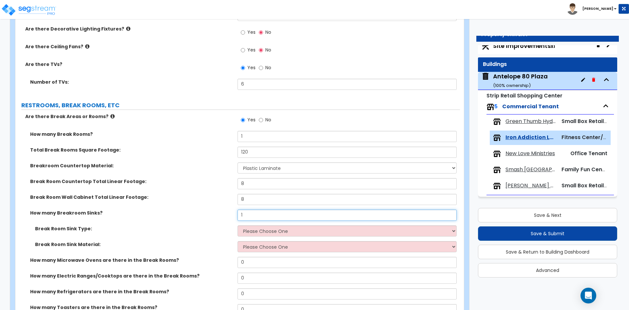
type input "1"
click at [261, 229] on select "Please Choose One Single Sink Double Sink" at bounding box center [347, 230] width 219 height 11
click at [238, 225] on select "Please Choose One Single Sink Double Sink" at bounding box center [347, 230] width 219 height 11
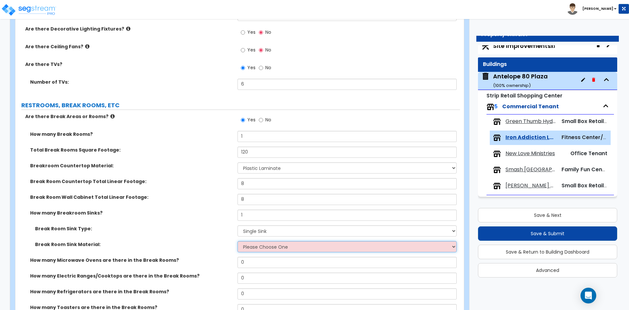
click at [264, 243] on select "Please Choose One Stainless Steel Porcelain Enamel Cast Iron" at bounding box center [347, 246] width 219 height 11
click at [238, 241] on select "Please Choose One Stainless Steel Porcelain Enamel Cast Iron" at bounding box center [347, 246] width 219 height 11
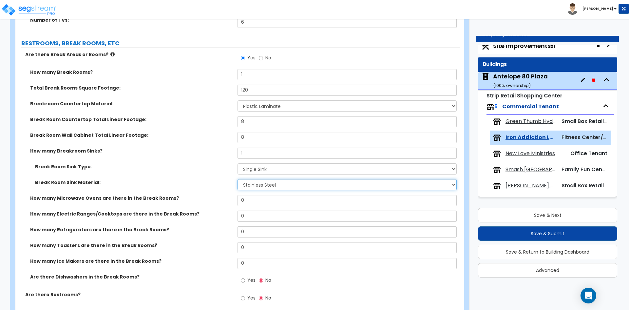
scroll to position [917, 0]
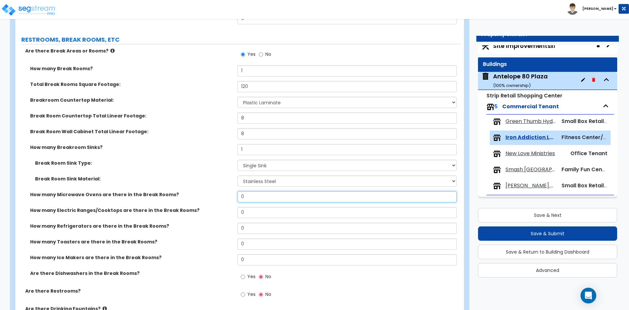
click at [248, 195] on input "0" at bounding box center [347, 196] width 219 height 11
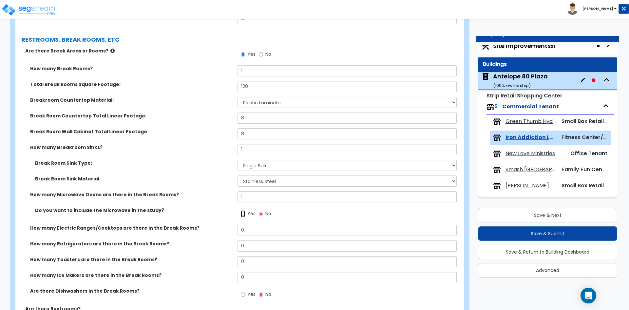
click at [244, 216] on input "Yes" at bounding box center [243, 213] width 4 height 7
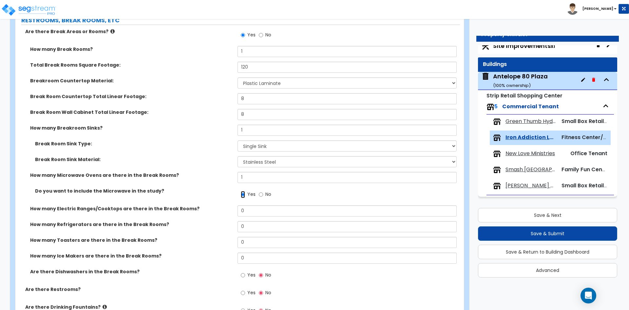
scroll to position [950, 0]
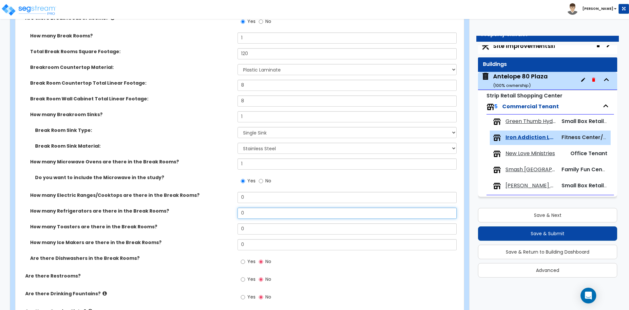
click at [246, 215] on input "0" at bounding box center [347, 212] width 219 height 11
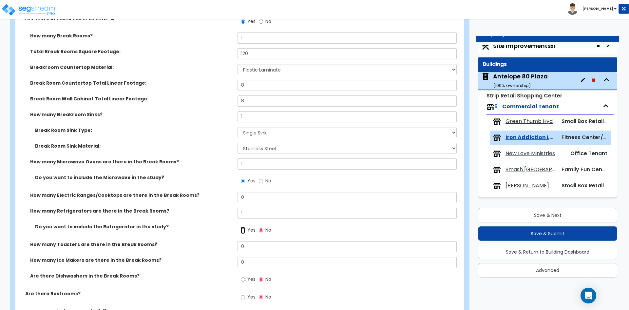
click at [245, 229] on input "Yes" at bounding box center [243, 229] width 4 height 7
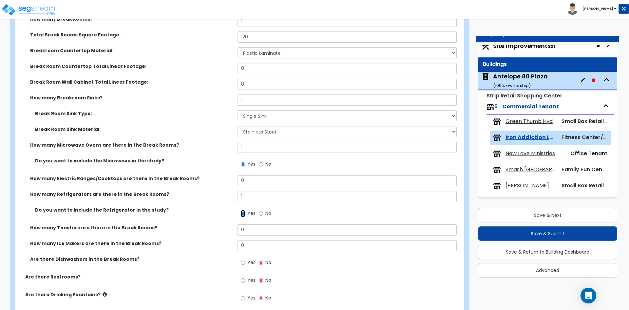
scroll to position [983, 0]
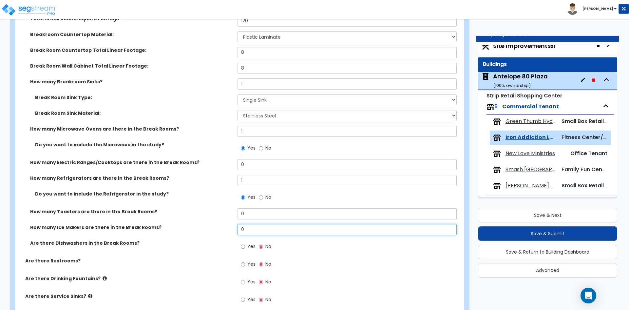
click at [255, 228] on input "0" at bounding box center [347, 229] width 219 height 11
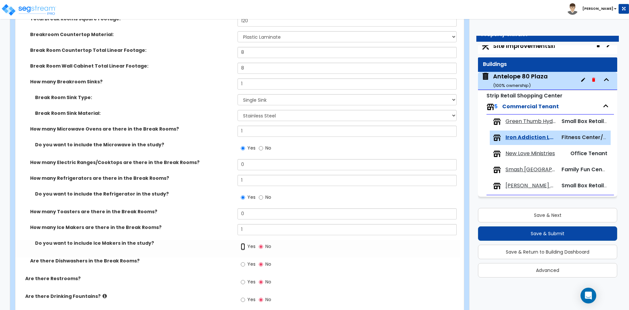
click at [242, 245] on input "Yes" at bounding box center [243, 246] width 4 height 7
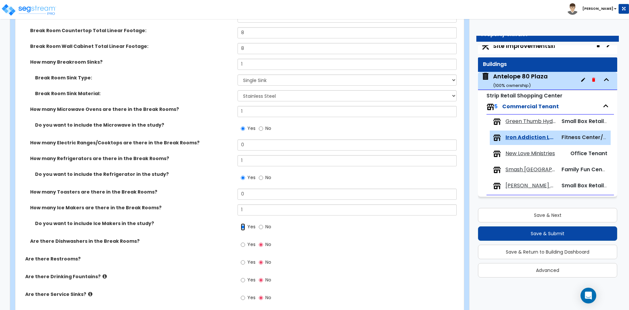
scroll to position [1048, 0]
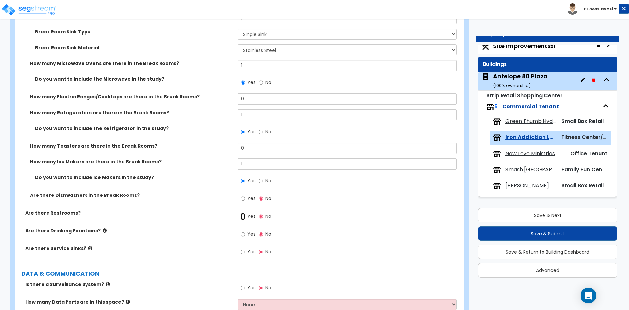
click at [244, 217] on input "Yes" at bounding box center [243, 216] width 4 height 7
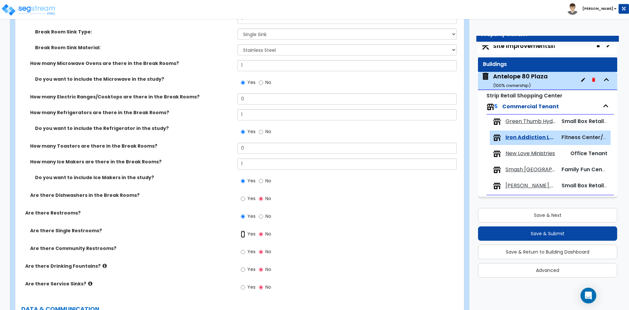
click at [241, 234] on input "Yes" at bounding box center [243, 233] width 4 height 7
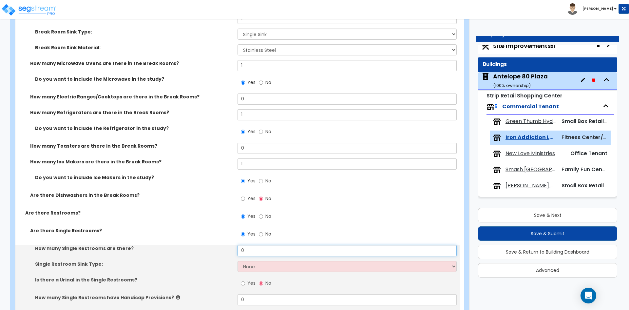
click at [247, 251] on input "0" at bounding box center [347, 250] width 219 height 11
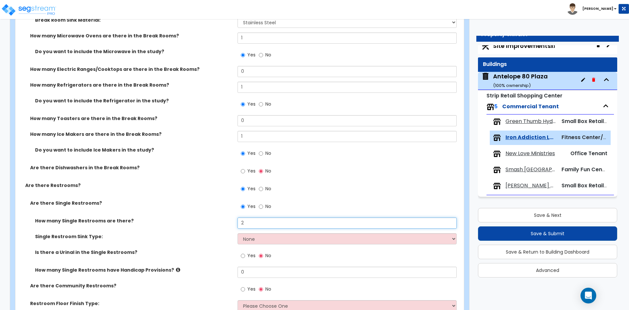
scroll to position [1114, 0]
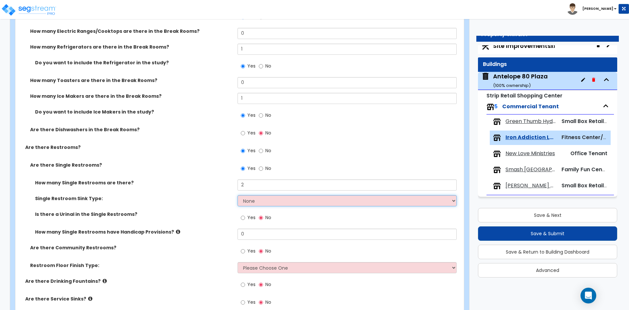
click at [264, 202] on select "None Wall-mounted Vanity-mounted" at bounding box center [347, 200] width 219 height 11
click at [238, 195] on select "None Wall-mounted Vanity-mounted" at bounding box center [347, 200] width 219 height 11
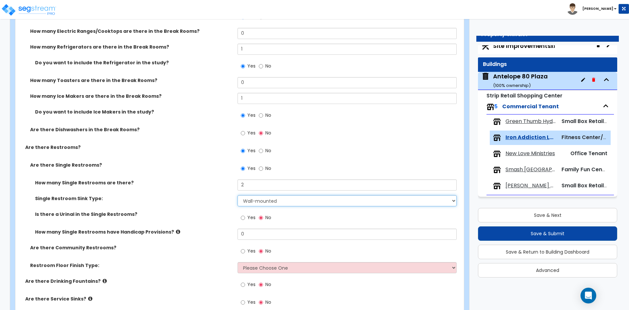
scroll to position [1147, 0]
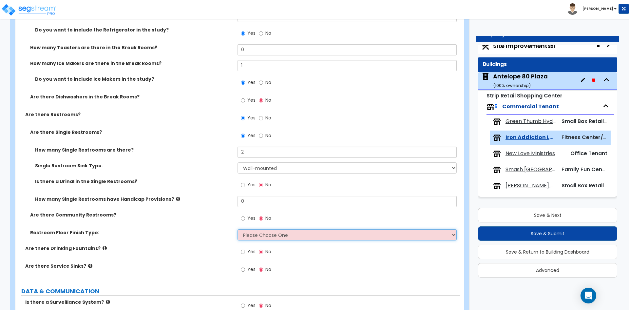
click at [270, 235] on select "Please Choose One Tile Laminate VCT Sheet Vinyl" at bounding box center [347, 234] width 219 height 11
click at [238, 229] on select "Please Choose One Tile Laminate VCT Sheet Vinyl" at bounding box center [347, 234] width 219 height 11
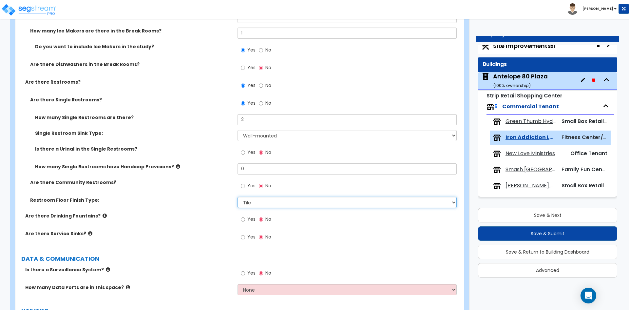
scroll to position [1179, 0]
click at [242, 219] on input "Yes" at bounding box center [243, 218] width 4 height 7
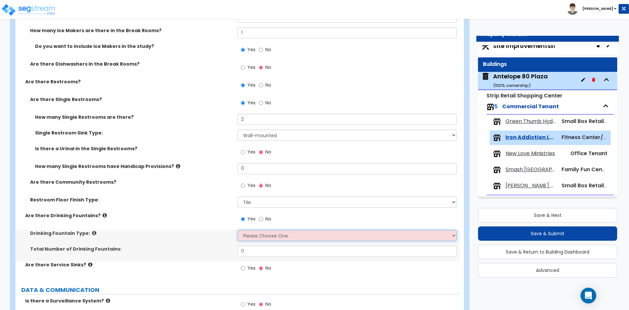
click at [257, 236] on select "Please Choose One Wall-mounted Floor-mounted" at bounding box center [347, 235] width 219 height 11
click at [238, 230] on select "Please Choose One Wall-mounted Floor-mounted" at bounding box center [347, 235] width 219 height 11
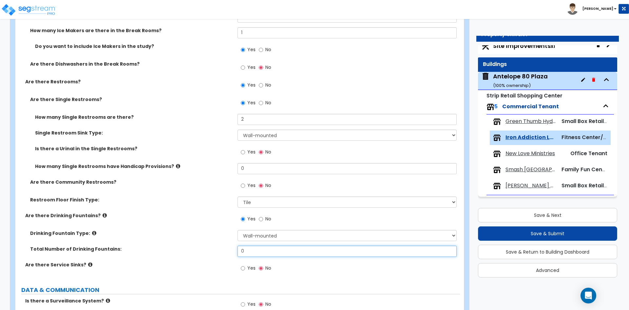
click at [248, 253] on input "0" at bounding box center [347, 250] width 219 height 11
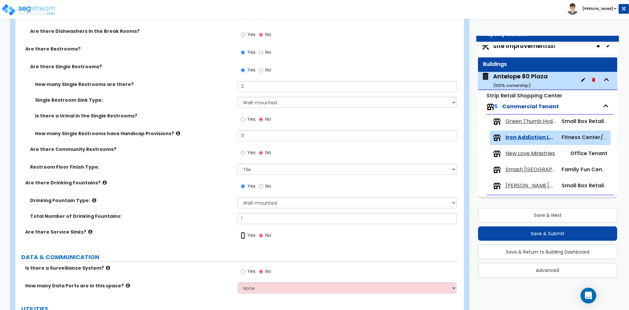
click at [243, 235] on input "Yes" at bounding box center [243, 235] width 4 height 7
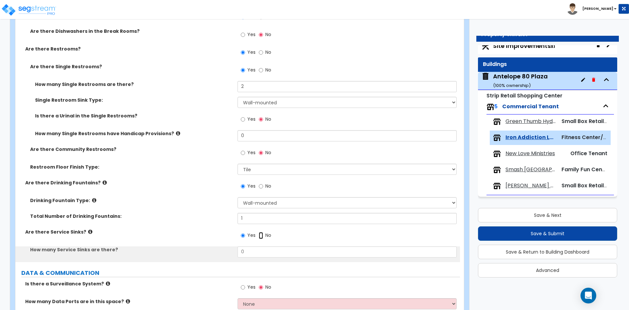
click at [261, 235] on input "No" at bounding box center [261, 235] width 4 height 7
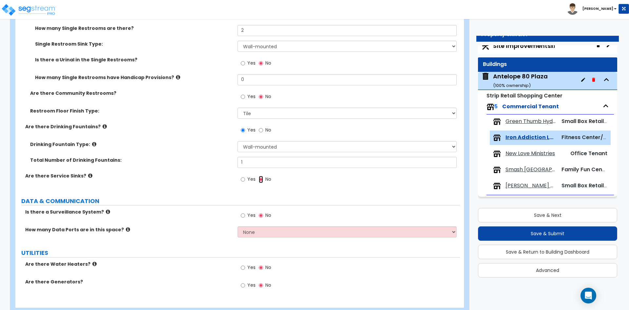
scroll to position [1278, 0]
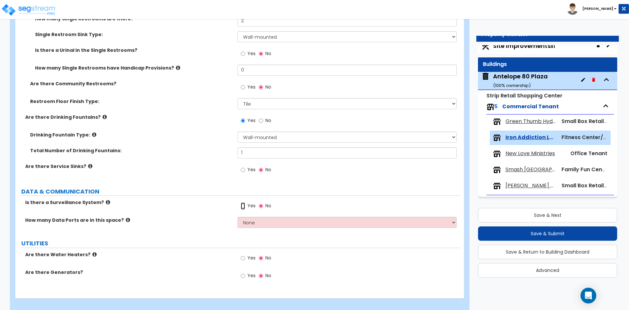
click at [242, 207] on input "Yes" at bounding box center [243, 205] width 4 height 7
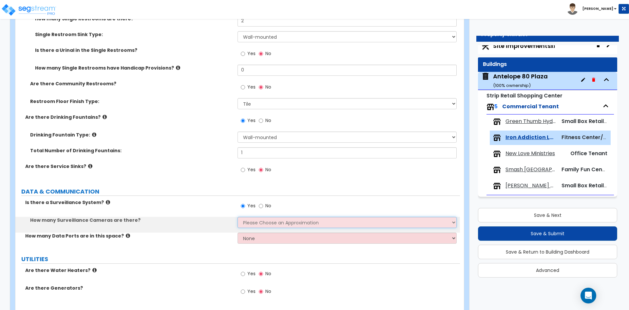
click at [262, 223] on select "Please Choose an Approximation Barely Noticed Any Noticed a Couple Frequently S…" at bounding box center [347, 222] width 219 height 11
click at [238, 217] on select "Please Choose an Approximation Barely Noticed Any Noticed a Couple Frequently S…" at bounding box center [347, 222] width 219 height 11
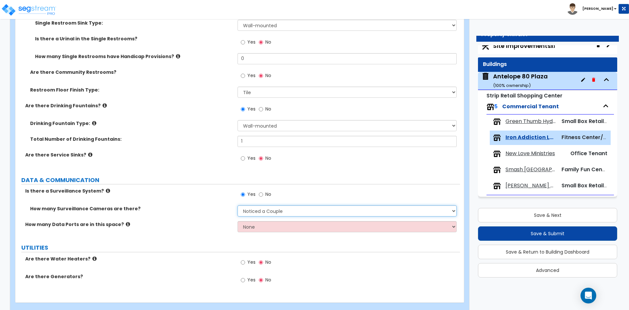
scroll to position [1300, 0]
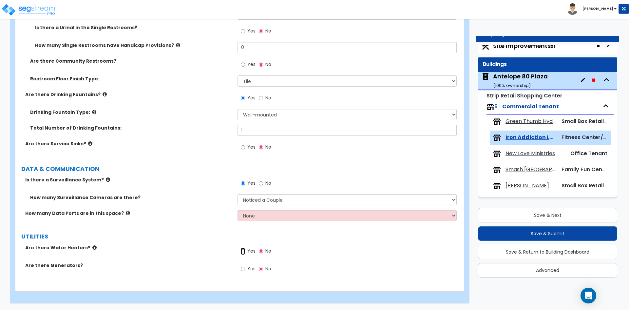
click at [244, 251] on input "Yes" at bounding box center [243, 250] width 4 height 7
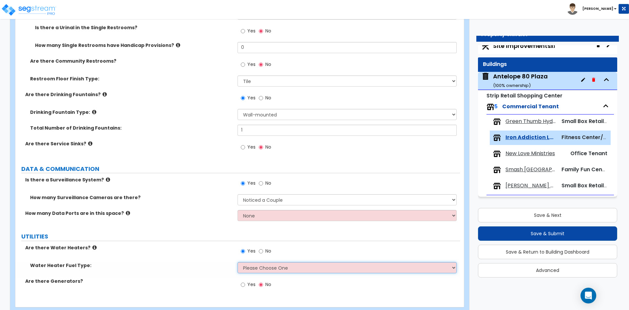
click at [259, 263] on select "Please Choose One Gas Electric" at bounding box center [347, 267] width 219 height 11
click at [238, 262] on select "Please Choose One Gas Electric" at bounding box center [347, 267] width 219 height 11
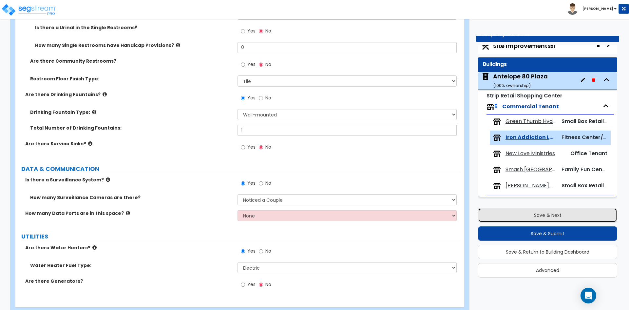
click at [492, 211] on button "Save & Next" at bounding box center [547, 215] width 139 height 14
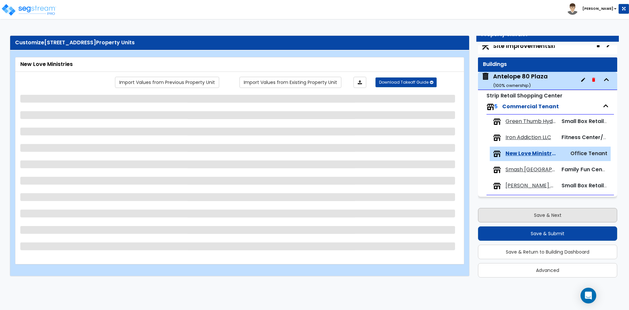
scroll to position [0, 0]
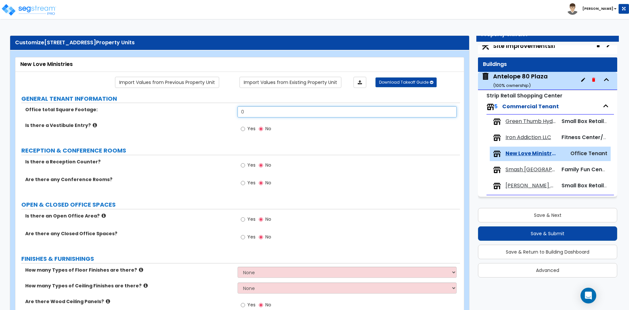
click at [255, 113] on input "0" at bounding box center [347, 111] width 219 height 11
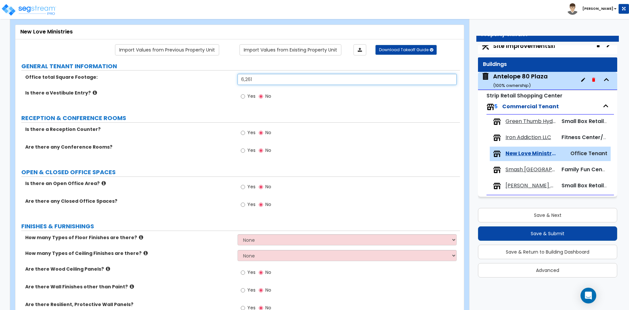
scroll to position [33, 0]
click at [242, 134] on input "Yes" at bounding box center [243, 132] width 4 height 7
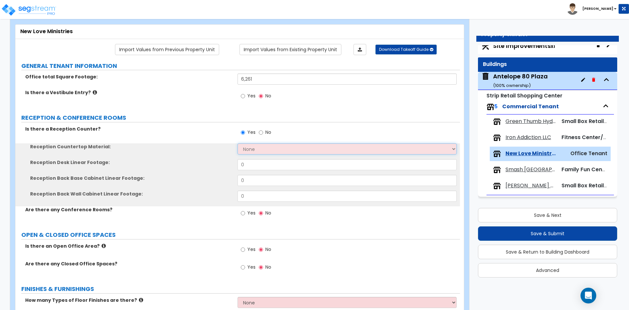
click at [255, 147] on select "None Plastic Laminate Solid Surface Stone Quartz Marble Tile Wood Stainless Ste…" at bounding box center [347, 148] width 219 height 11
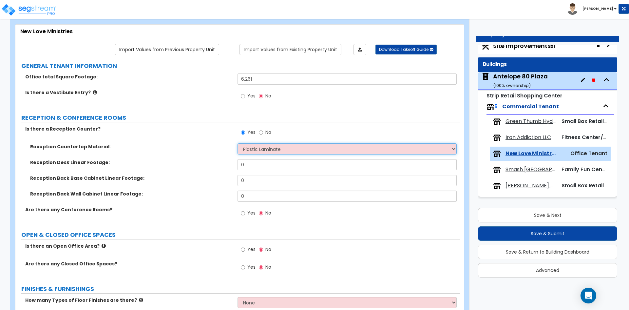
click at [238, 143] on select "None Plastic Laminate Solid Surface Stone Quartz Marble Tile Wood Stainless Ste…" at bounding box center [347, 148] width 219 height 11
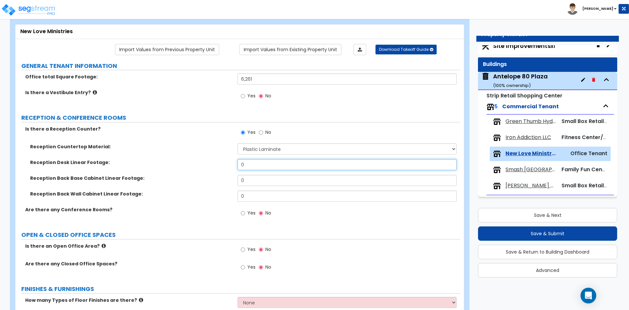
click at [252, 164] on input "0" at bounding box center [347, 164] width 219 height 11
click at [265, 181] on input "0" at bounding box center [347, 180] width 219 height 11
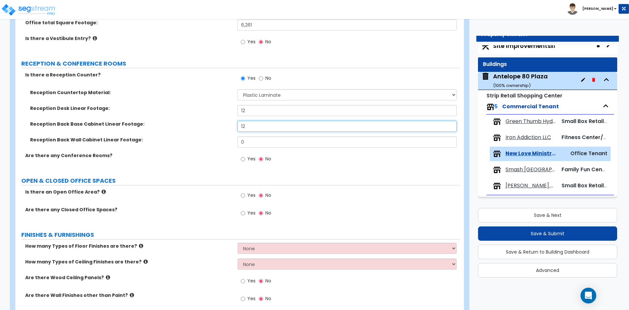
scroll to position [98, 0]
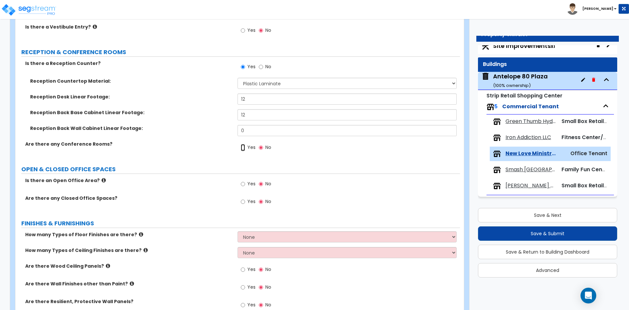
click at [245, 147] on input "Yes" at bounding box center [243, 147] width 4 height 7
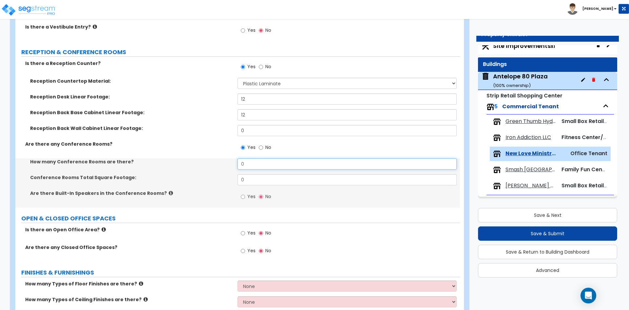
click at [253, 162] on input "0" at bounding box center [347, 163] width 219 height 11
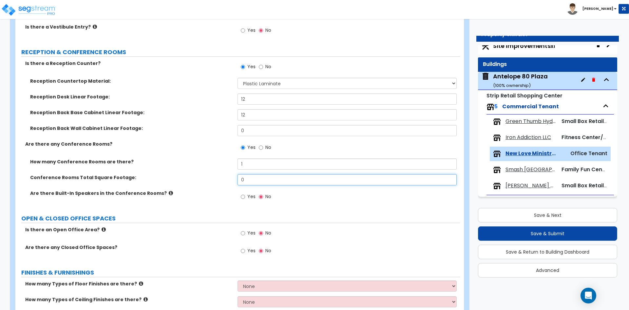
click at [263, 179] on input "0" at bounding box center [347, 179] width 219 height 11
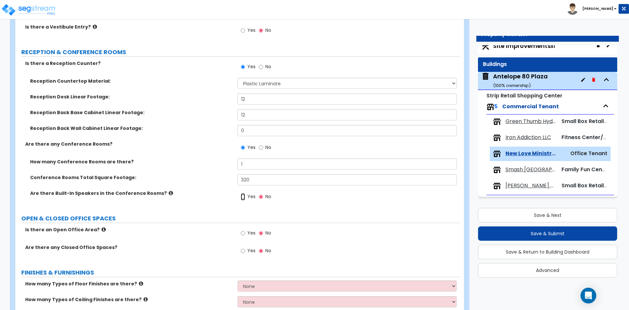
click at [242, 195] on input "Yes" at bounding box center [243, 196] width 4 height 7
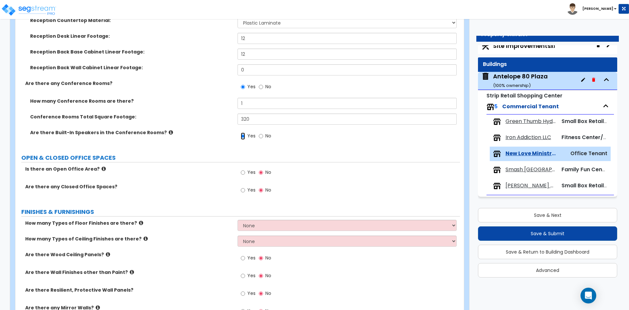
scroll to position [164, 0]
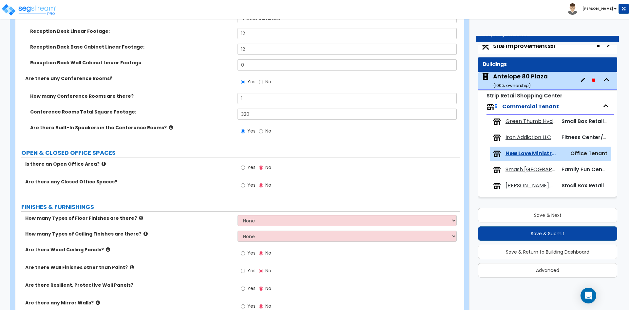
click at [240, 168] on div "Yes No" at bounding box center [256, 168] width 37 height 15
click at [242, 167] on input "Yes" at bounding box center [243, 167] width 4 height 7
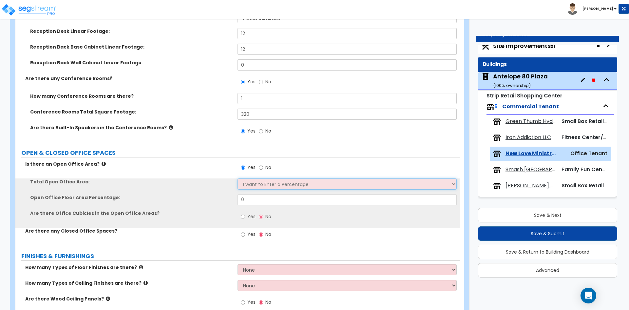
click at [268, 185] on select "I want to Enter a Percentage I want to Enter the Square Footage" at bounding box center [347, 183] width 219 height 11
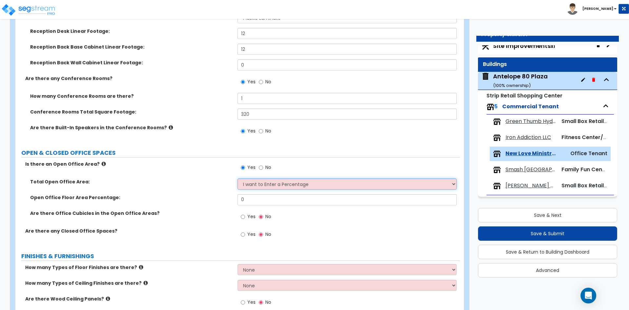
click at [238, 178] on select "I want to Enter a Percentage I want to Enter the Square Footage" at bounding box center [347, 183] width 219 height 11
click at [262, 200] on input "0" at bounding box center [347, 199] width 219 height 11
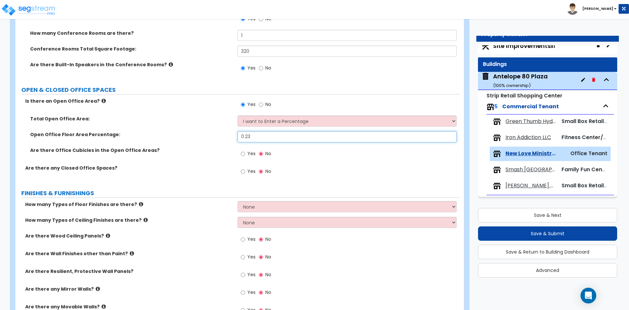
scroll to position [229, 0]
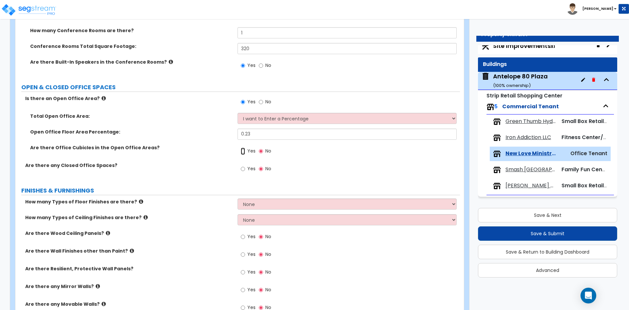
click at [244, 152] on input "Yes" at bounding box center [243, 150] width 4 height 7
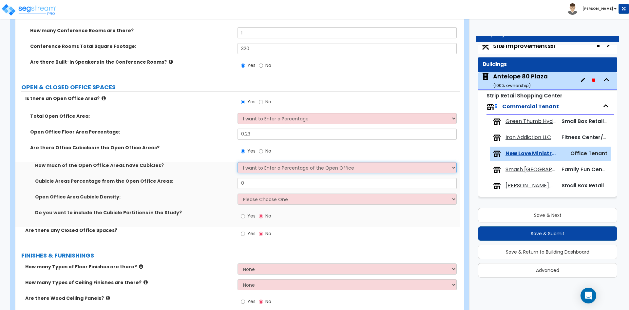
click at [251, 166] on select "I want to Enter a Percentage of the Open Office I want to enter the Square Foot…" at bounding box center [347, 167] width 219 height 11
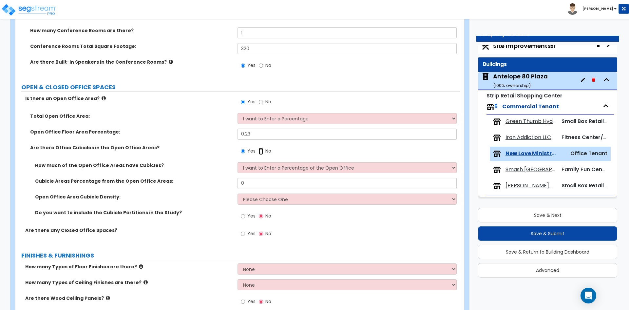
click at [260, 151] on input "No" at bounding box center [261, 150] width 4 height 7
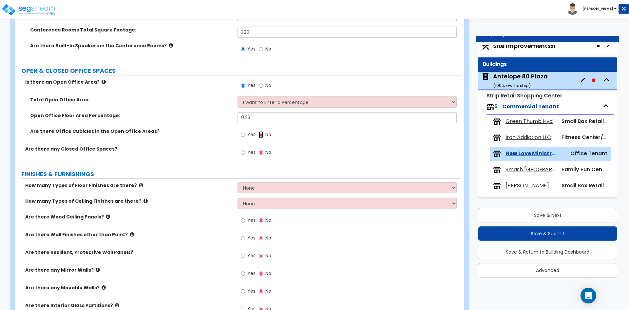
scroll to position [262, 0]
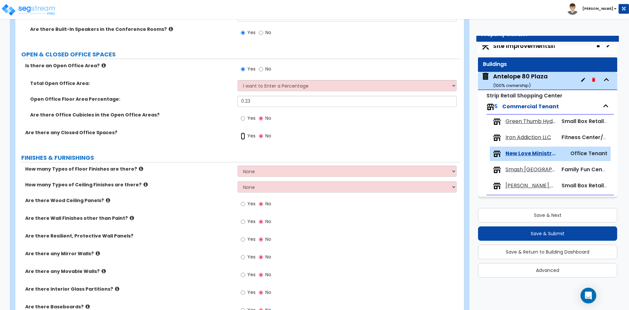
click at [242, 137] on input "Yes" at bounding box center [243, 135] width 4 height 7
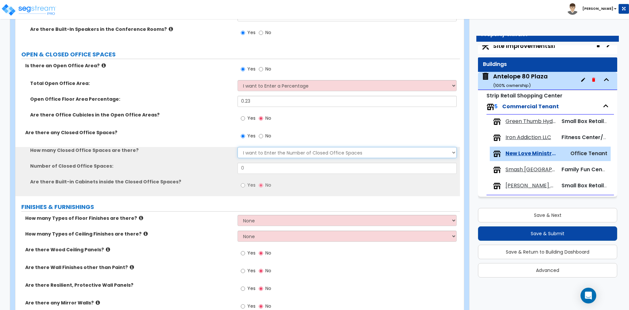
click at [249, 152] on select "I Don’t Know - Please Estimate for me I want to Enter the Number of Closed Offi…" at bounding box center [347, 152] width 219 height 11
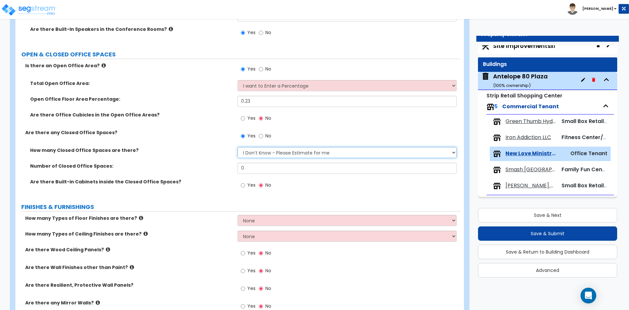
click at [238, 147] on select "I Don’t Know - Please Estimate for me I want to Enter the Number of Closed Offi…" at bounding box center [347, 152] width 219 height 11
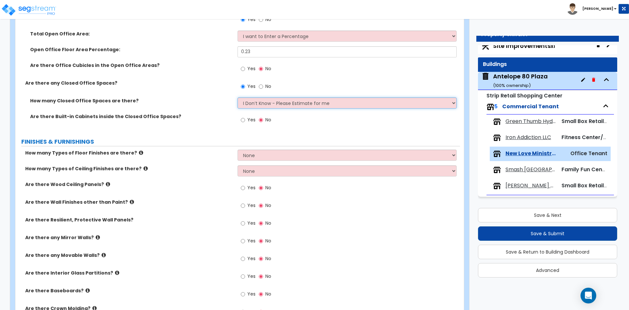
scroll to position [328, 0]
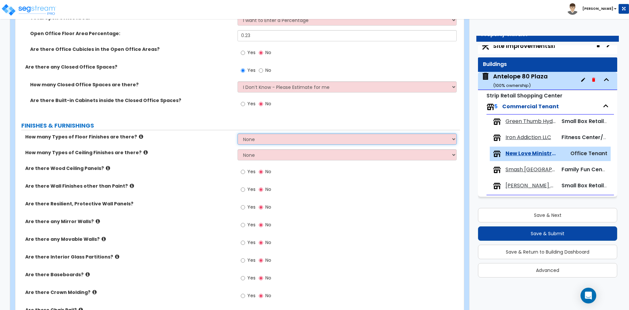
click at [252, 141] on select "None 1 2 3 4" at bounding box center [347, 138] width 219 height 11
click at [238, 133] on select "None 1 2 3 4" at bounding box center [347, 138] width 219 height 11
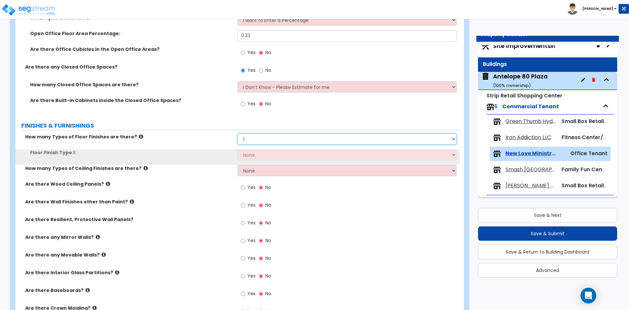
click at [254, 133] on select "None 1 2 3 4" at bounding box center [347, 138] width 219 height 11
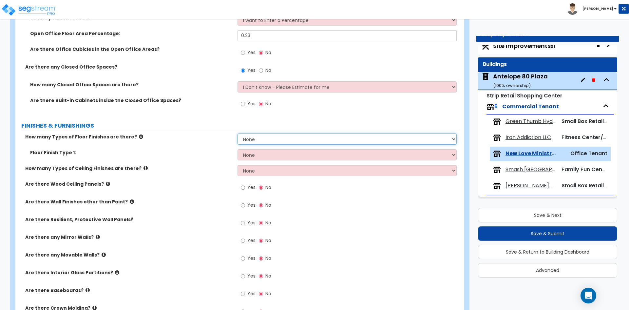
click at [238, 133] on select "None 1 2 3 4" at bounding box center [347, 138] width 219 height 11
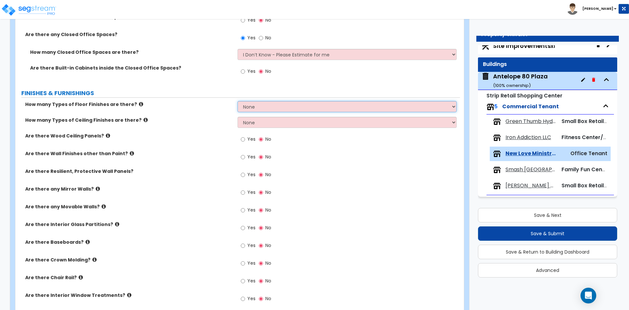
scroll to position [360, 0]
click at [261, 123] on select "None 1 2 3" at bounding box center [347, 121] width 219 height 11
click at [238, 116] on select "None 1 2 3" at bounding box center [347, 121] width 219 height 11
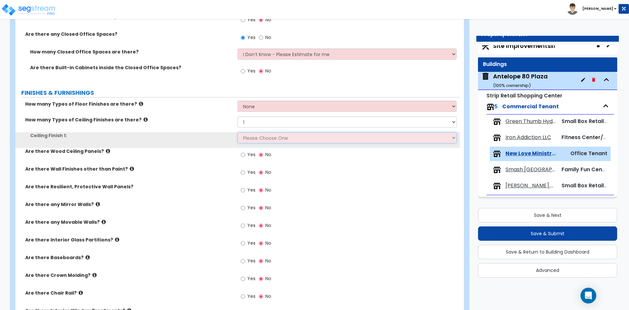
click at [258, 138] on select "Please Choose One Drop Ceiling Open Ceiling Drywall Ceiling" at bounding box center [347, 137] width 219 height 11
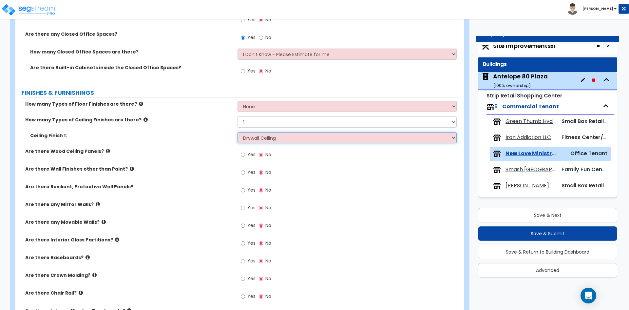
click at [238, 132] on select "Please Choose One Drop Ceiling Open Ceiling Drywall Ceiling" at bounding box center [347, 137] width 219 height 11
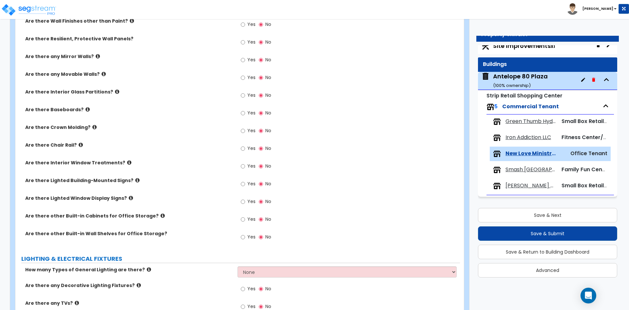
scroll to position [524, 0]
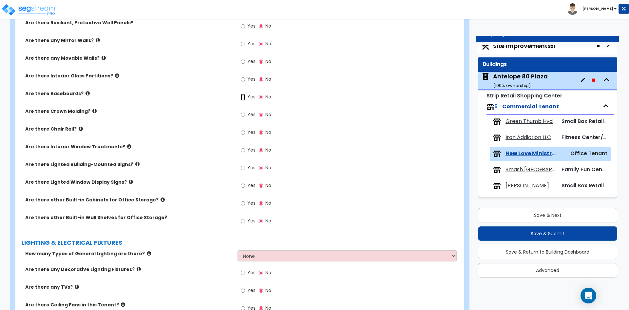
click at [243, 96] on input "Yes" at bounding box center [243, 96] width 4 height 7
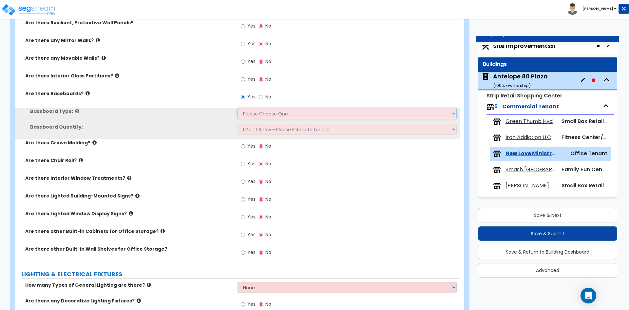
click at [258, 112] on select "Please Choose One Wood Vinyl Carpet Tile" at bounding box center [347, 113] width 219 height 11
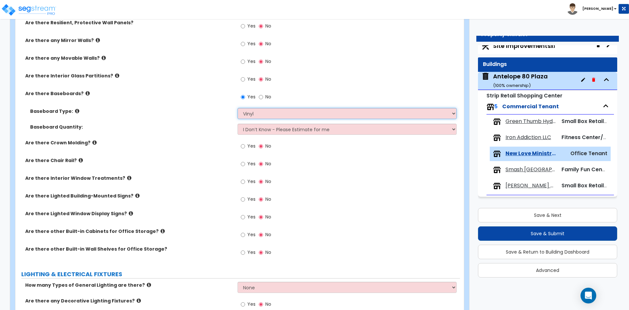
click at [238, 108] on select "Please Choose One Wood Vinyl Carpet Tile" at bounding box center [347, 113] width 219 height 11
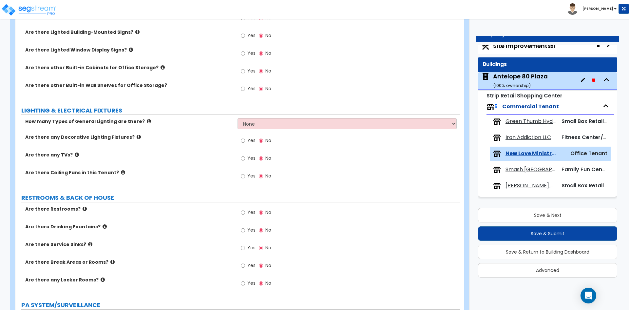
scroll to position [688, 0]
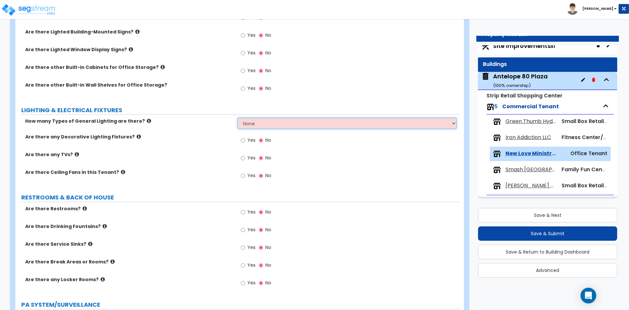
click at [269, 127] on select "None 1 2 3" at bounding box center [347, 123] width 219 height 11
click at [238, 118] on select "None 1 2 3" at bounding box center [347, 123] width 219 height 11
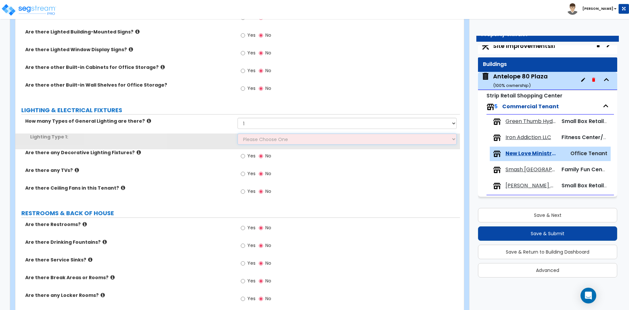
click at [251, 142] on select "Please Choose One LED Surface-Mounted LED Recessed Fluorescent Surface-Mounted …" at bounding box center [347, 138] width 219 height 11
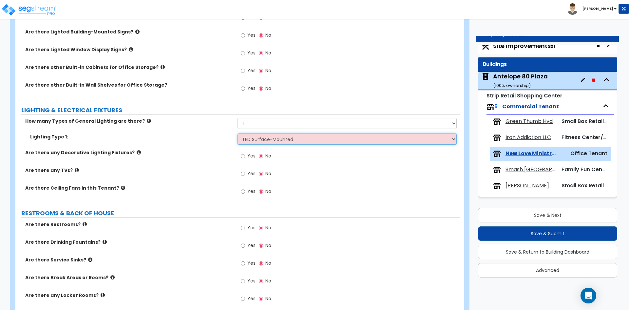
click at [238, 133] on select "Please Choose One LED Surface-Mounted LED Recessed Fluorescent Surface-Mounted …" at bounding box center [347, 138] width 219 height 11
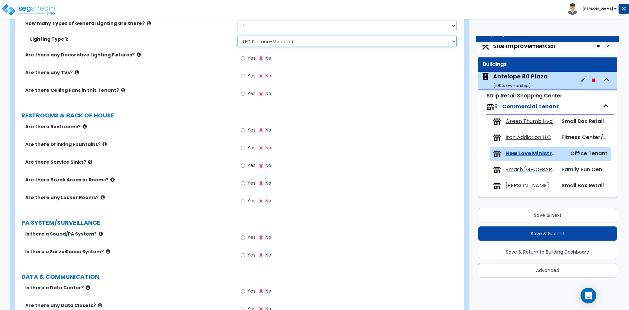
scroll to position [786, 0]
click at [243, 132] on input "Yes" at bounding box center [243, 129] width 4 height 7
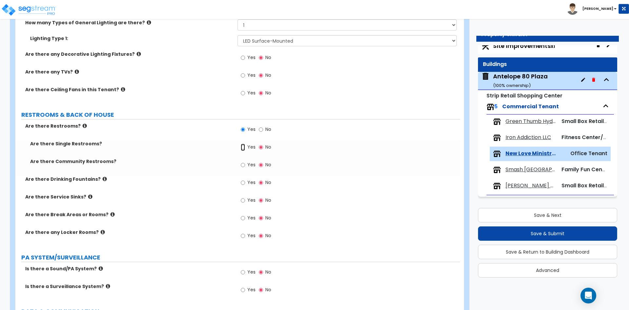
click at [242, 145] on input "Yes" at bounding box center [243, 146] width 4 height 7
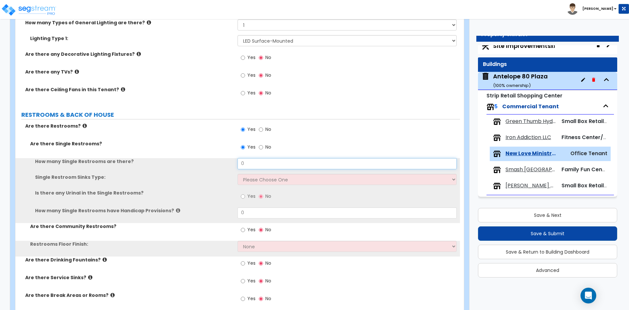
click at [254, 162] on input "0" at bounding box center [347, 163] width 219 height 11
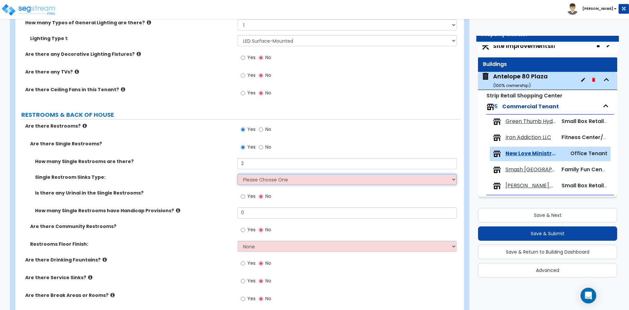
click at [278, 178] on select "Please Choose One Wall-mounted Vanity-mounted" at bounding box center [347, 179] width 219 height 11
click at [238, 174] on select "Please Choose One Wall-mounted Vanity-mounted" at bounding box center [347, 179] width 219 height 11
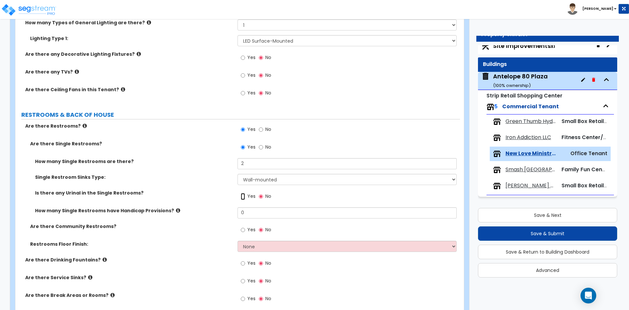
click at [244, 197] on input "Yes" at bounding box center [243, 196] width 4 height 7
click at [260, 196] on input "No" at bounding box center [261, 196] width 4 height 7
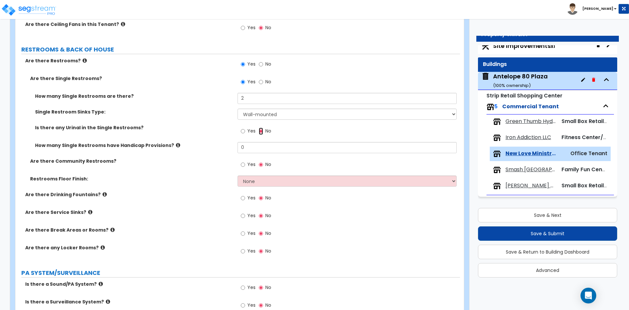
scroll to position [852, 0]
click at [264, 178] on select "None Tile Flooring Resilient Laminate Flooring VCT Flooring Sheet Vinyl Flooring" at bounding box center [347, 180] width 219 height 11
click at [238, 175] on select "None Tile Flooring Resilient Laminate Flooring VCT Flooring Sheet Vinyl Flooring" at bounding box center [347, 180] width 219 height 11
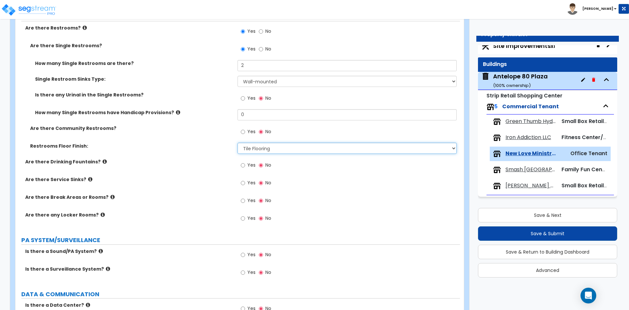
scroll to position [885, 0]
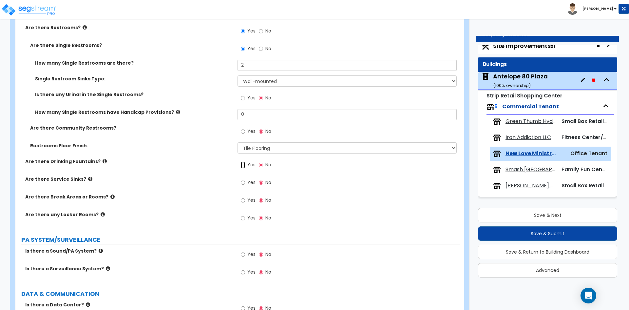
click at [243, 164] on input "Yes" at bounding box center [243, 164] width 4 height 7
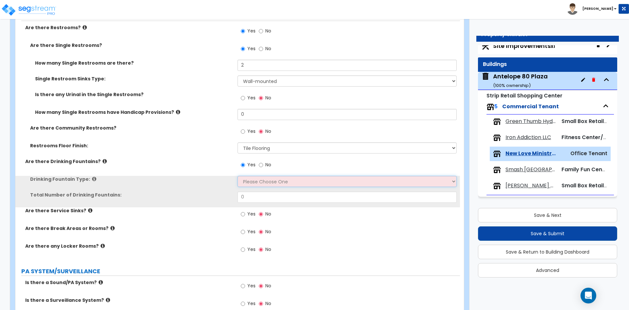
click at [256, 180] on select "Please Choose One Wall-mounted Floor-mounted" at bounding box center [347, 181] width 219 height 11
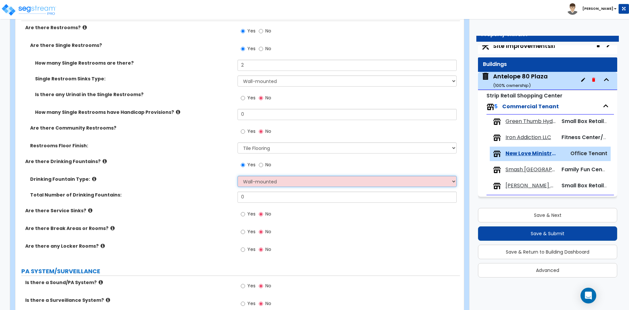
click at [238, 176] on select "Please Choose One Wall-mounted Floor-mounted" at bounding box center [347, 181] width 219 height 11
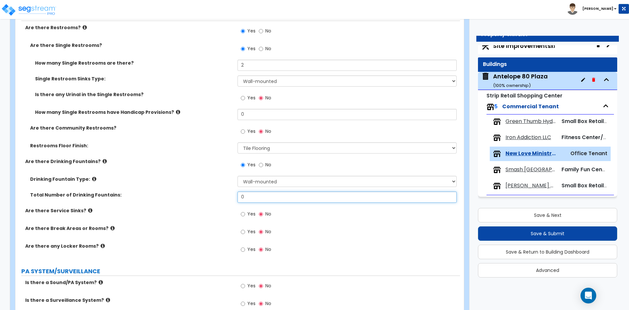
click at [258, 197] on input "0" at bounding box center [347, 196] width 219 height 11
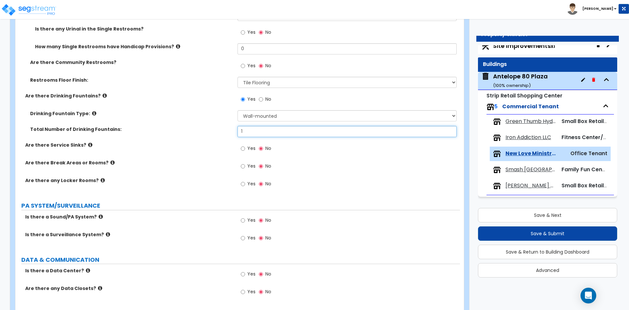
scroll to position [983, 0]
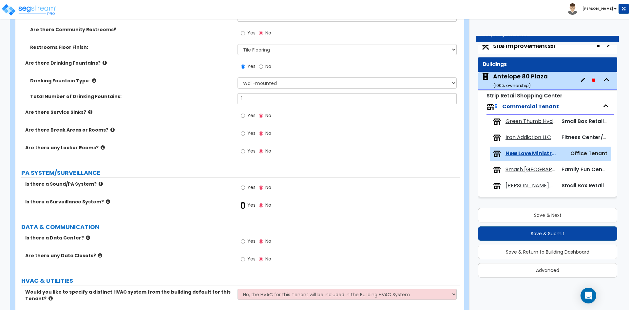
click at [243, 205] on input "Yes" at bounding box center [243, 204] width 4 height 7
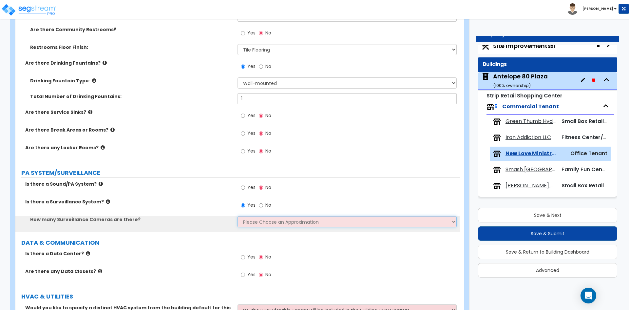
click at [269, 222] on select "Please Choose an Approximation Barely Noticed Any Noticed a Couple Frequently S…" at bounding box center [347, 221] width 219 height 11
click at [238, 216] on select "Please Choose an Approximation Barely Noticed Any Noticed a Couple Frequently S…" at bounding box center [347, 221] width 219 height 11
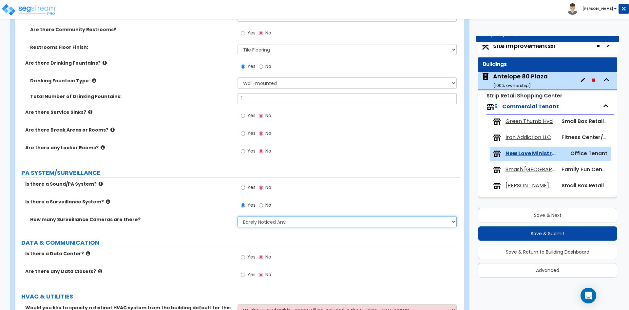
click at [278, 223] on select "Please Choose an Approximation Barely Noticed Any Noticed a Couple Frequently S…" at bounding box center [347, 221] width 219 height 11
click at [238, 216] on select "Please Choose an Approximation Barely Noticed Any Noticed a Couple Frequently S…" at bounding box center [347, 221] width 219 height 11
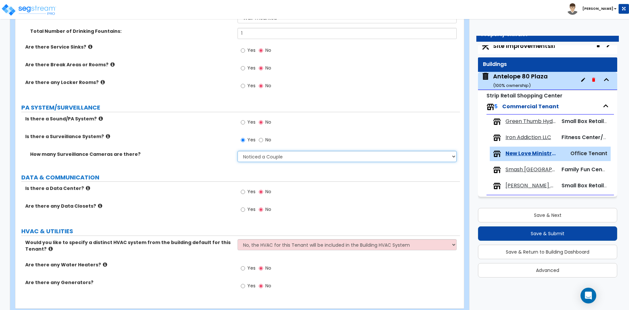
scroll to position [1048, 0]
click at [242, 191] on input "Yes" at bounding box center [243, 191] width 4 height 7
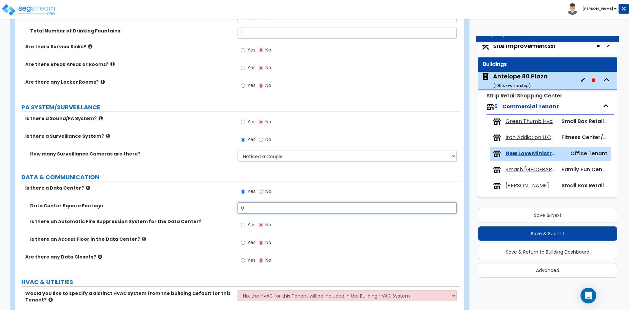
click at [257, 207] on input "0" at bounding box center [347, 207] width 219 height 11
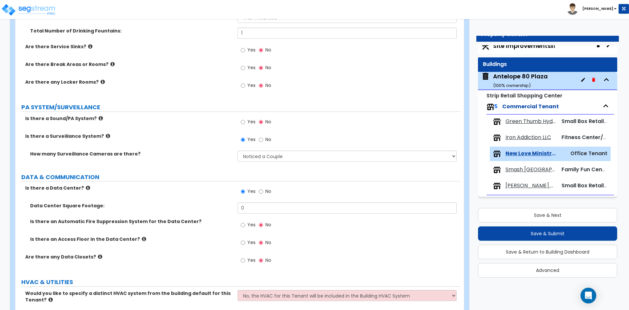
click at [258, 190] on div "Yes No" at bounding box center [256, 191] width 37 height 15
click at [259, 190] on input "No" at bounding box center [261, 191] width 4 height 7
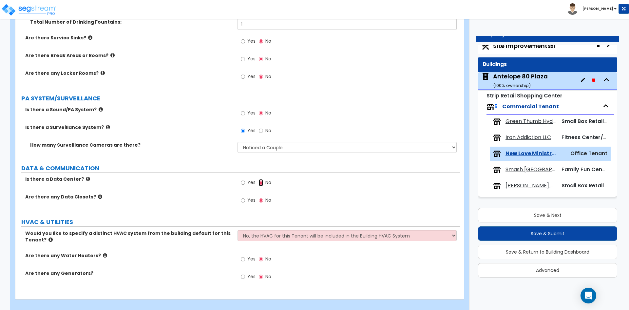
scroll to position [1065, 0]
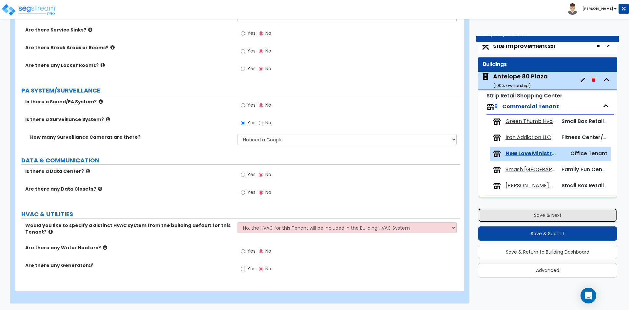
click at [494, 209] on button "Save & Next" at bounding box center [547, 215] width 139 height 14
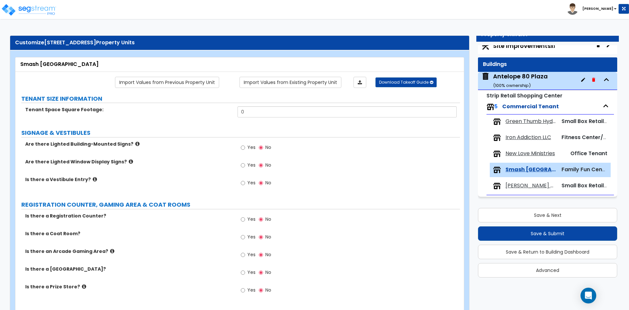
click at [537, 154] on span "New Love Ministries" at bounding box center [530, 154] width 49 height 8
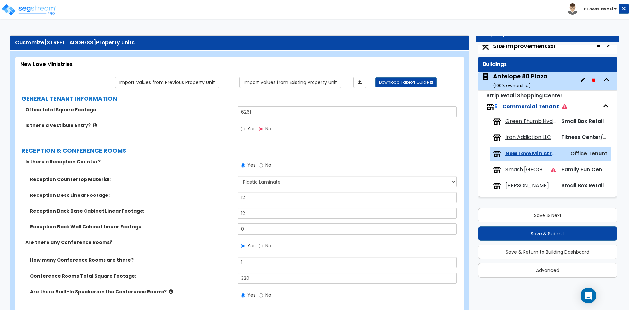
click at [530, 169] on span "Smash Sacramento" at bounding box center [526, 170] width 40 height 8
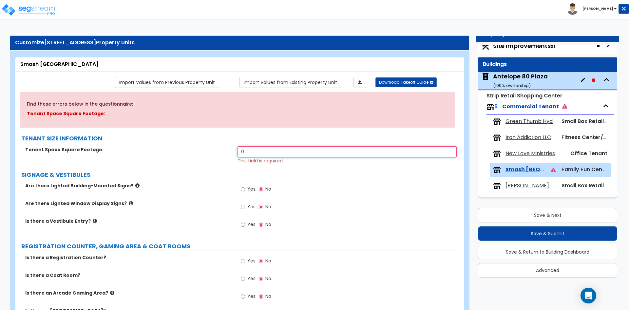
click at [262, 154] on input "0" at bounding box center [347, 151] width 219 height 11
click at [523, 154] on span "New Love Ministries" at bounding box center [530, 154] width 49 height 8
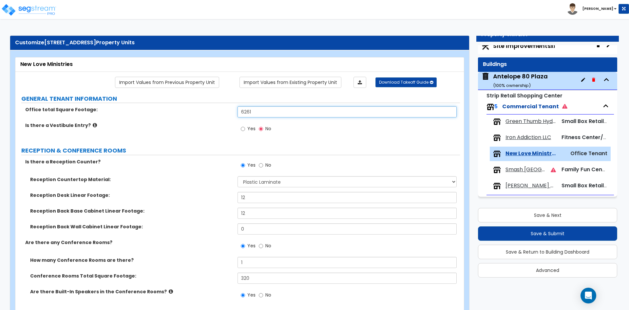
drag, startPoint x: 256, startPoint y: 107, endPoint x: 226, endPoint y: 108, distance: 29.5
click at [226, 108] on div "Office total Square Footage: 6261" at bounding box center [237, 114] width 445 height 16
click at [522, 168] on span "Smash Sacramento" at bounding box center [526, 170] width 40 height 8
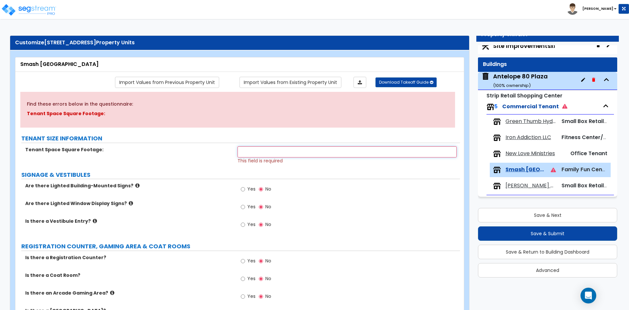
drag, startPoint x: 249, startPoint y: 153, endPoint x: 234, endPoint y: 153, distance: 14.7
click at [234, 153] on div "Tenant Space Square Footage: This field is required" at bounding box center [237, 155] width 445 height 18
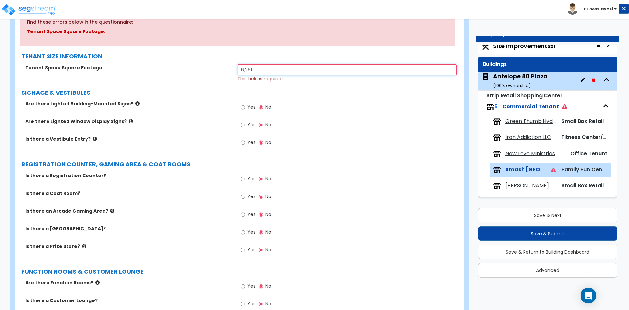
scroll to position [98, 0]
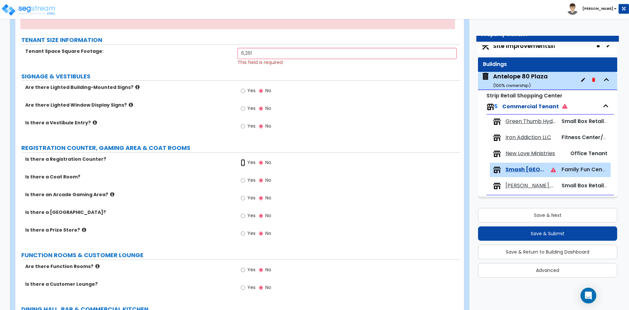
click at [243, 162] on input "Yes" at bounding box center [243, 162] width 4 height 7
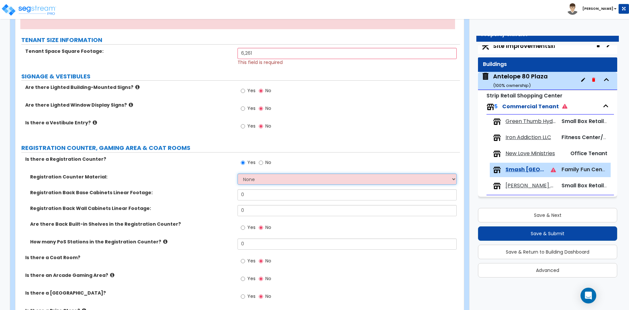
click at [265, 178] on select "None Plastic Laminate Solid Surface Stone Quartz Marble Tile Wood Stainless Ste…" at bounding box center [347, 178] width 219 height 11
click at [238, 173] on select "None Plastic Laminate Solid Surface Stone Quartz Marble Tile Wood Stainless Ste…" at bounding box center [347, 178] width 219 height 11
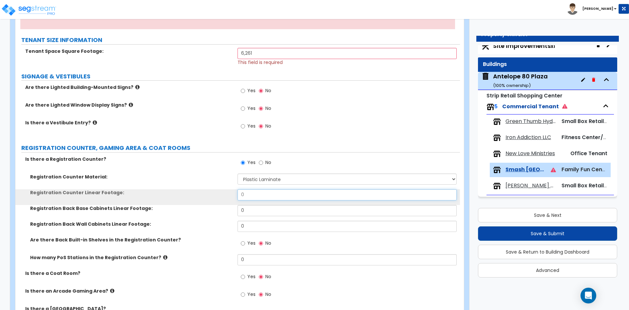
click at [256, 198] on input "0" at bounding box center [347, 194] width 219 height 11
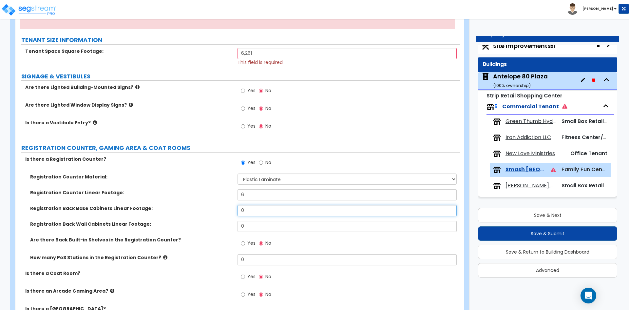
click at [258, 211] on input "0" at bounding box center [347, 210] width 219 height 11
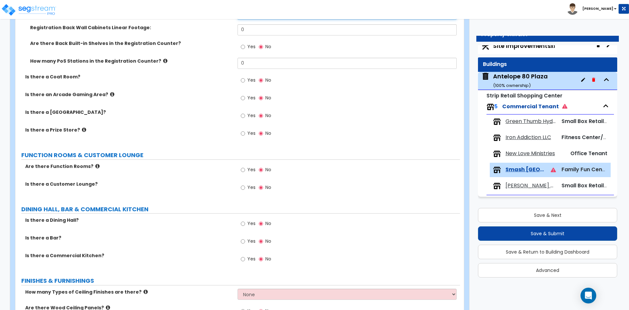
scroll to position [295, 0]
click at [244, 187] on input "Yes" at bounding box center [243, 186] width 4 height 7
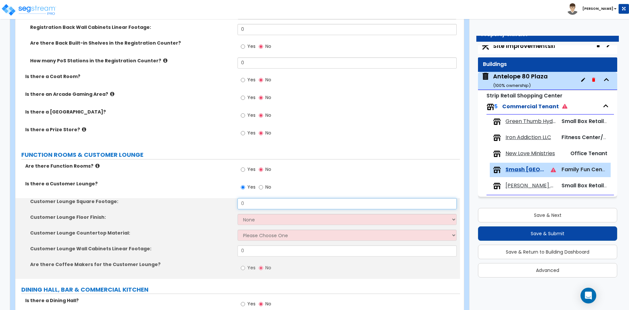
click at [257, 202] on input "0" at bounding box center [347, 203] width 219 height 11
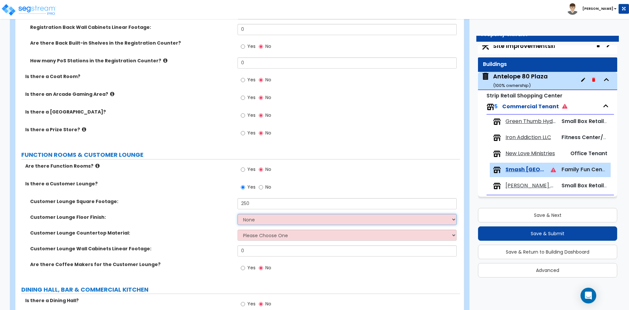
click at [259, 219] on select "None Tile Flooring Hardwood Flooring Resilient Laminate Flooring VCT Flooring S…" at bounding box center [347, 219] width 219 height 11
click at [238, 214] on select "None Tile Flooring Hardwood Flooring Resilient Laminate Flooring VCT Flooring S…" at bounding box center [347, 219] width 219 height 11
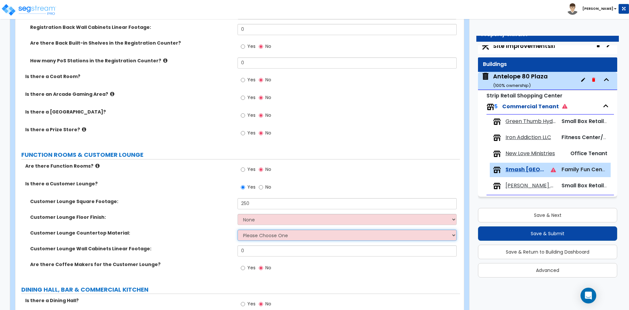
click at [259, 237] on select "Please Choose One Plastic Laminate Solid Surface Stone Quartz Marble Tile Wood …" at bounding box center [347, 234] width 219 height 11
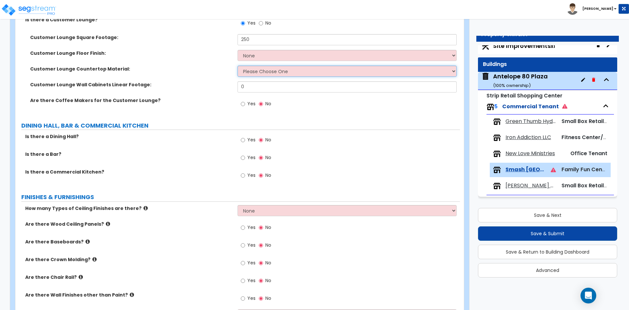
scroll to position [491, 0]
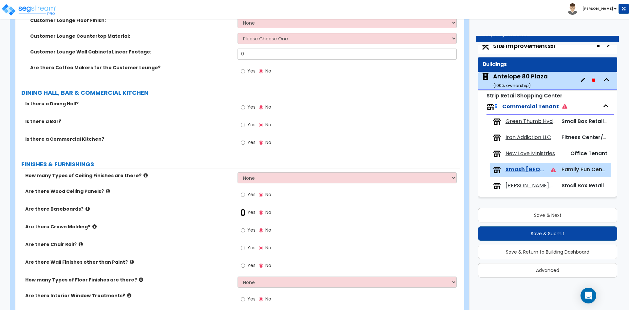
click at [245, 212] on input "Yes" at bounding box center [243, 212] width 4 height 7
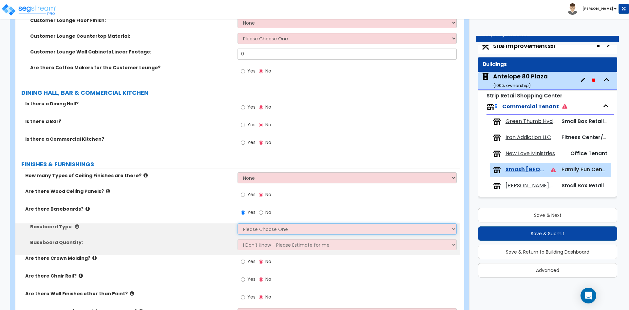
click at [255, 227] on select "Please Choose One Wood Vinyl Carpet Tile" at bounding box center [347, 228] width 219 height 11
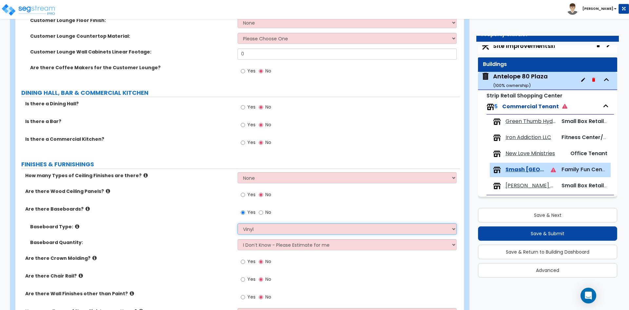
click at [238, 223] on select "Please Choose One Wood Vinyl Carpet Tile" at bounding box center [347, 228] width 219 height 11
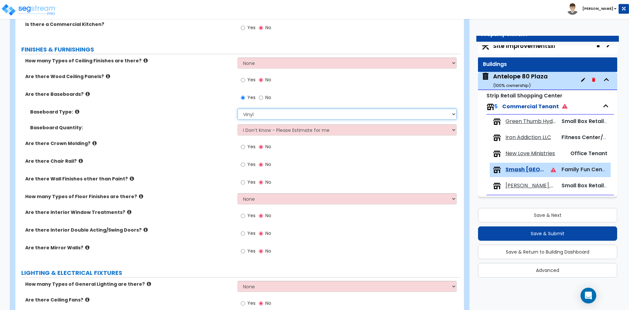
scroll to position [622, 0]
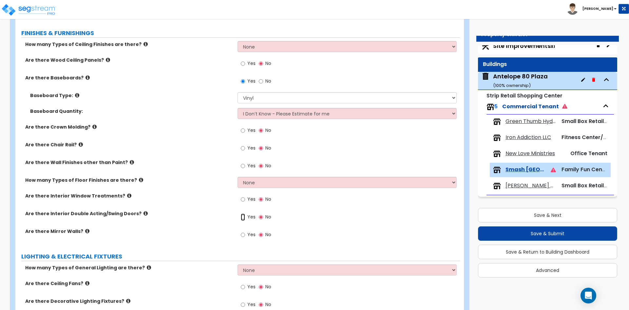
click at [243, 219] on input "Yes" at bounding box center [243, 216] width 4 height 7
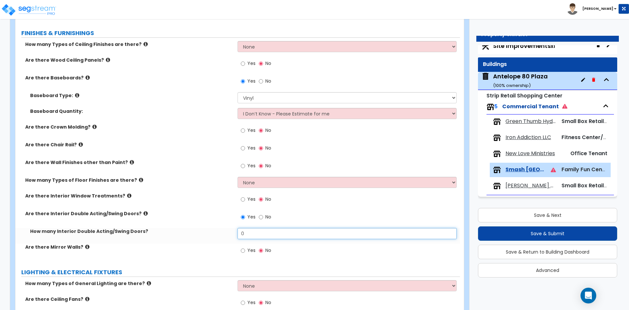
click at [263, 234] on input "0" at bounding box center [347, 233] width 219 height 11
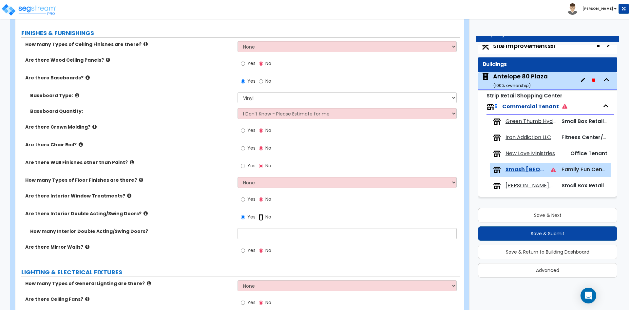
click at [260, 217] on input "No" at bounding box center [261, 216] width 4 height 7
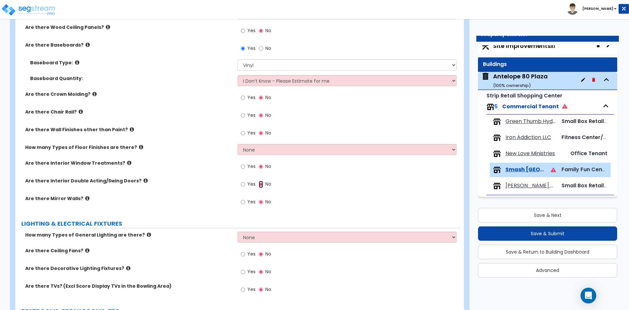
scroll to position [688, 0]
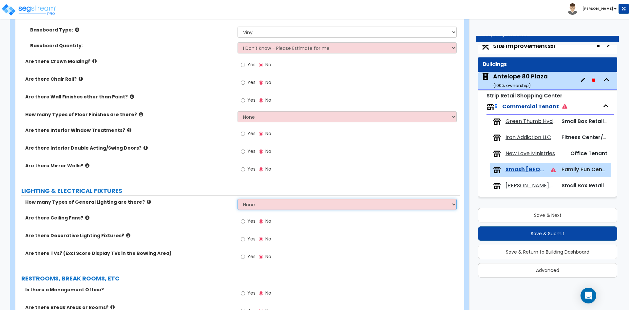
click at [275, 203] on select "None 1 2 3" at bounding box center [347, 204] width 219 height 11
click at [238, 199] on select "None 1 2 3" at bounding box center [347, 204] width 219 height 11
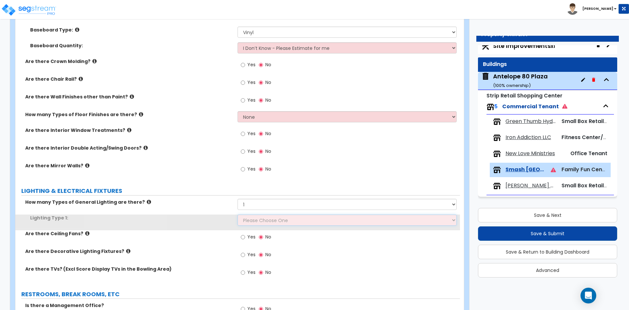
click at [255, 221] on select "Please Choose One LED Surface-Mounted LED Recessed Fluorescent Surface-Mounted …" at bounding box center [347, 219] width 219 height 11
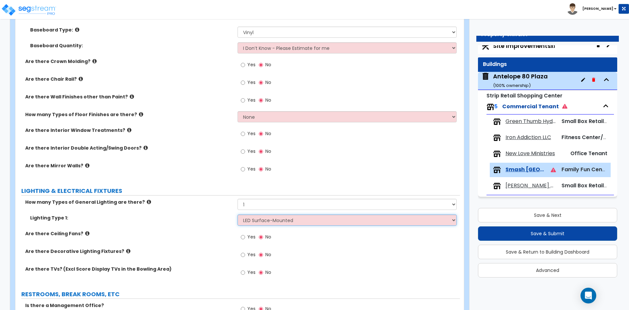
click at [238, 214] on select "Please Choose One LED Surface-Mounted LED Recessed Fluorescent Surface-Mounted …" at bounding box center [347, 219] width 219 height 11
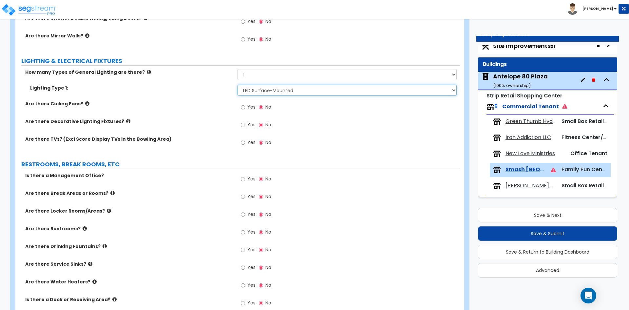
scroll to position [819, 0]
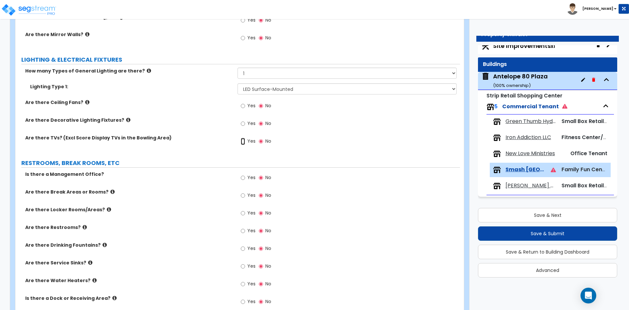
click at [244, 141] on input "Yes" at bounding box center [243, 141] width 4 height 7
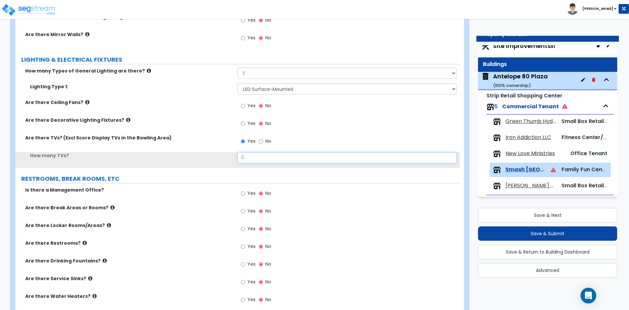
click at [251, 157] on input "0" at bounding box center [347, 157] width 219 height 11
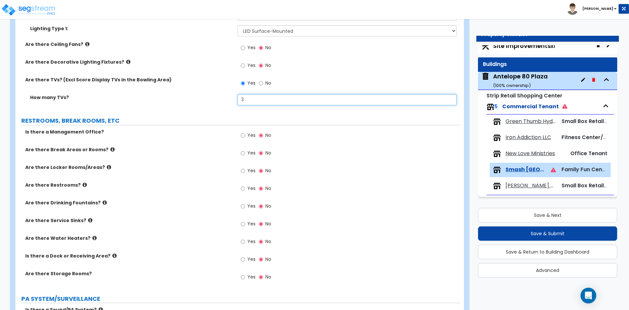
scroll to position [885, 0]
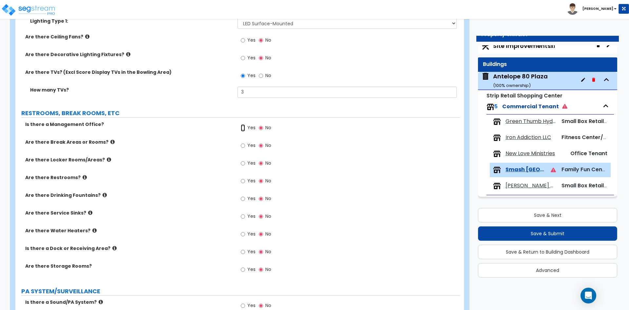
click at [242, 127] on input "Yes" at bounding box center [243, 127] width 4 height 7
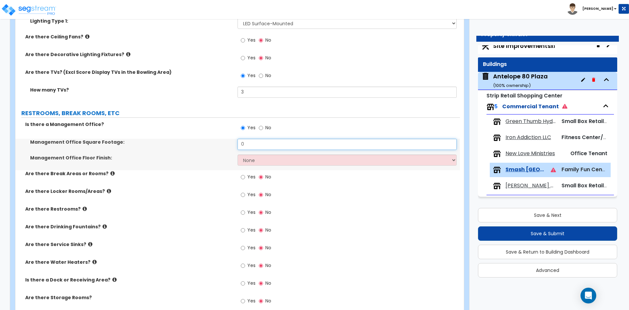
click at [253, 143] on input "0" at bounding box center [347, 144] width 219 height 11
drag, startPoint x: 253, startPoint y: 159, endPoint x: 252, endPoint y: 165, distance: 6.3
click at [253, 159] on select "None Tile Flooring Hardwood Flooring Resilient Laminate Flooring VCT Flooring S…" at bounding box center [347, 159] width 219 height 11
click at [238, 154] on select "None Tile Flooring Hardwood Flooring Resilient Laminate Flooring VCT Flooring S…" at bounding box center [347, 159] width 219 height 11
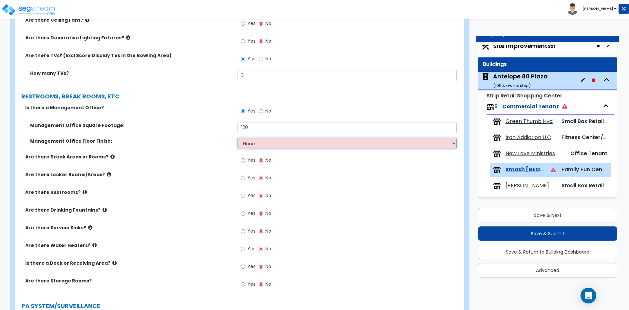
scroll to position [917, 0]
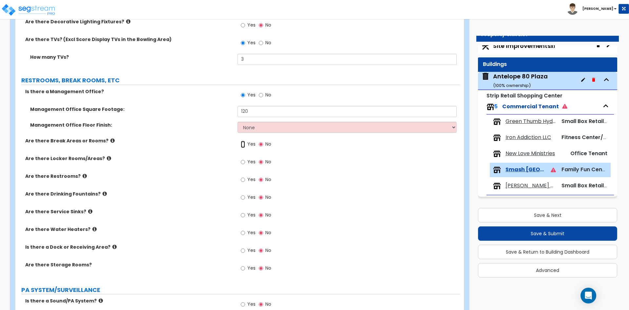
click at [245, 145] on input "Yes" at bounding box center [243, 144] width 4 height 7
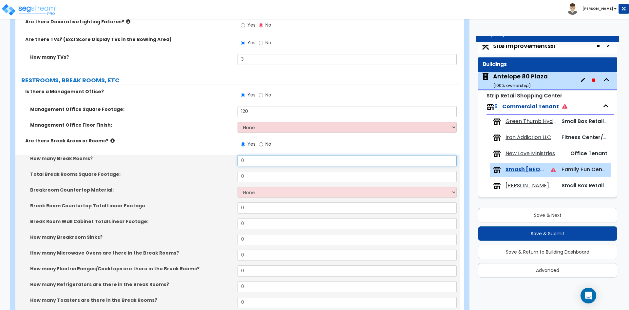
click at [260, 162] on input "0" at bounding box center [347, 160] width 219 height 11
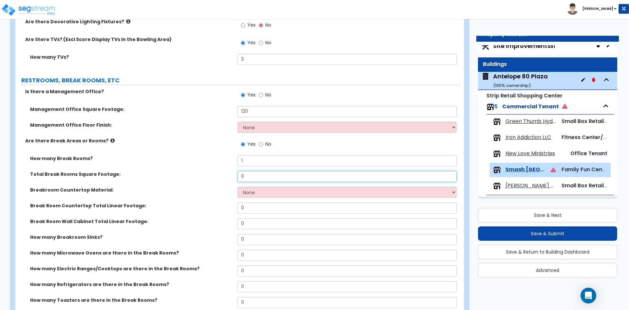
click at [271, 179] on input "0" at bounding box center [347, 176] width 219 height 11
click at [269, 192] on select "None Plastic Laminate Solid Surface Stone Quartz Marble Tile Wood Stainless Ste…" at bounding box center [347, 191] width 219 height 11
click at [238, 186] on select "None Plastic Laminate Solid Surface Stone Quartz Marble Tile Wood Stainless Ste…" at bounding box center [347, 191] width 219 height 11
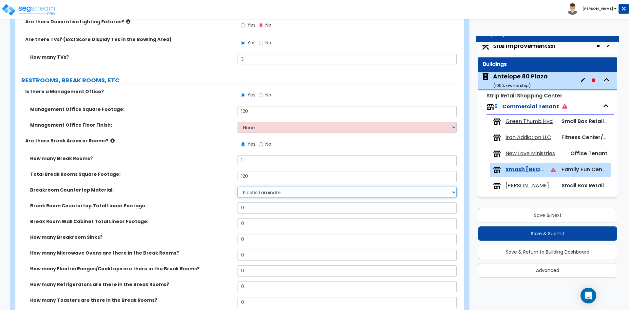
scroll to position [950, 0]
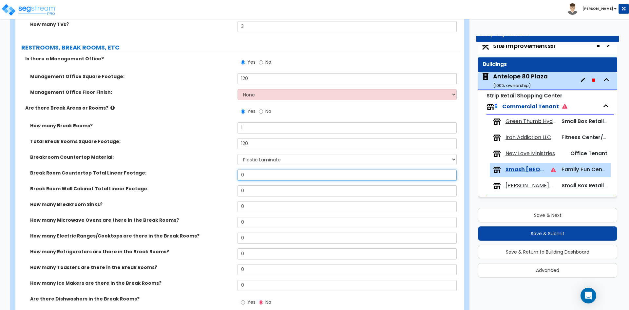
click at [255, 179] on input "0" at bounding box center [347, 174] width 219 height 11
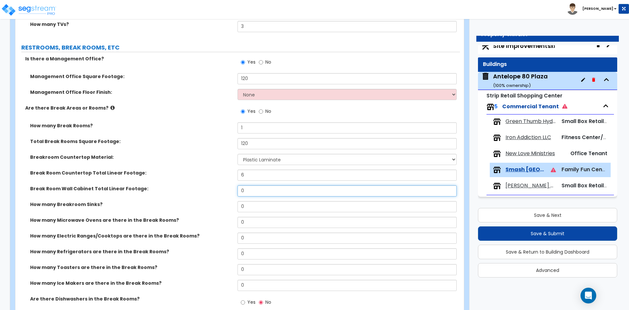
click at [256, 188] on input "0" at bounding box center [347, 190] width 219 height 11
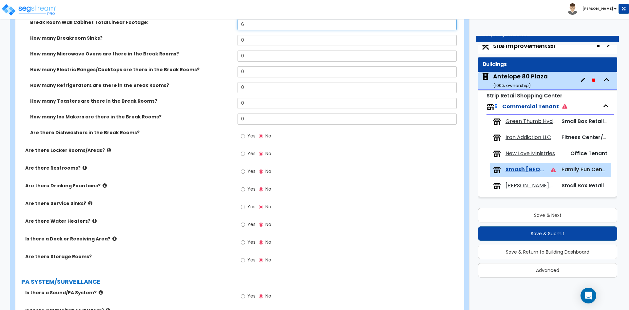
scroll to position [1147, 0]
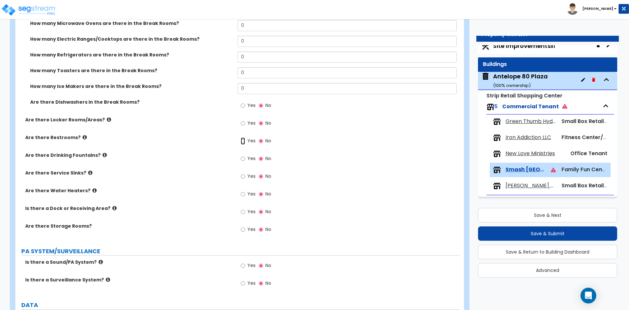
click at [242, 141] on input "Yes" at bounding box center [243, 140] width 4 height 7
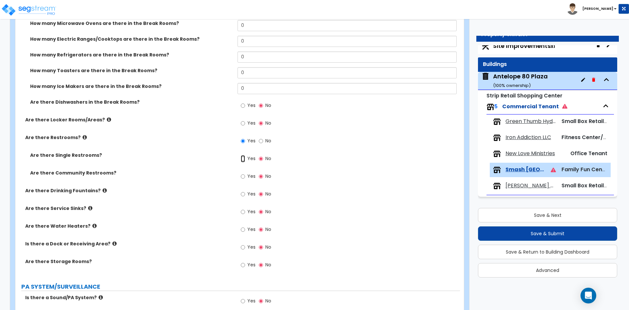
click at [241, 159] on input "Yes" at bounding box center [243, 158] width 4 height 7
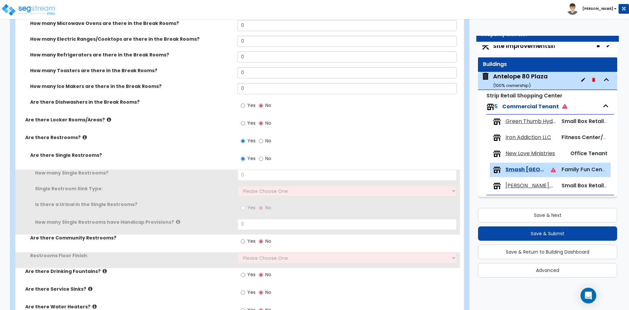
drag, startPoint x: 255, startPoint y: 181, endPoint x: 255, endPoint y: 177, distance: 3.9
click at [255, 179] on div "How many Single Restrooms? 0" at bounding box center [237, 177] width 445 height 16
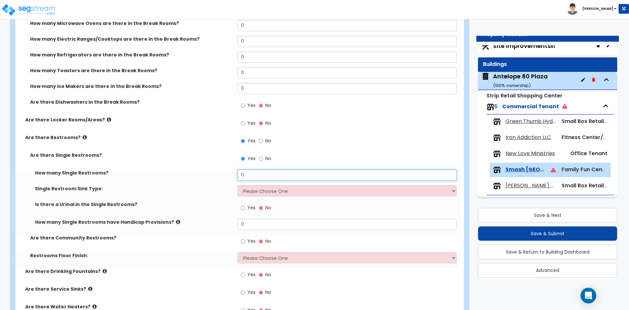
click at [255, 174] on input "0" at bounding box center [347, 174] width 219 height 11
click at [248, 176] on input "1" at bounding box center [347, 174] width 219 height 11
click at [259, 189] on select "Please Choose One Wall-mounted Vanity-mounted" at bounding box center [347, 190] width 219 height 11
click at [238, 185] on select "Please Choose One Wall-mounted Vanity-mounted" at bounding box center [347, 190] width 219 height 11
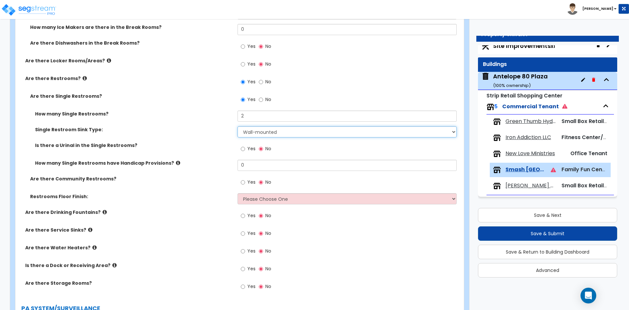
scroll to position [1212, 0]
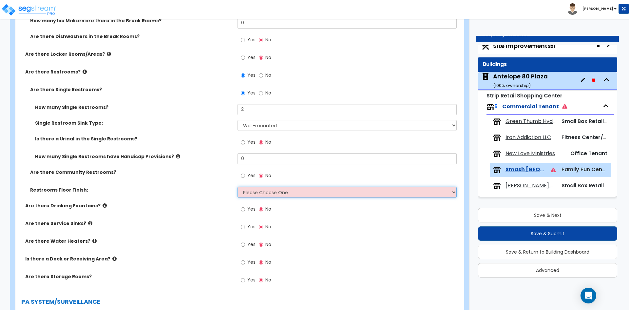
click at [258, 195] on select "Please Choose One Tile Flooring Resilient Laminate Flooring VCT Flooring Sheet …" at bounding box center [347, 191] width 219 height 11
click at [238, 186] on select "Please Choose One Tile Flooring Resilient Laminate Flooring VCT Flooring Sheet …" at bounding box center [347, 191] width 219 height 11
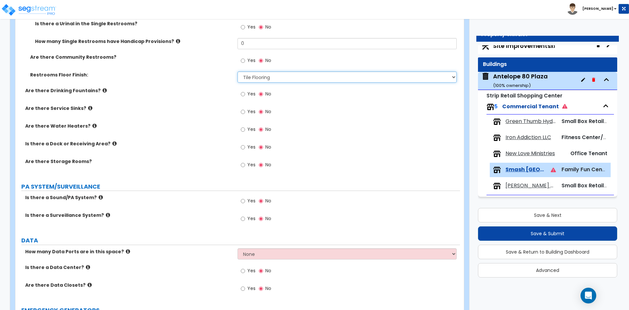
scroll to position [1343, 0]
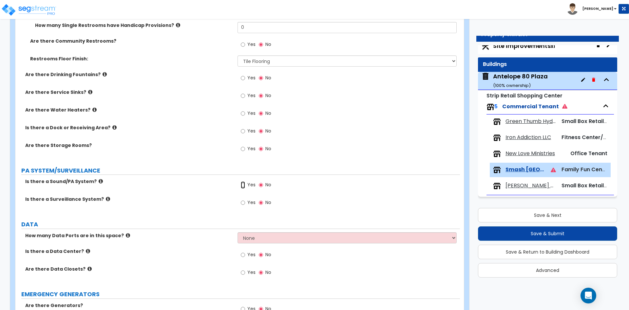
click at [245, 185] on input "Yes" at bounding box center [243, 184] width 4 height 7
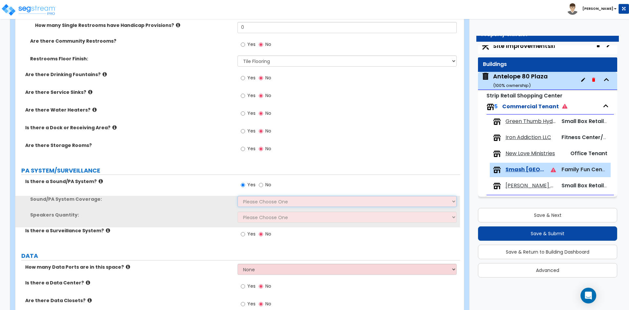
click at [250, 201] on select "Please Choose One All Areas Enter Percent Coverage" at bounding box center [347, 201] width 219 height 11
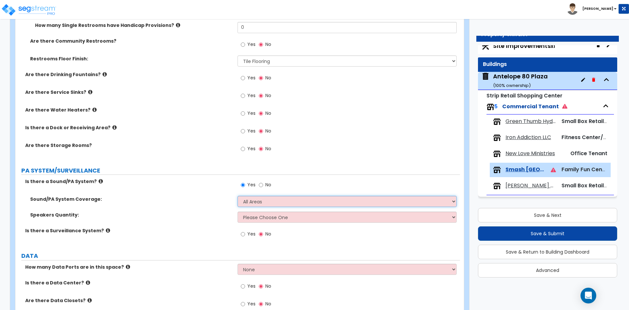
click at [238, 196] on select "Please Choose One All Areas Enter Percent Coverage" at bounding box center [347, 201] width 219 height 11
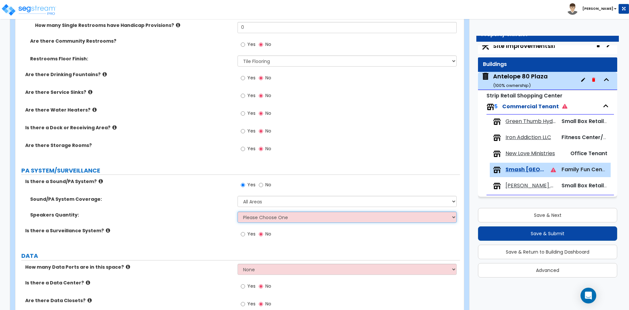
click at [259, 214] on select "Please Choose One Please Estimate for me Enter Number of Speakers" at bounding box center [347, 216] width 219 height 11
click at [238, 211] on select "Please Choose One Please Estimate for me Enter Number of Speakers" at bounding box center [347, 216] width 219 height 11
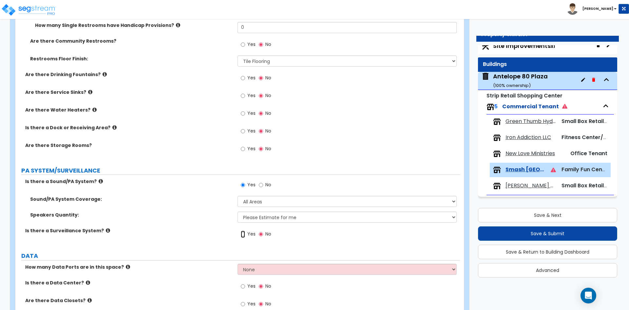
click at [242, 234] on input "Yes" at bounding box center [243, 233] width 4 height 7
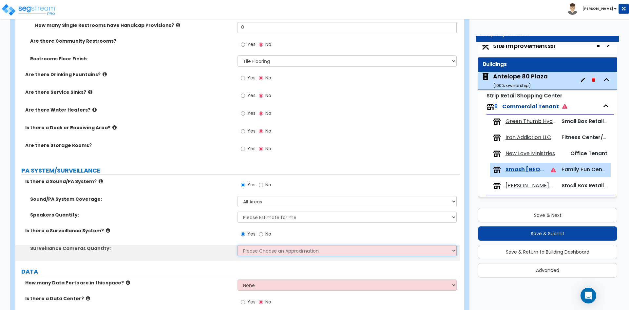
click at [258, 250] on select "Please Choose an Approximation Barely Noticed Any Noticed a Couple Frequently S…" at bounding box center [347, 250] width 219 height 11
click at [238, 245] on select "Please Choose an Approximation Barely Noticed Any Noticed a Couple Frequently S…" at bounding box center [347, 250] width 219 height 11
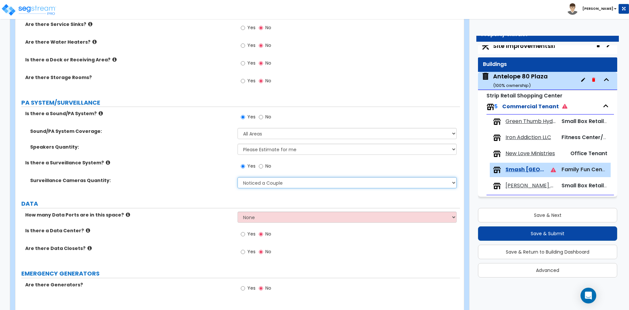
scroll to position [1430, 0]
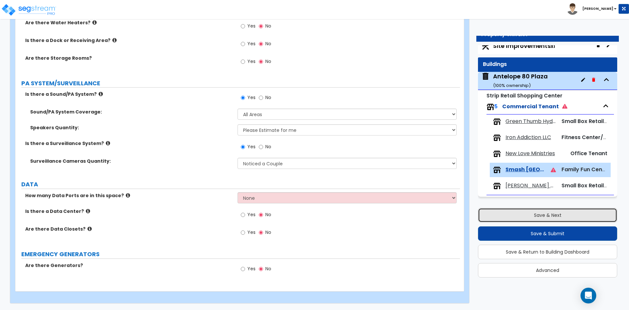
click at [525, 213] on button "Save & Next" at bounding box center [547, 215] width 139 height 14
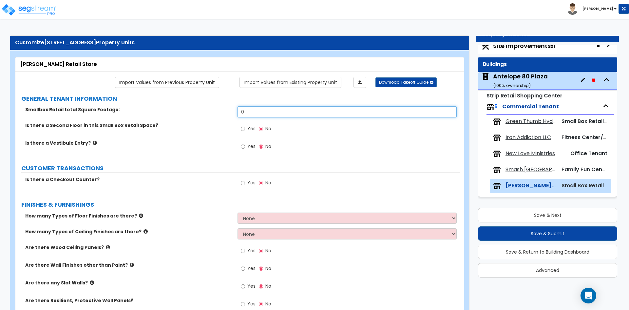
click at [260, 109] on input "0" at bounding box center [347, 111] width 219 height 11
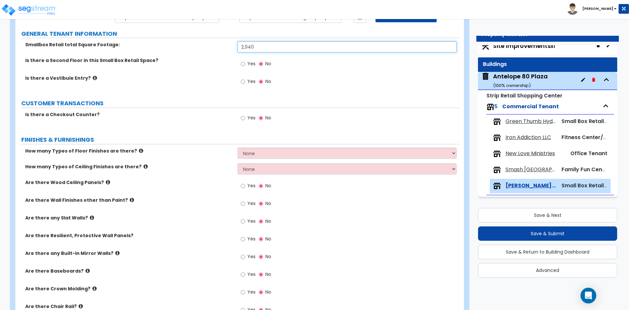
scroll to position [66, 0]
click at [241, 117] on input "Yes" at bounding box center [243, 117] width 4 height 7
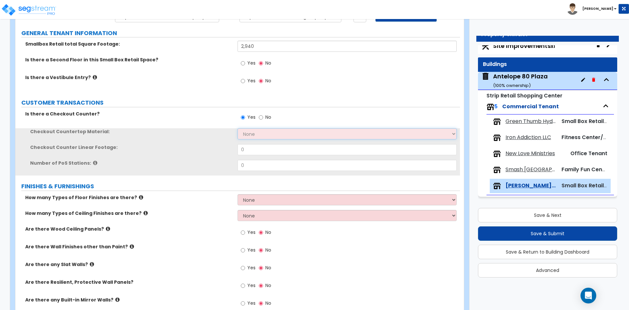
click at [260, 134] on select "None Plastic Laminate Solid Surface Stone Quartz Marble Tile Wood Stainless Ste…" at bounding box center [347, 133] width 219 height 11
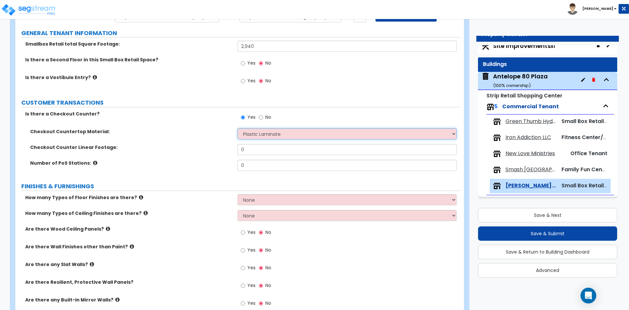
click at [238, 128] on select "None Plastic Laminate Solid Surface Stone Quartz Marble Tile Wood Stainless Ste…" at bounding box center [347, 133] width 219 height 11
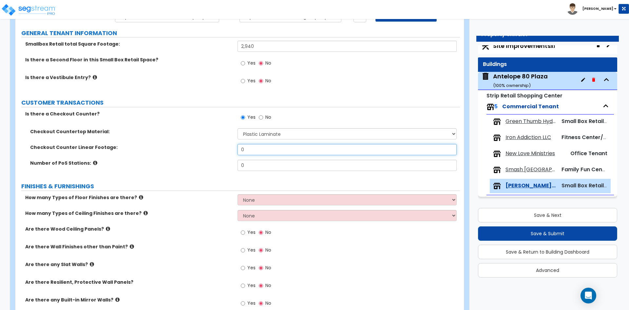
click at [251, 151] on input "0" at bounding box center [347, 149] width 219 height 11
click at [240, 165] on input "0" at bounding box center [347, 165] width 219 height 11
click at [246, 165] on input "0" at bounding box center [347, 165] width 219 height 11
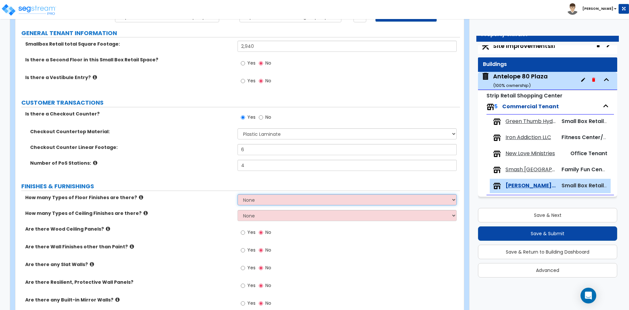
click at [257, 203] on select "None 1 2 3 4" at bounding box center [347, 199] width 219 height 11
click at [238, 194] on select "None 1 2 3 4" at bounding box center [347, 199] width 219 height 11
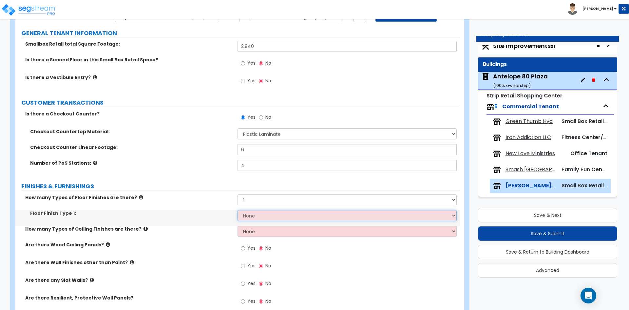
click at [258, 218] on select "None Tile Flooring Hardwood Flooring Resilient Laminate Flooring VCT Flooring S…" at bounding box center [347, 215] width 219 height 11
click at [261, 218] on select "None Tile Flooring Hardwood Flooring Resilient Laminate Flooring VCT Flooring S…" at bounding box center [347, 215] width 219 height 11
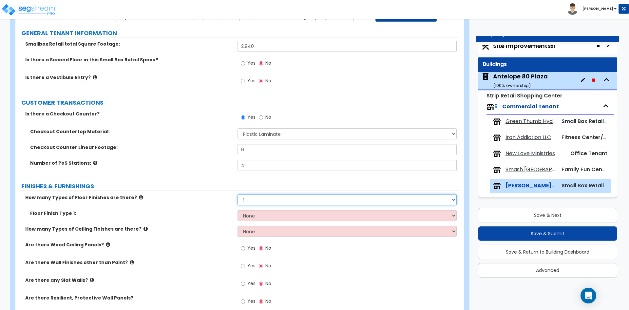
click at [263, 199] on select "None 1 2 3 4" at bounding box center [347, 199] width 219 height 11
click at [238, 194] on select "None 1 2 3 4" at bounding box center [347, 199] width 219 height 11
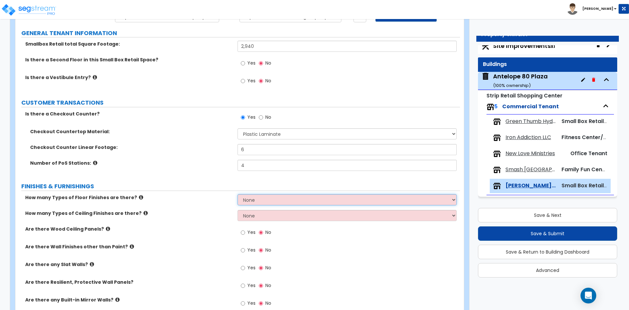
scroll to position [98, 0]
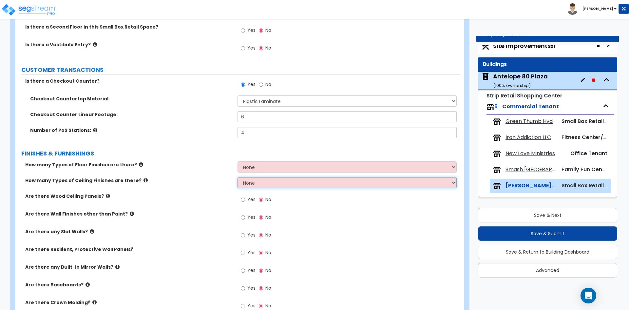
click at [264, 185] on select "None 1 2 3" at bounding box center [347, 182] width 219 height 11
click at [238, 177] on select "None 1 2 3" at bounding box center [347, 182] width 219 height 11
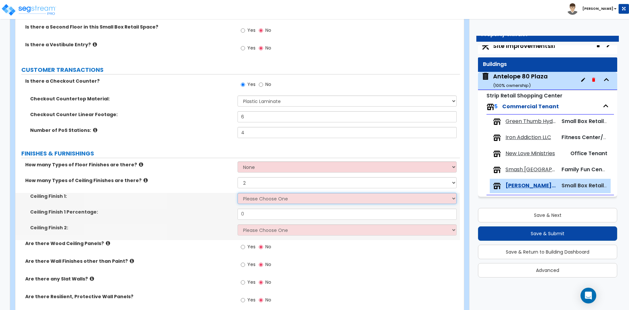
click at [261, 197] on select "Please Choose One Drop Ceiling Open Ceiling Drywall Ceiling" at bounding box center [347, 198] width 219 height 11
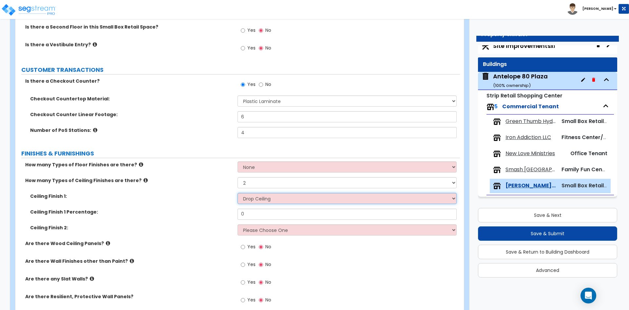
click at [238, 193] on select "Please Choose One Drop Ceiling Open Ceiling Drywall Ceiling" at bounding box center [347, 198] width 219 height 11
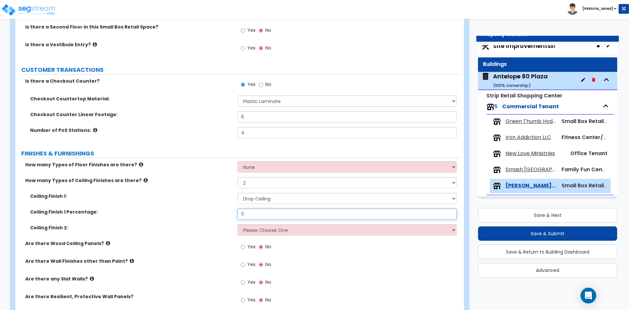
click at [263, 211] on input "0" at bounding box center [347, 213] width 219 height 11
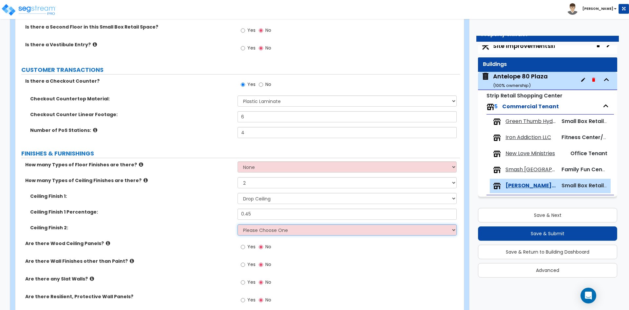
click at [263, 225] on select "Please Choose One Drop Ceiling Open Ceiling Drywall Ceiling" at bounding box center [347, 229] width 219 height 11
click at [238, 224] on select "Please Choose One Drop Ceiling Open Ceiling Drywall Ceiling" at bounding box center [347, 229] width 219 height 11
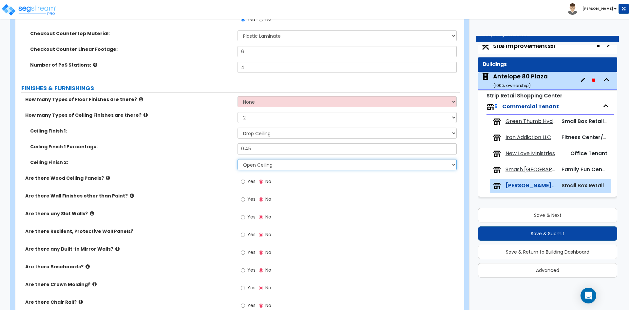
scroll to position [164, 0]
click at [242, 199] on input "Yes" at bounding box center [243, 198] width 4 height 7
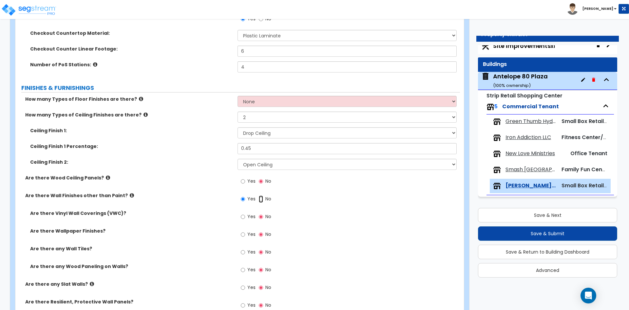
click at [259, 199] on input "No" at bounding box center [261, 198] width 4 height 7
click at [241, 216] on input "Yes" at bounding box center [243, 216] width 4 height 7
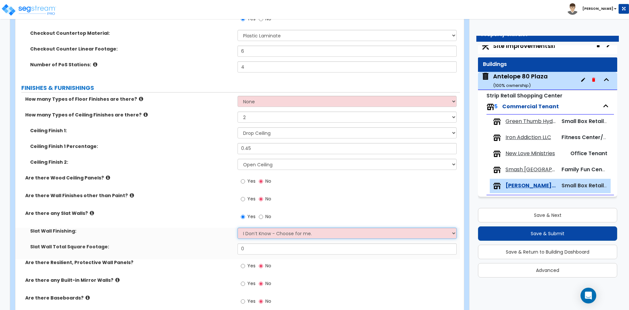
click at [260, 233] on select "I Don’t Know - Choose for me. Paint Finish Melamine Finish Plastic Laminate Fin…" at bounding box center [347, 232] width 219 height 11
click at [238, 227] on select "I Don’t Know - Choose for me. Paint Finish Melamine Finish Plastic Laminate Fin…" at bounding box center [347, 232] width 219 height 11
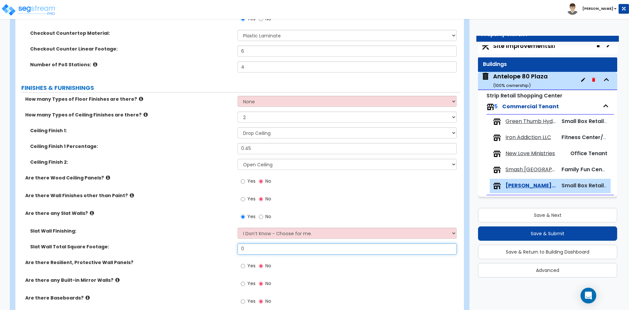
click at [256, 248] on input "0" at bounding box center [347, 248] width 219 height 11
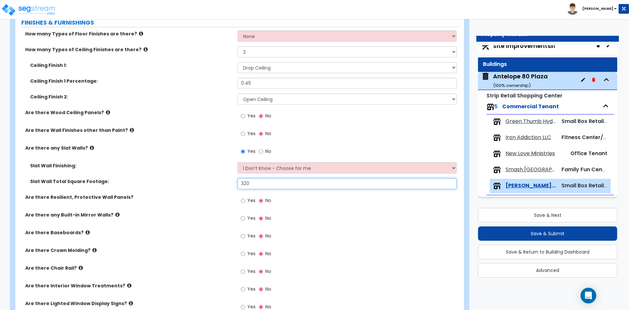
scroll to position [229, 0]
click at [242, 201] on input "Yes" at bounding box center [243, 200] width 4 height 7
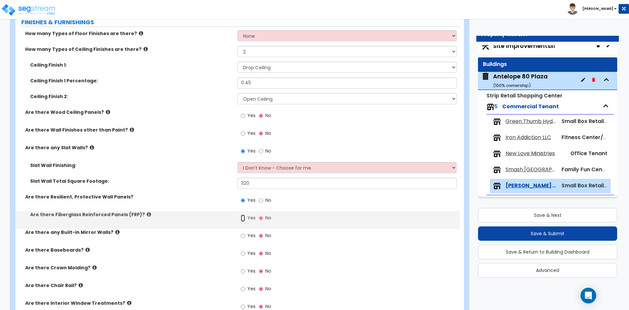
click at [244, 218] on input "Yes" at bounding box center [243, 217] width 4 height 7
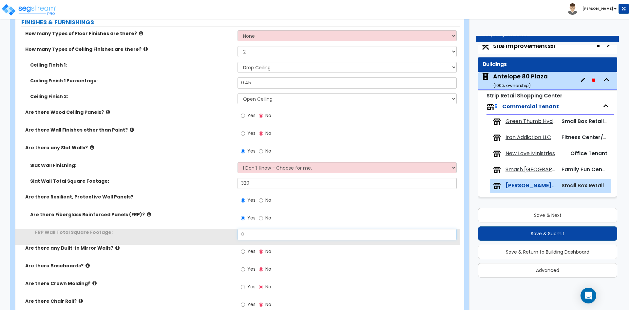
click at [245, 236] on input "0" at bounding box center [347, 234] width 219 height 11
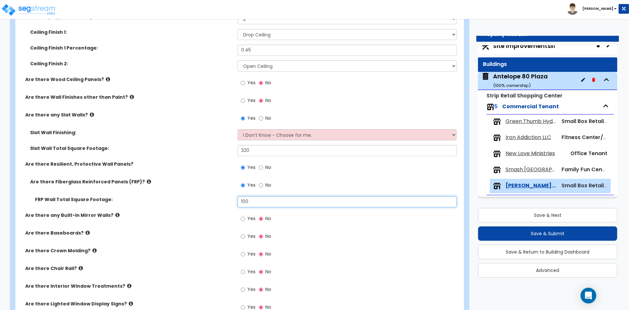
scroll to position [295, 0]
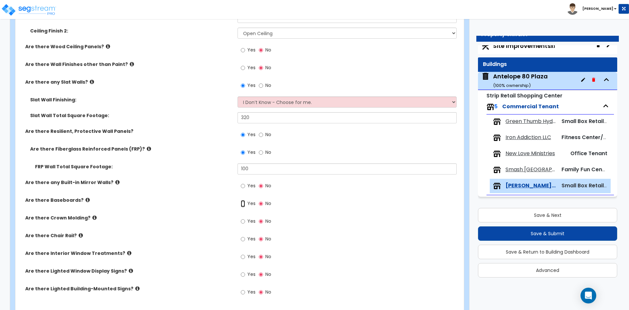
click at [242, 204] on input "Yes" at bounding box center [243, 203] width 4 height 7
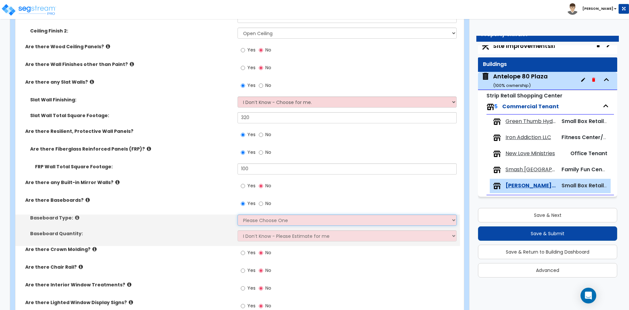
click at [258, 220] on select "Please Choose One Wood Vinyl Carpet Tile" at bounding box center [347, 219] width 219 height 11
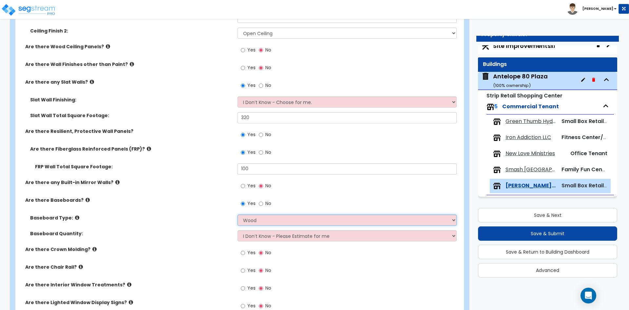
click at [238, 214] on select "Please Choose One Wood Vinyl Carpet Tile" at bounding box center [347, 219] width 219 height 11
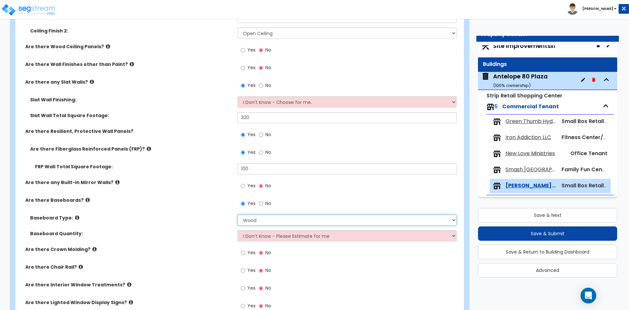
click at [261, 221] on select "Please Choose One Wood Vinyl Carpet Tile" at bounding box center [347, 219] width 219 height 11
click at [238, 214] on select "Please Choose One Wood Vinyl Carpet Tile" at bounding box center [347, 219] width 219 height 11
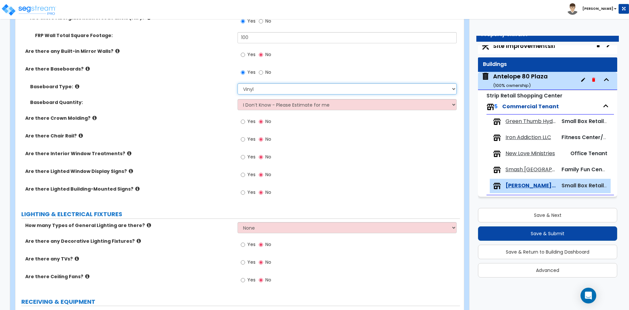
scroll to position [459, 0]
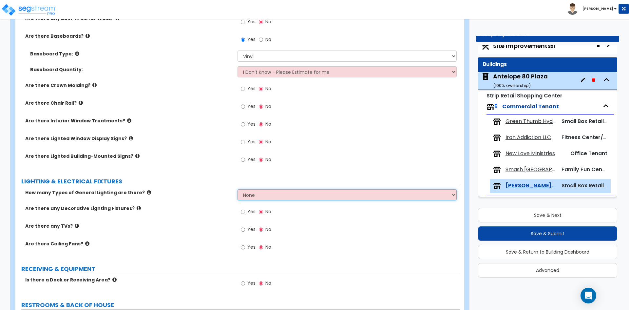
click at [273, 193] on select "None 1 2 3" at bounding box center [347, 194] width 219 height 11
click at [238, 189] on select "None 1 2 3" at bounding box center [347, 194] width 219 height 11
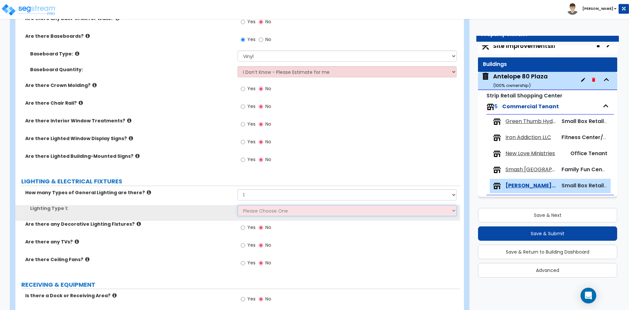
click at [263, 210] on select "Please Choose One LED Surface-Mounted LED Recessed Fluorescent Surface-Mounted …" at bounding box center [347, 210] width 219 height 11
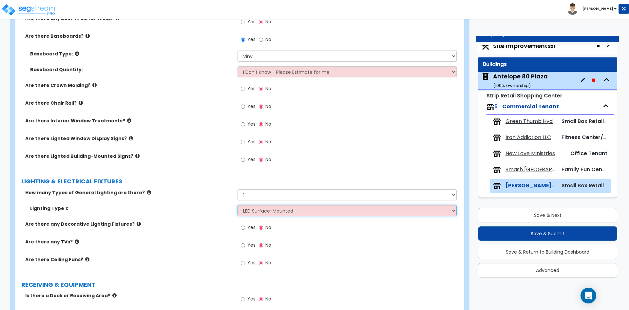
click at [238, 205] on select "Please Choose One LED Surface-Mounted LED Recessed Fluorescent Surface-Mounted …" at bounding box center [347, 210] width 219 height 11
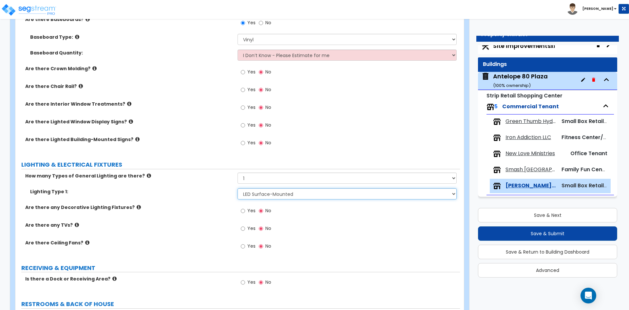
scroll to position [491, 0]
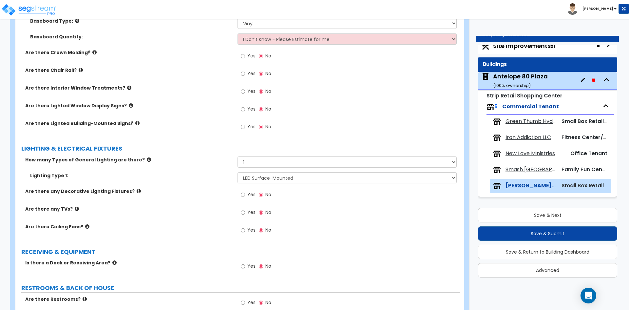
click at [245, 212] on label "Yes" at bounding box center [248, 212] width 15 height 11
click at [245, 212] on input "Yes" at bounding box center [243, 212] width 4 height 7
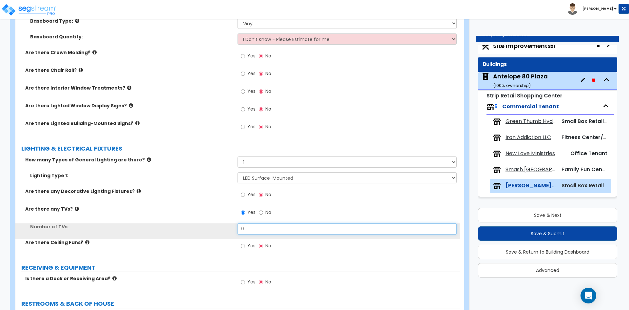
click at [262, 231] on input "0" at bounding box center [347, 228] width 219 height 11
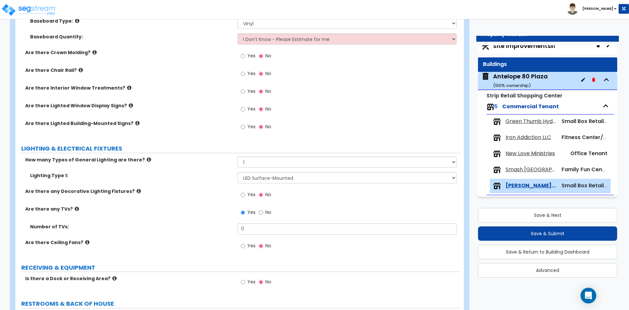
drag, startPoint x: 436, startPoint y: 218, endPoint x: 433, endPoint y: 218, distance: 3.6
click at [436, 218] on div "Yes No" at bounding box center [349, 214] width 222 height 18
click at [250, 226] on input "0" at bounding box center [347, 228] width 219 height 11
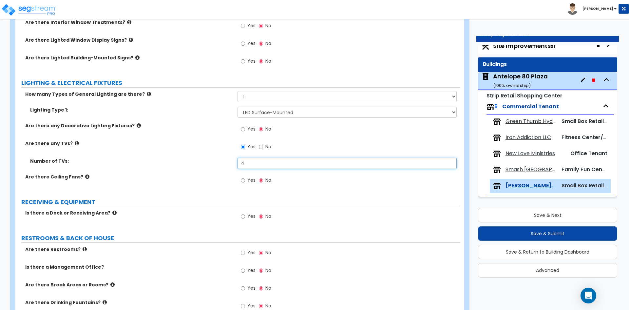
scroll to position [590, 0]
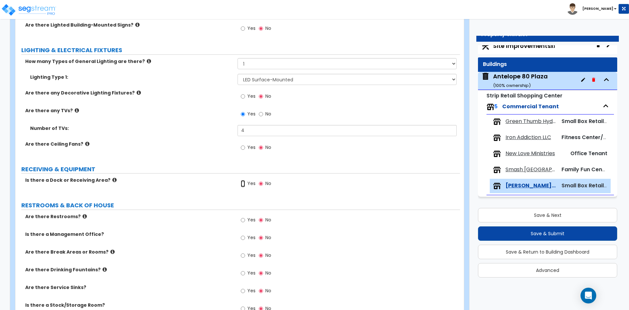
click at [243, 183] on input "Yes" at bounding box center [243, 183] width 4 height 7
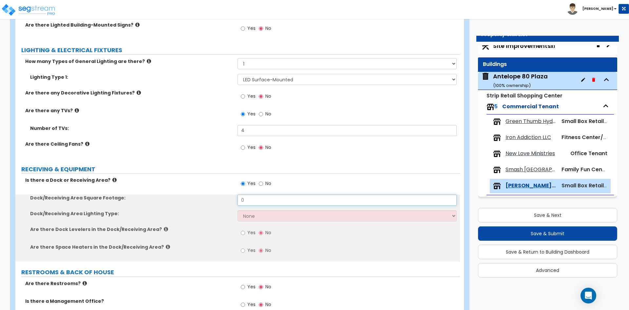
click at [267, 202] on input "0" at bounding box center [347, 199] width 219 height 11
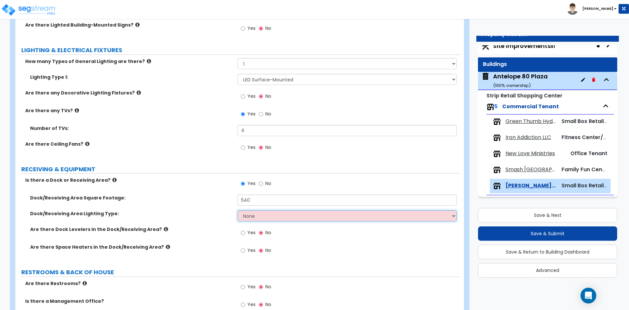
click at [275, 218] on select "None High Bay LED Lighting High Bay Fluorescent Lighting" at bounding box center [347, 215] width 219 height 11
click at [238, 210] on select "None High Bay LED Lighting High Bay Fluorescent Lighting" at bounding box center [347, 215] width 219 height 11
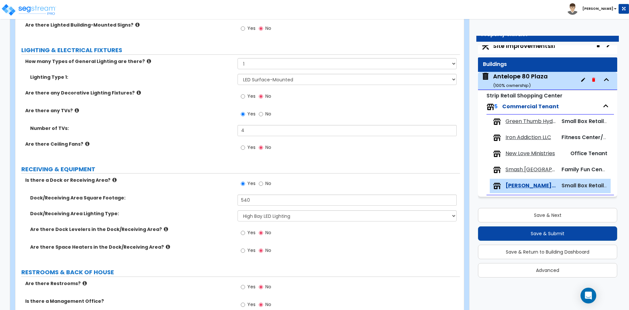
click at [246, 232] on label "Yes" at bounding box center [248, 233] width 15 height 11
click at [245, 232] on input "Yes" at bounding box center [243, 232] width 4 height 7
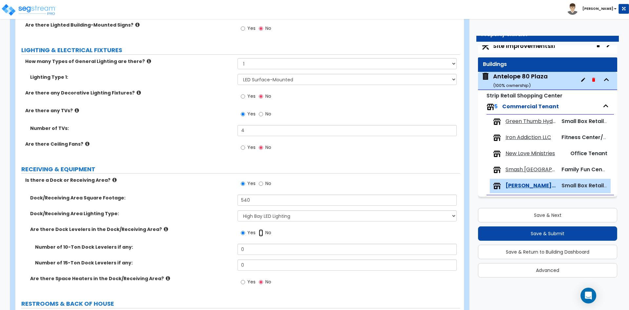
click at [261, 233] on input "No" at bounding box center [261, 232] width 4 height 7
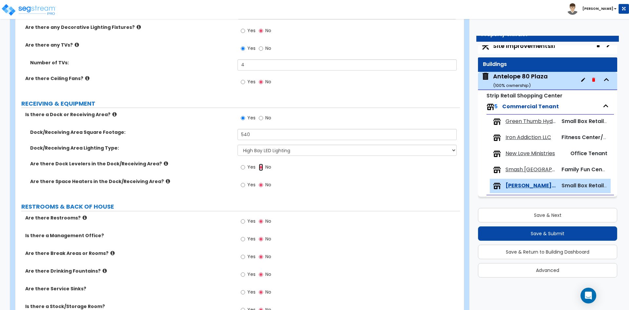
scroll to position [688, 0]
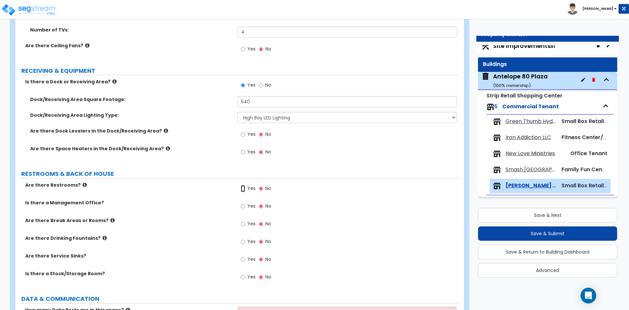
click at [243, 188] on input "Yes" at bounding box center [243, 188] width 4 height 7
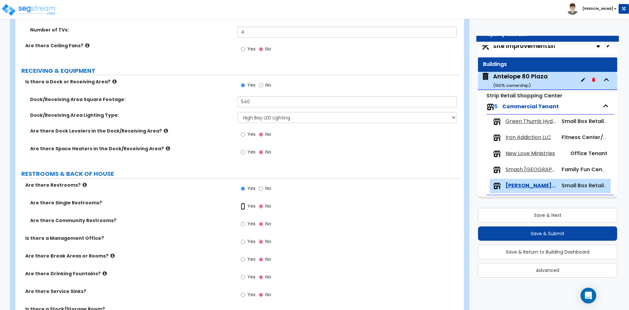
click at [244, 206] on input "Yes" at bounding box center [243, 205] width 4 height 7
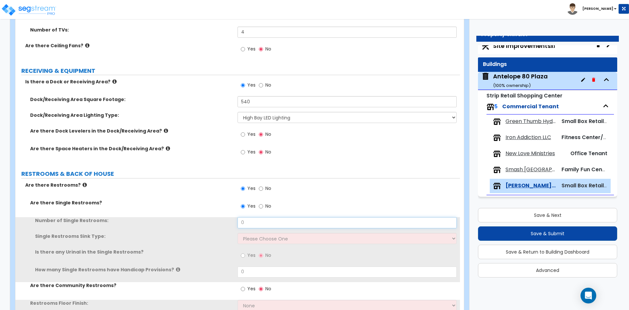
click at [254, 224] on input "0" at bounding box center [347, 222] width 219 height 11
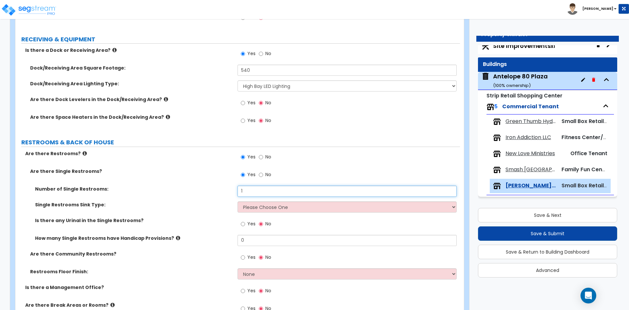
scroll to position [721, 0]
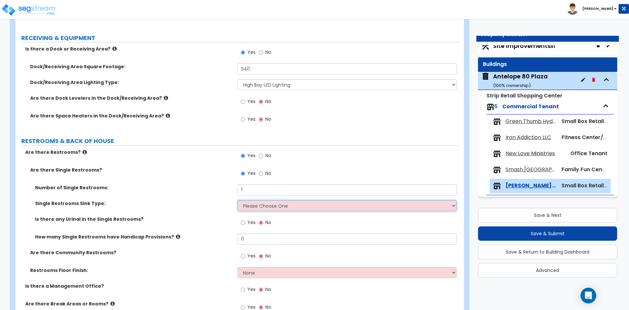
click at [266, 204] on select "Please Choose One Wall-mounted Vanity-mounted" at bounding box center [347, 205] width 219 height 11
click at [238, 200] on select "Please Choose One Wall-mounted Vanity-mounted" at bounding box center [347, 205] width 219 height 11
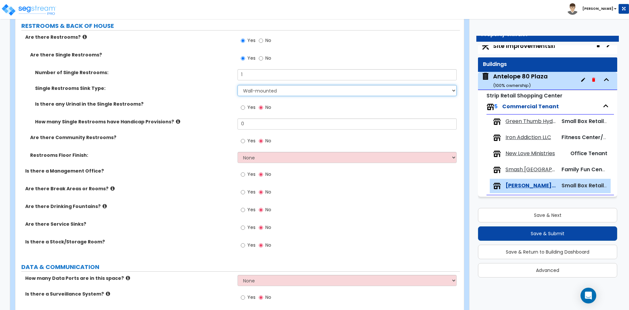
scroll to position [852, 0]
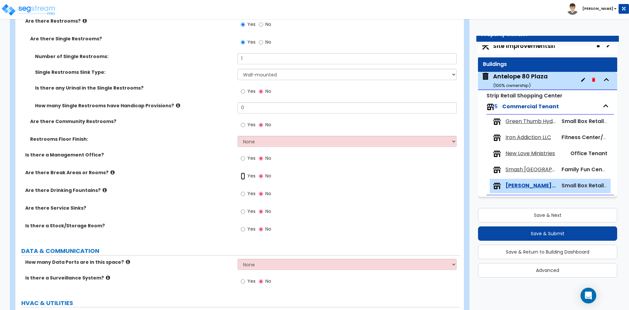
click at [242, 175] on input "Yes" at bounding box center [243, 175] width 4 height 7
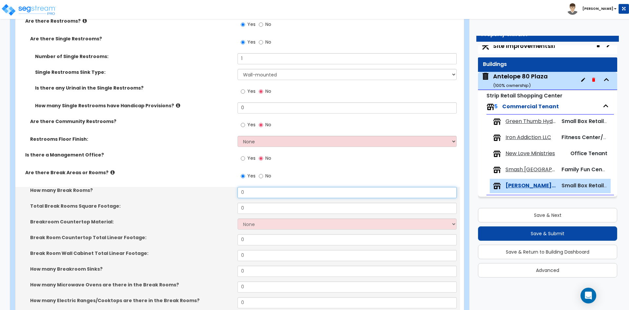
click at [252, 192] on input "0" at bounding box center [347, 192] width 219 height 11
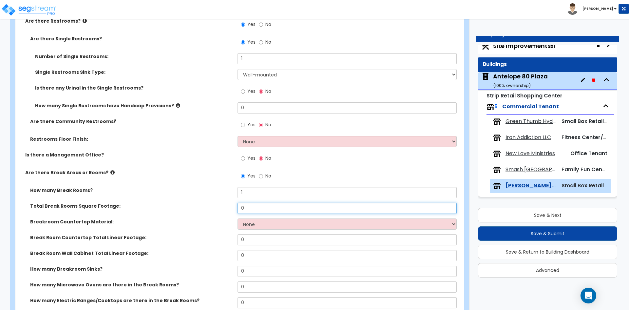
click at [249, 208] on input "0" at bounding box center [347, 207] width 219 height 11
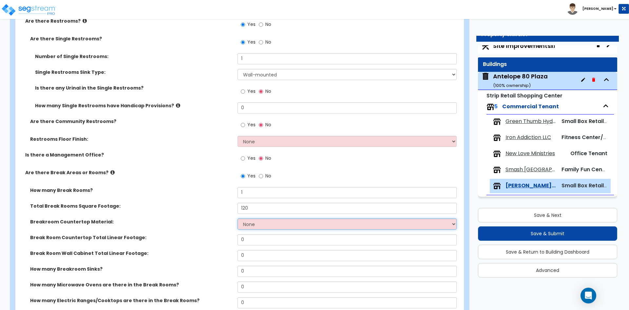
click at [256, 222] on select "None Plastic Laminate Solid Surface Stone Quartz Marble Tile Wood Stainless Ste…" at bounding box center [347, 223] width 219 height 11
click at [238, 218] on select "None Plastic Laminate Solid Surface Stone Quartz Marble Tile Wood Stainless Ste…" at bounding box center [347, 223] width 219 height 11
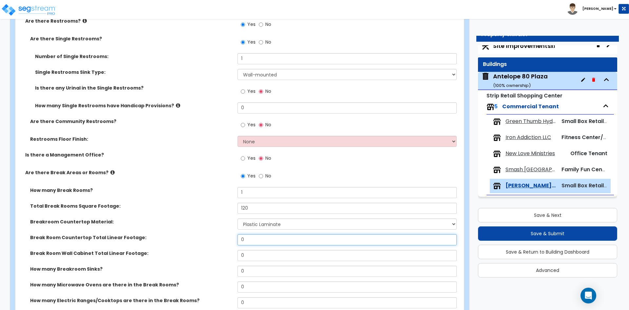
click at [255, 242] on input "0" at bounding box center [347, 239] width 219 height 11
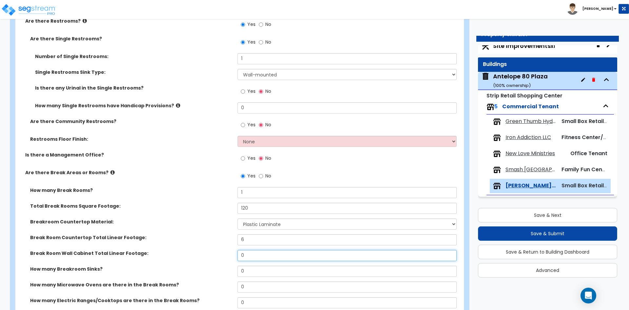
click at [254, 251] on input "0" at bounding box center [347, 255] width 219 height 11
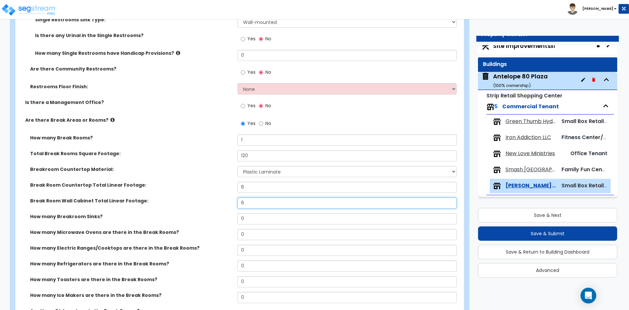
scroll to position [917, 0]
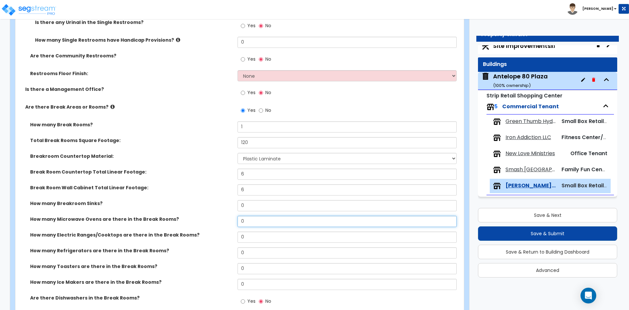
click at [245, 218] on input "0" at bounding box center [347, 221] width 219 height 11
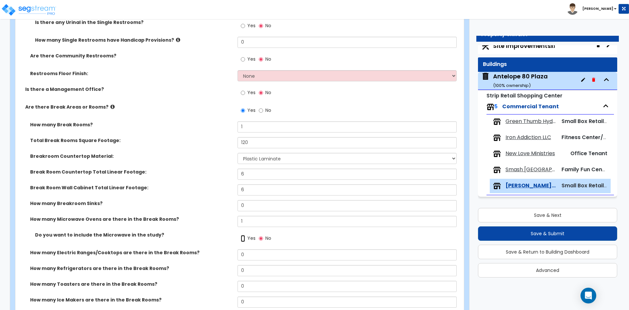
click at [242, 236] on input "Yes" at bounding box center [243, 238] width 4 height 7
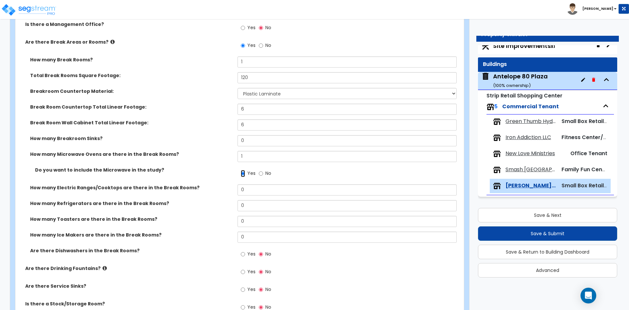
scroll to position [983, 0]
click at [250, 204] on input "0" at bounding box center [347, 204] width 219 height 11
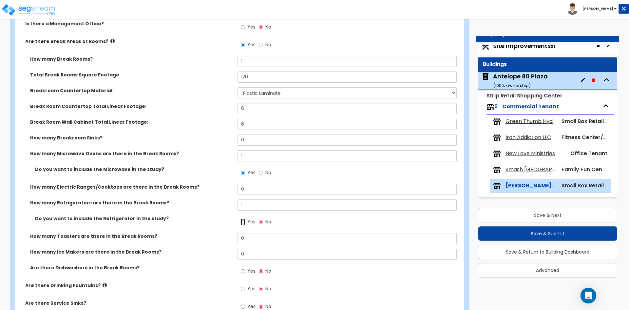
click at [245, 222] on input "Yes" at bounding box center [243, 221] width 4 height 7
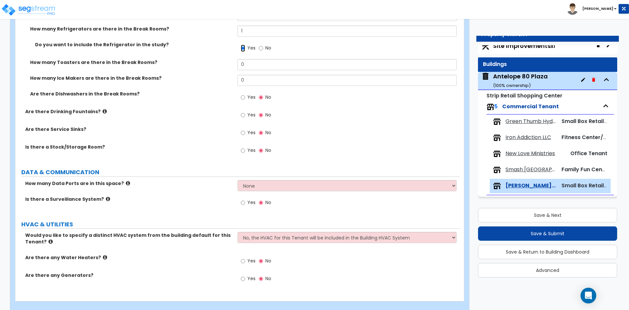
scroll to position [1166, 0]
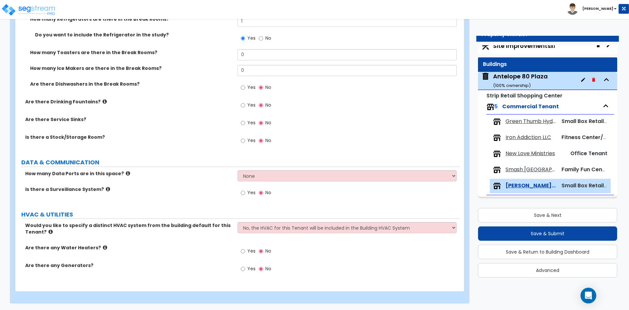
click at [240, 251] on div "Yes No" at bounding box center [256, 251] width 37 height 15
click at [241, 251] on input "Yes" at bounding box center [243, 250] width 4 height 7
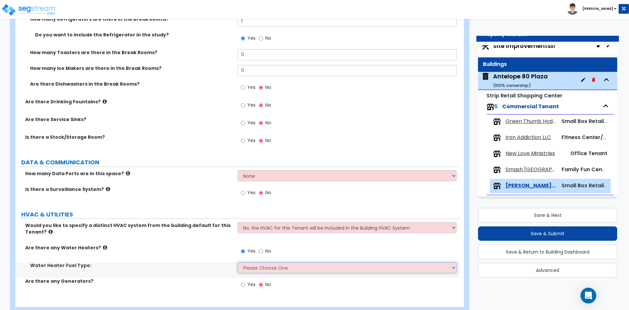
click at [258, 264] on select "Please Choose One Gas Electric" at bounding box center [347, 267] width 219 height 11
click at [238, 262] on select "Please Choose One Gas Electric" at bounding box center [347, 267] width 219 height 11
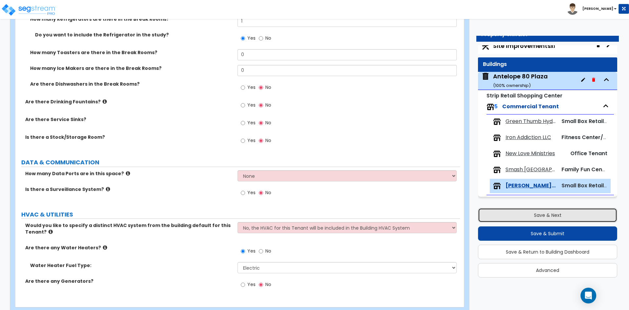
click at [500, 215] on button "Save & Next" at bounding box center [547, 215] width 139 height 14
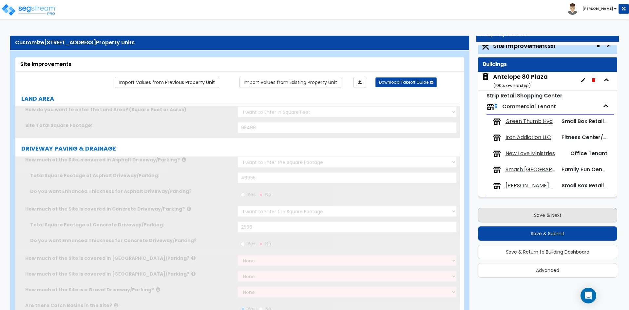
scroll to position [0, 0]
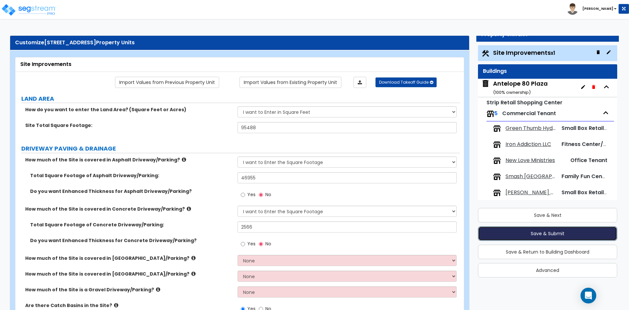
click at [579, 236] on button "Save & Submit" at bounding box center [547, 233] width 139 height 14
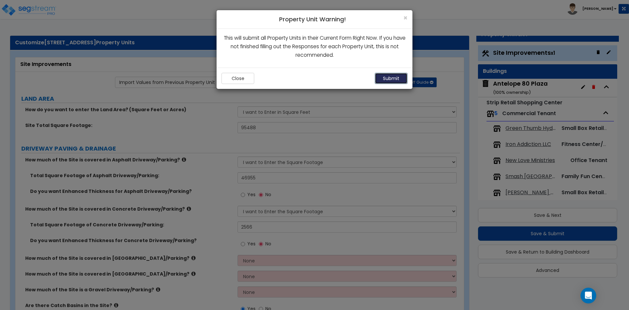
click at [398, 81] on button "Submit" at bounding box center [391, 78] width 33 height 11
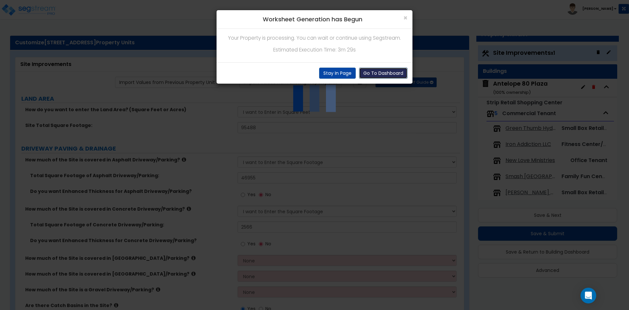
click at [395, 75] on button "Go To Dashboard" at bounding box center [383, 72] width 48 height 11
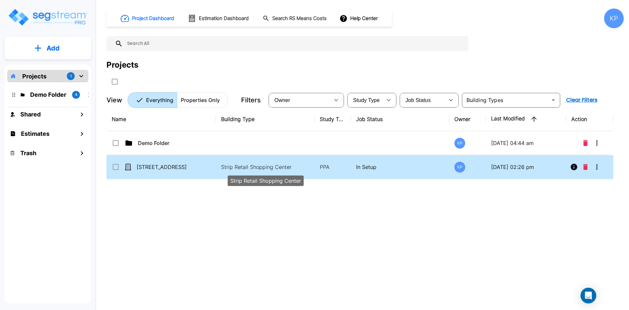
click at [266, 168] on p "Strip Retail Shopping Center" at bounding box center [265, 167] width 88 height 8
checkbox input "true"
click at [266, 168] on p "Strip Retail Shopping Center" at bounding box center [265, 167] width 88 height 8
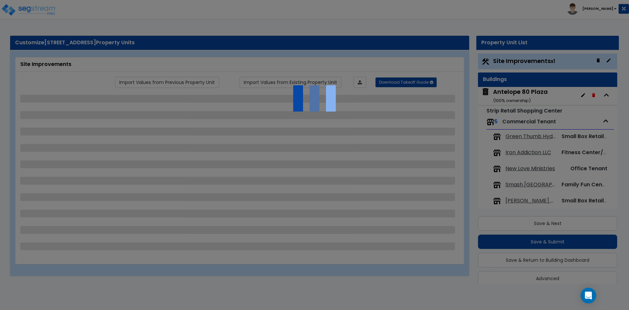
scroll to position [8, 0]
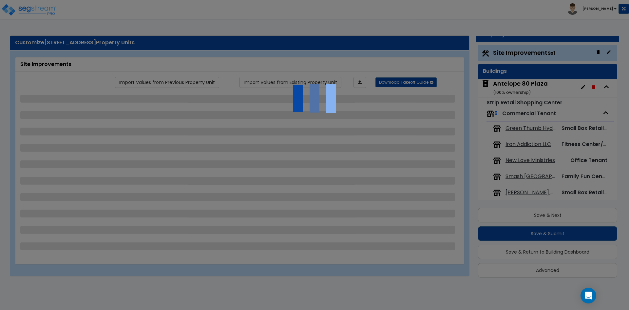
select select "2"
select select "1"
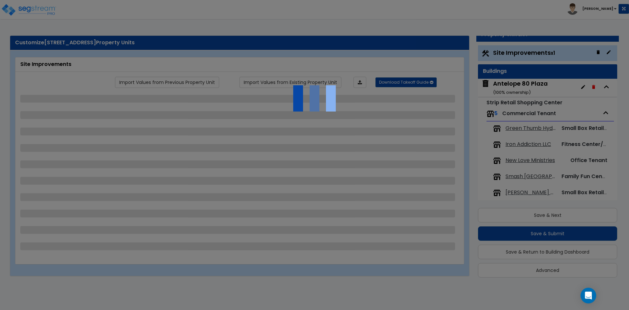
select select "1"
select select "2"
select select "1"
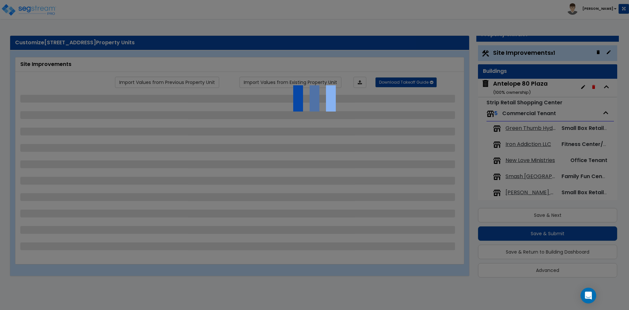
select select "1"
select select "4"
select select "1"
select select "2"
select select "1"
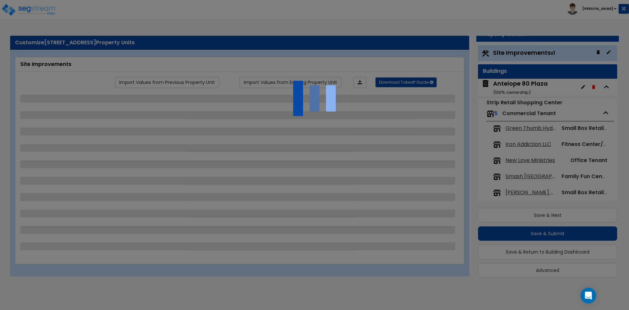
select select "1"
select select "2"
select select "1"
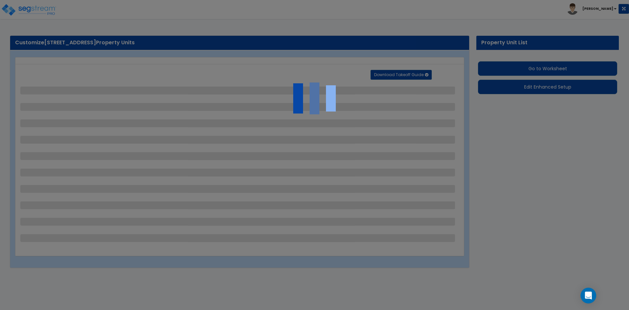
select select "2"
select select "1"
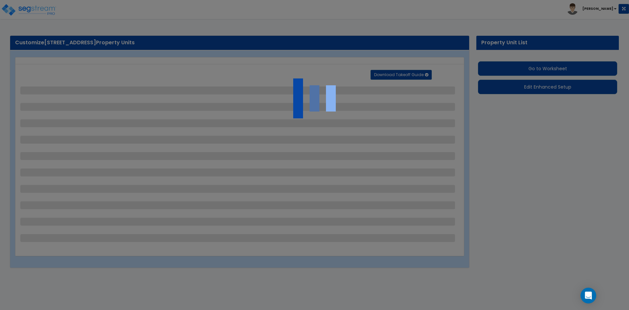
select select "1"
select select "2"
select select "1"
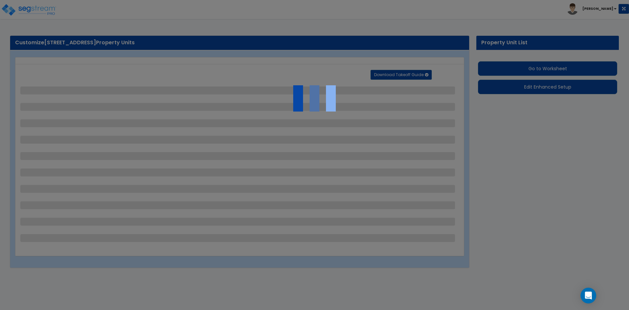
select select "1"
select select "4"
select select "1"
select select "2"
select select "1"
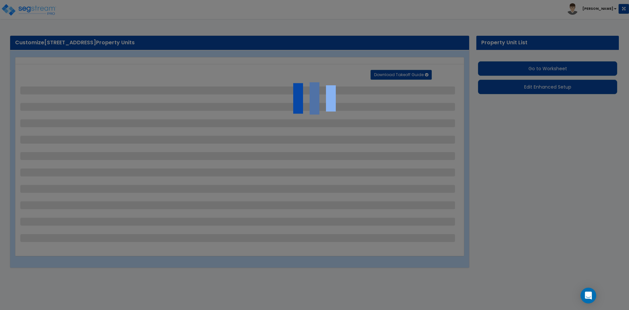
select select "1"
select select "2"
select select "1"
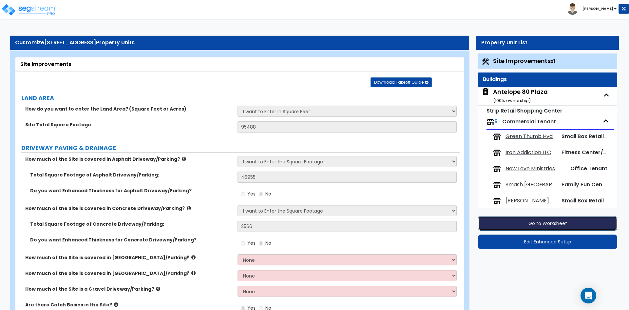
click at [549, 223] on button "Go to Worksheet" at bounding box center [547, 223] width 139 height 14
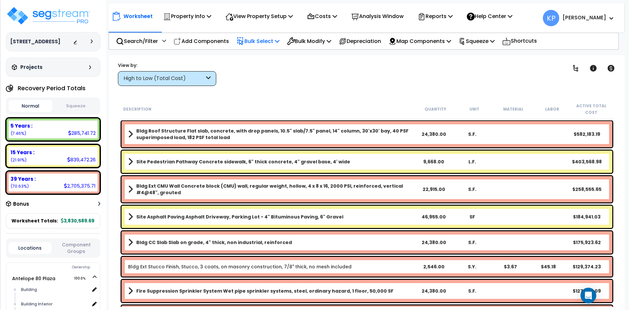
click at [258, 43] on p "Bulk Select" at bounding box center [258, 41] width 43 height 9
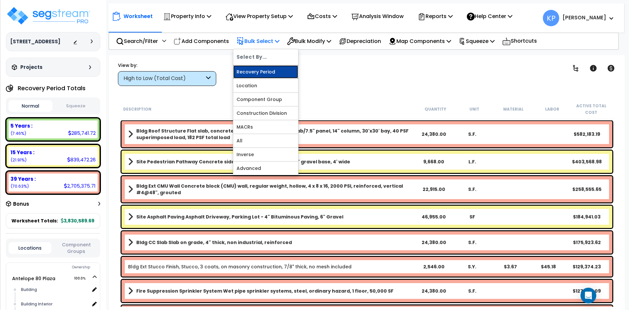
click at [267, 72] on link "Recovery Period" at bounding box center [265, 71] width 65 height 13
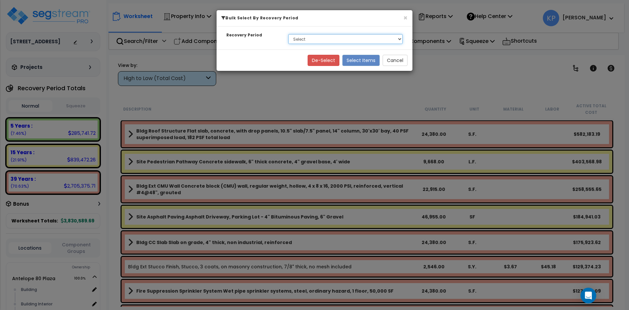
click at [324, 41] on select "Select 5 Years 15 Years 39 Years" at bounding box center [345, 39] width 114 height 10
select select "5Y"
click at [288, 34] on select "Select 5 Years 15 Years 39 Years" at bounding box center [345, 39] width 114 height 10
click at [353, 56] on button "Select Items" at bounding box center [360, 60] width 37 height 11
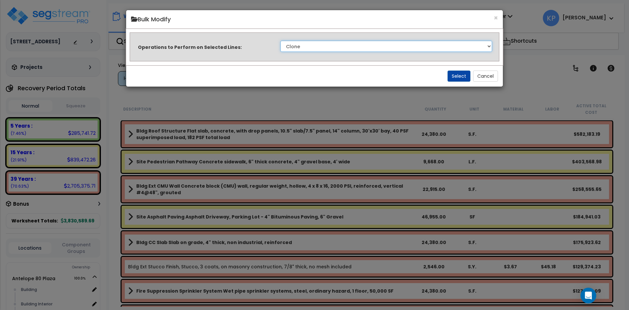
click at [333, 44] on select "Clone Delete Delete Zero Quantities Modify Component Group Modify Cost Sources …" at bounding box center [386, 46] width 212 height 11
select select "modifyTotalCostFactor"
click at [280, 41] on select "Clone Delete Delete Zero Quantities Modify Component Group Modify Cost Sources …" at bounding box center [386, 46] width 212 height 11
click at [461, 74] on button "Select" at bounding box center [459, 75] width 23 height 11
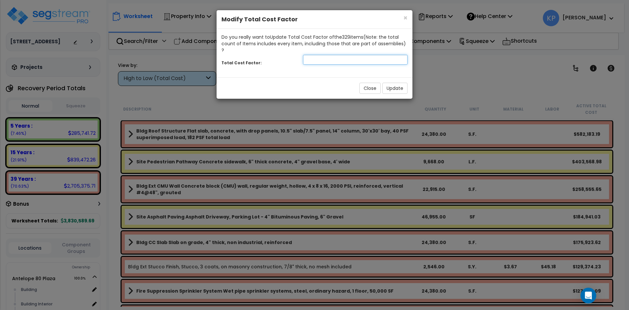
click at [347, 55] on input "number" at bounding box center [355, 60] width 105 height 10
type input "1.5"
click at [405, 83] on button "Update" at bounding box center [394, 88] width 25 height 11
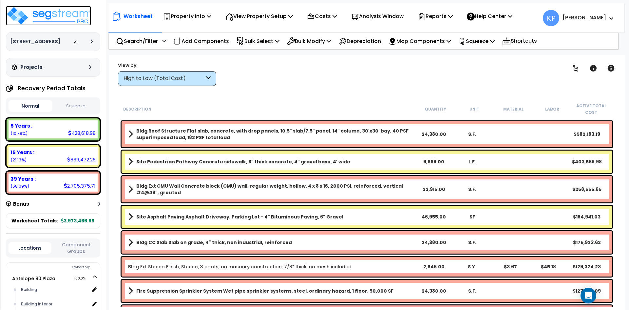
click at [52, 12] on img at bounding box center [48, 16] width 85 height 20
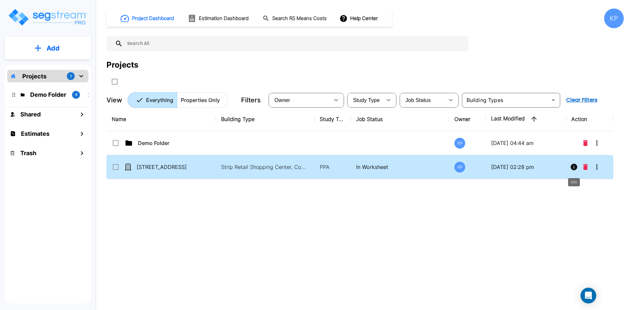
click at [571, 166] on icon "Info" at bounding box center [574, 166] width 7 height 7
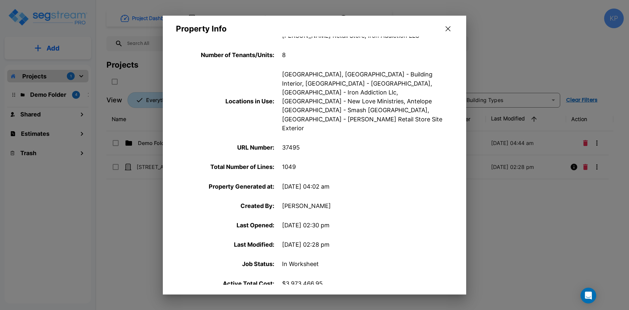
scroll to position [290, 0]
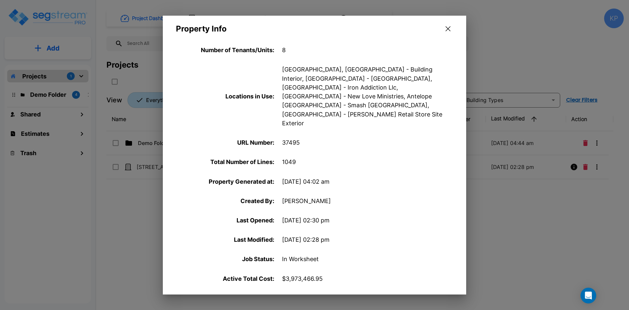
click at [450, 28] on button "button" at bounding box center [448, 29] width 10 height 10
